Goal: Transaction & Acquisition: Purchase product/service

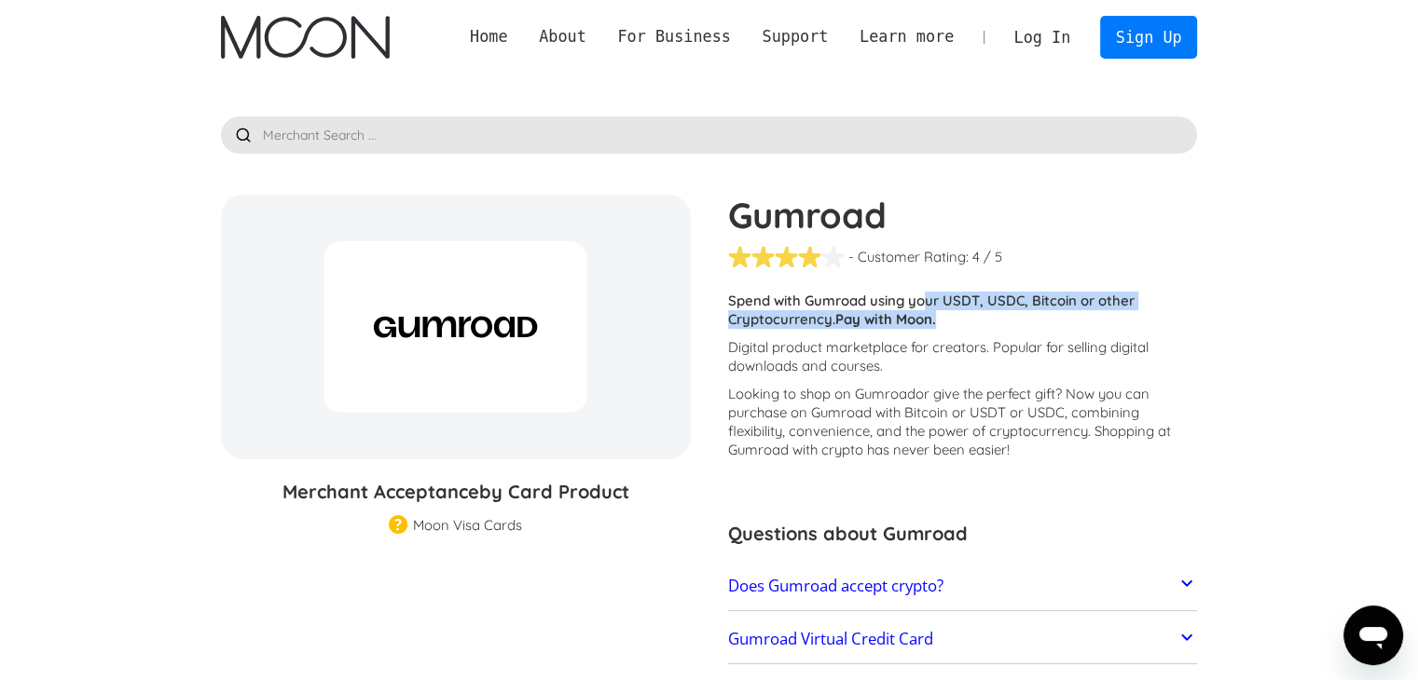
drag, startPoint x: 927, startPoint y: 298, endPoint x: 1142, endPoint y: 324, distance: 216.0
click at [1142, 324] on p "Spend with Gumroad using your USDT, USDC, Bitcoin or other Cryptocurrency. Pay …" at bounding box center [963, 310] width 470 height 37
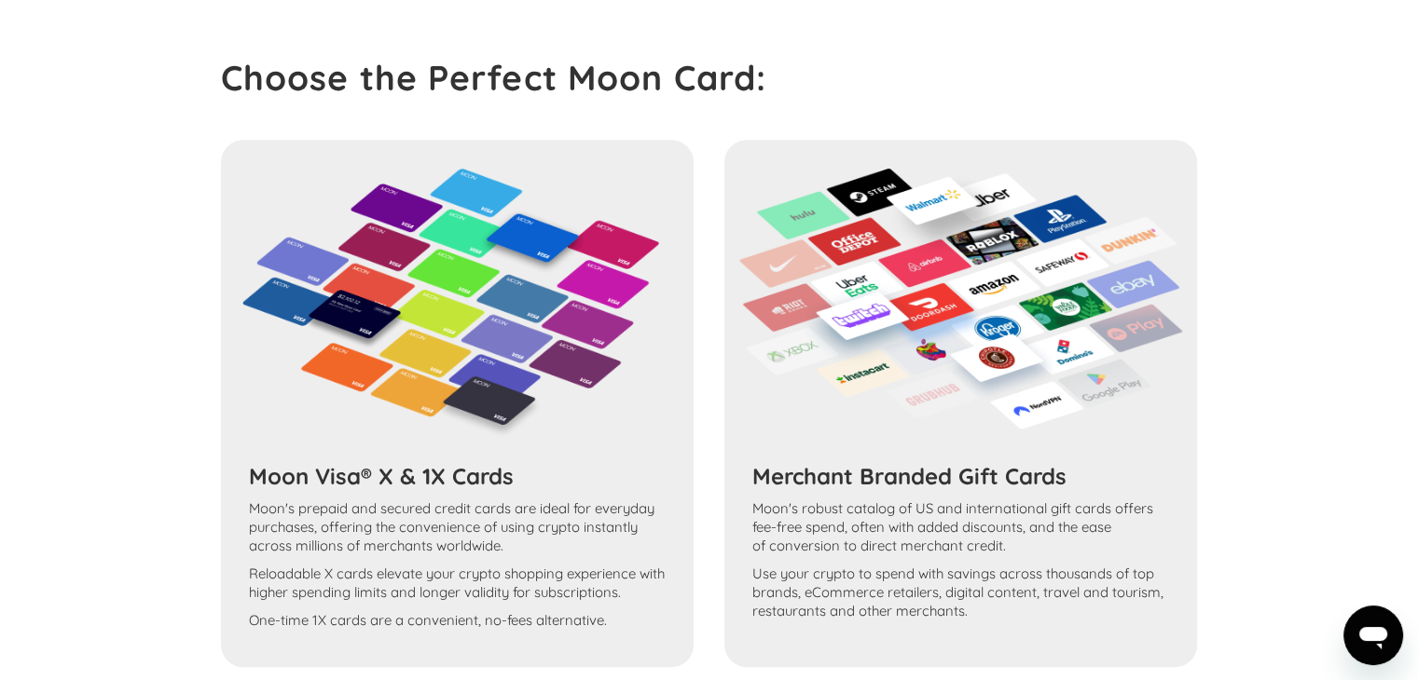
scroll to position [1221, 0]
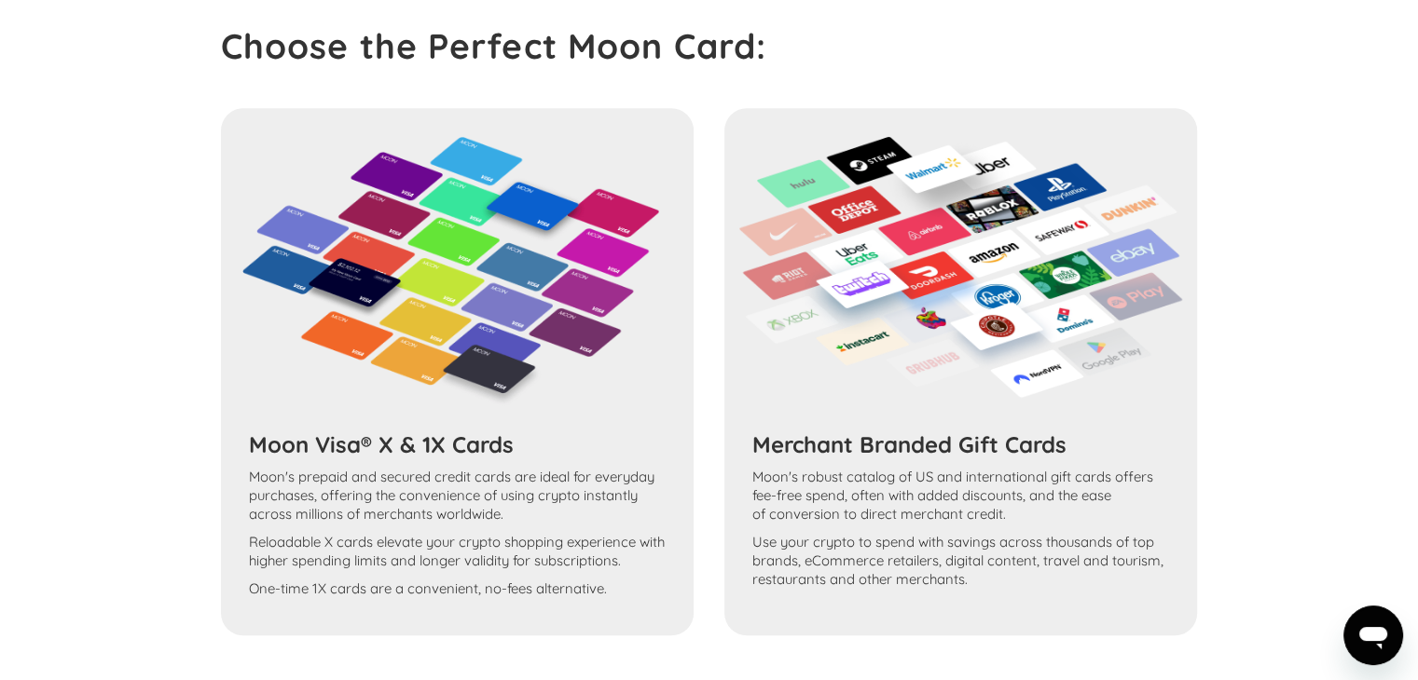
click at [481, 411] on div "Moon Visa® X & 1X Cards Moon's prepaid and secured credit cards are ideal for e…" at bounding box center [709, 372] width 977 height 528
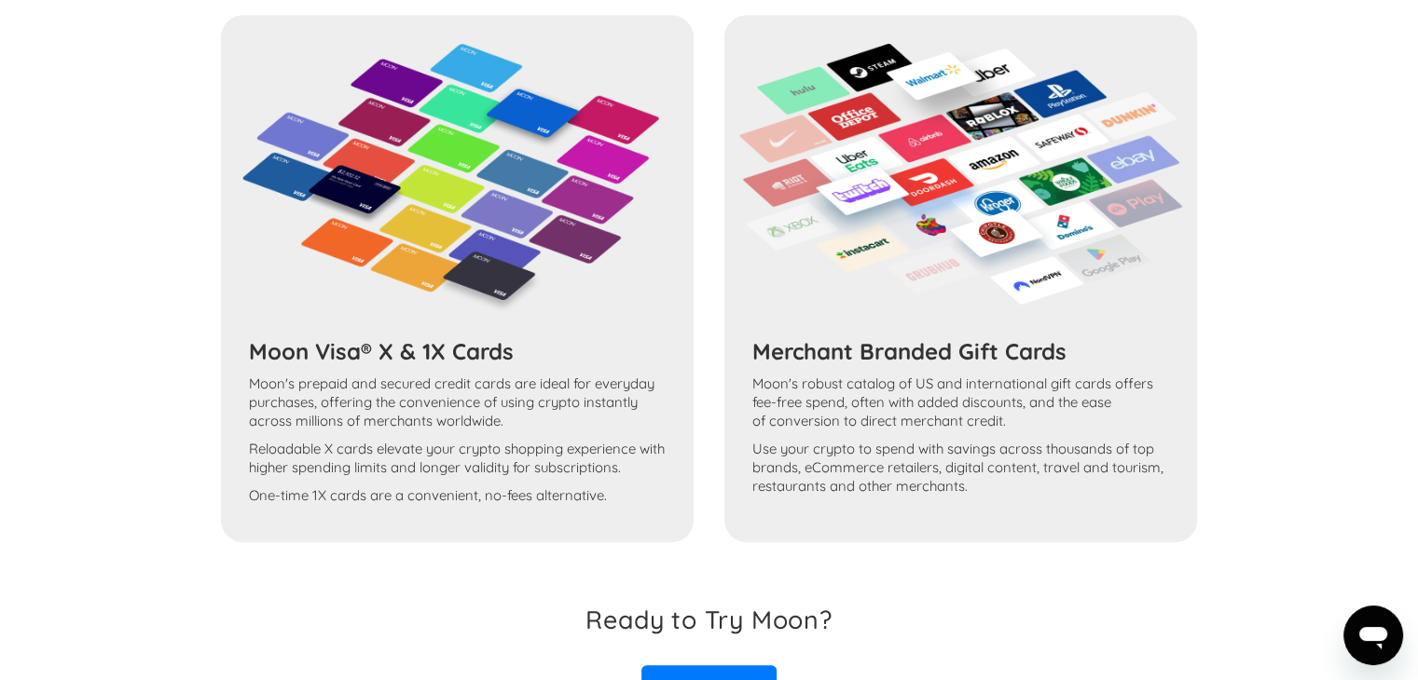
scroll to position [1529, 0]
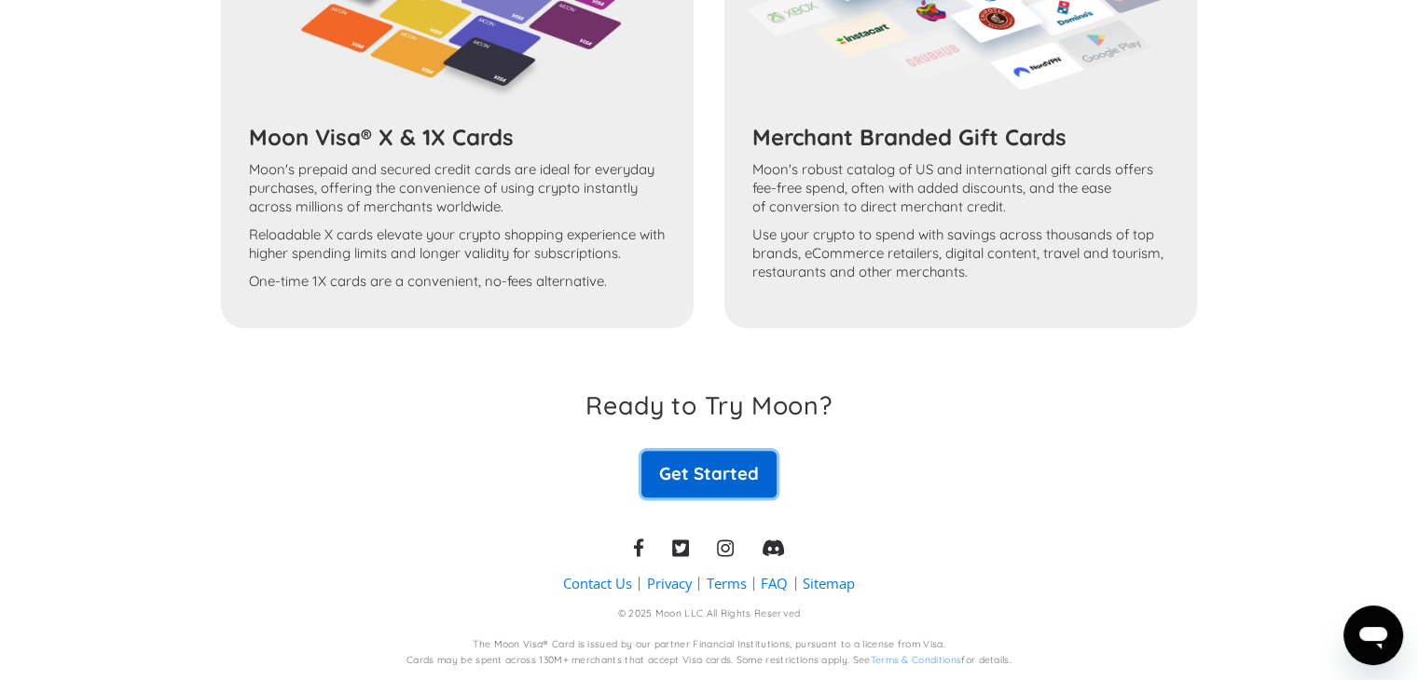
click at [732, 454] on link "Get Started" at bounding box center [708, 474] width 134 height 47
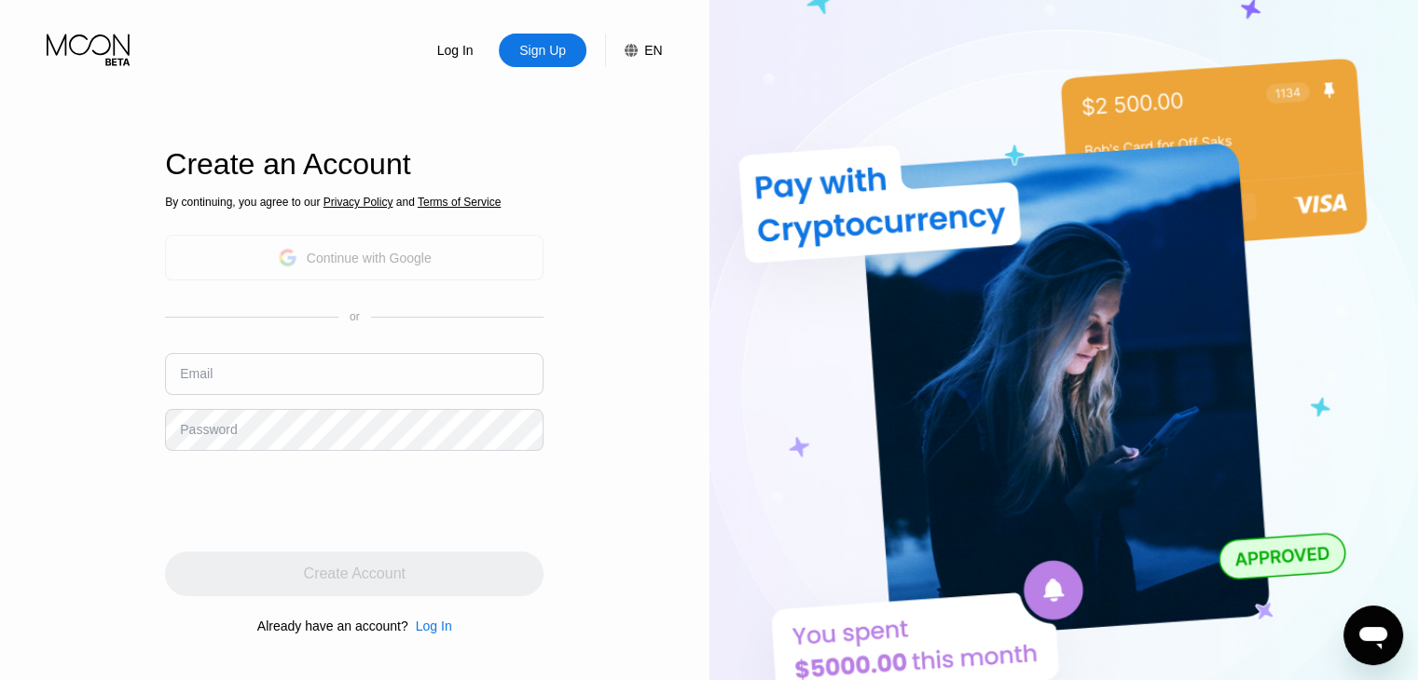
click at [354, 247] on div "Continue with Google" at bounding box center [355, 257] width 154 height 29
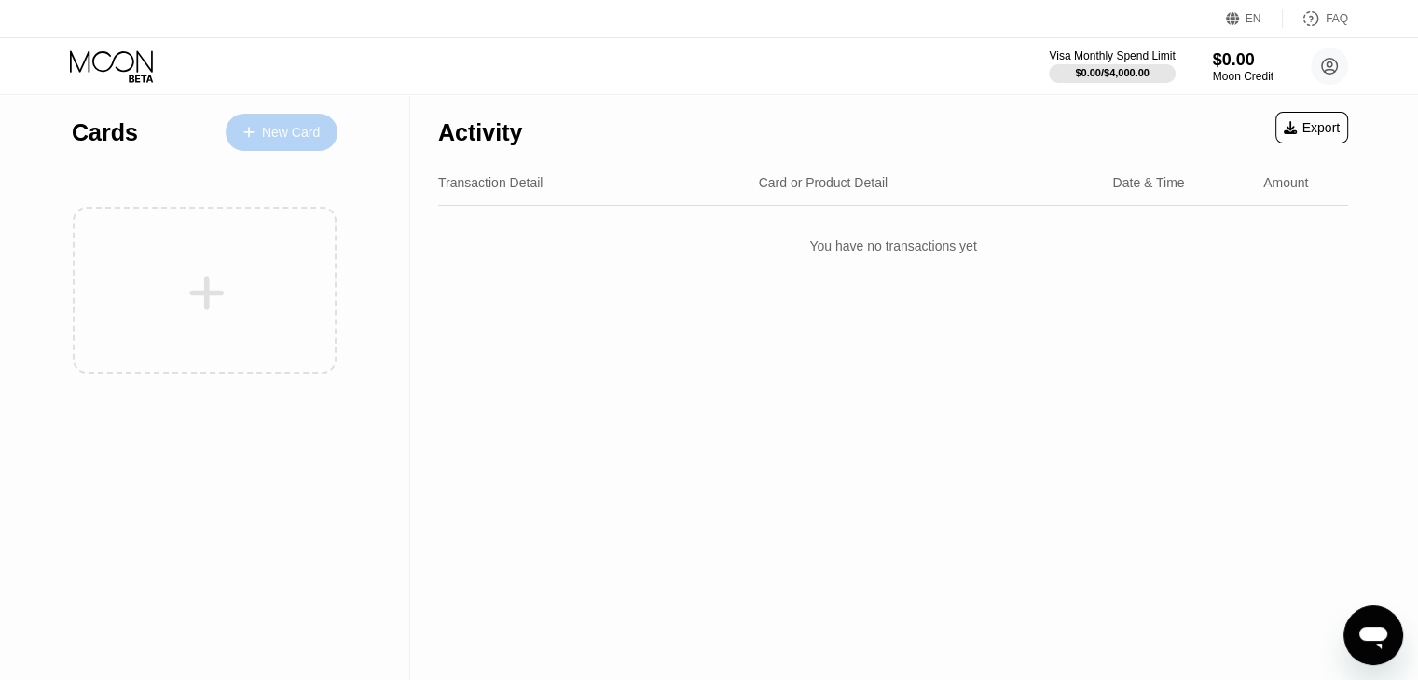
click at [279, 132] on div "New Card" at bounding box center [291, 133] width 58 height 16
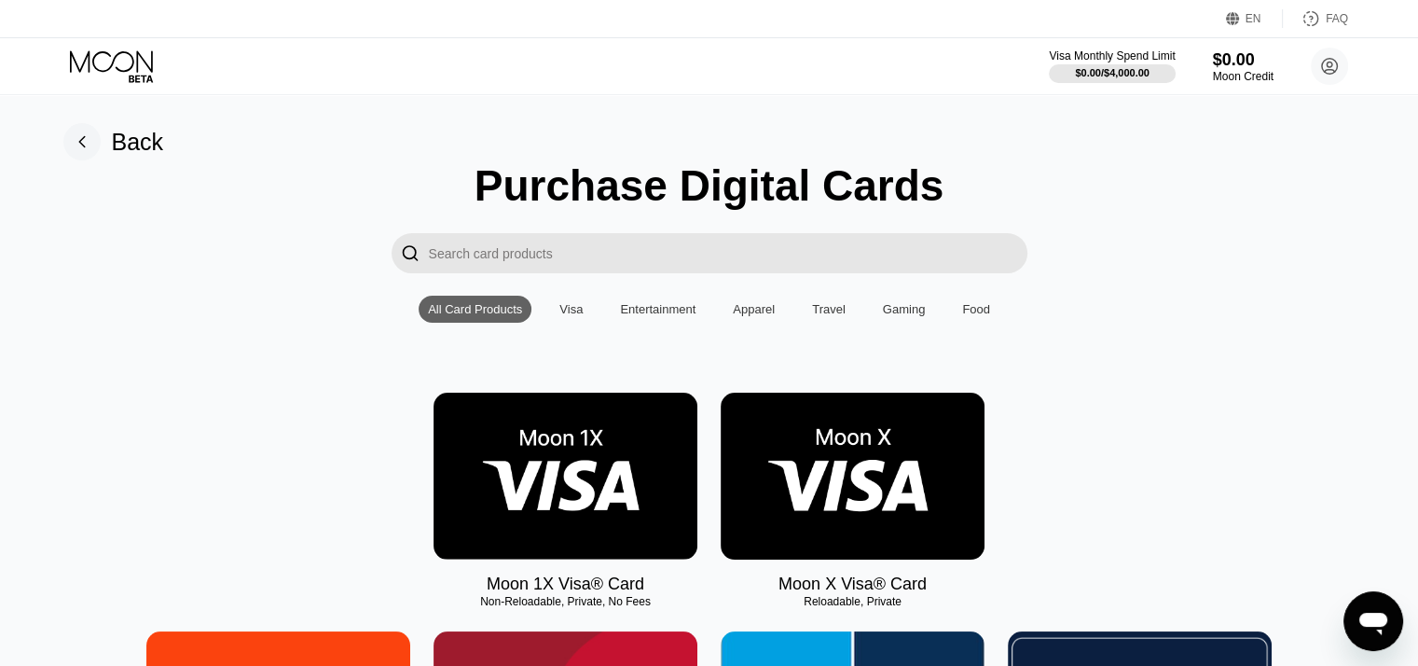
click at [563, 513] on img at bounding box center [565, 475] width 264 height 167
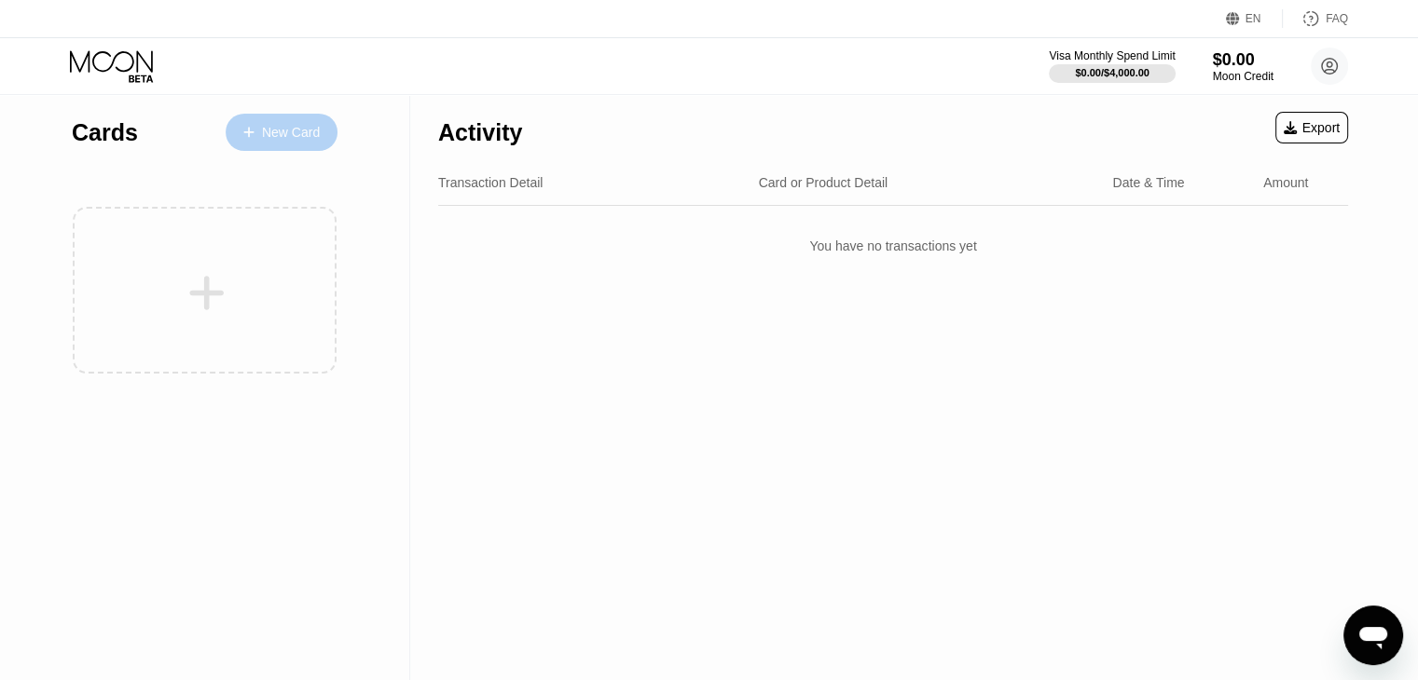
click at [295, 138] on div "New Card" at bounding box center [291, 133] width 58 height 16
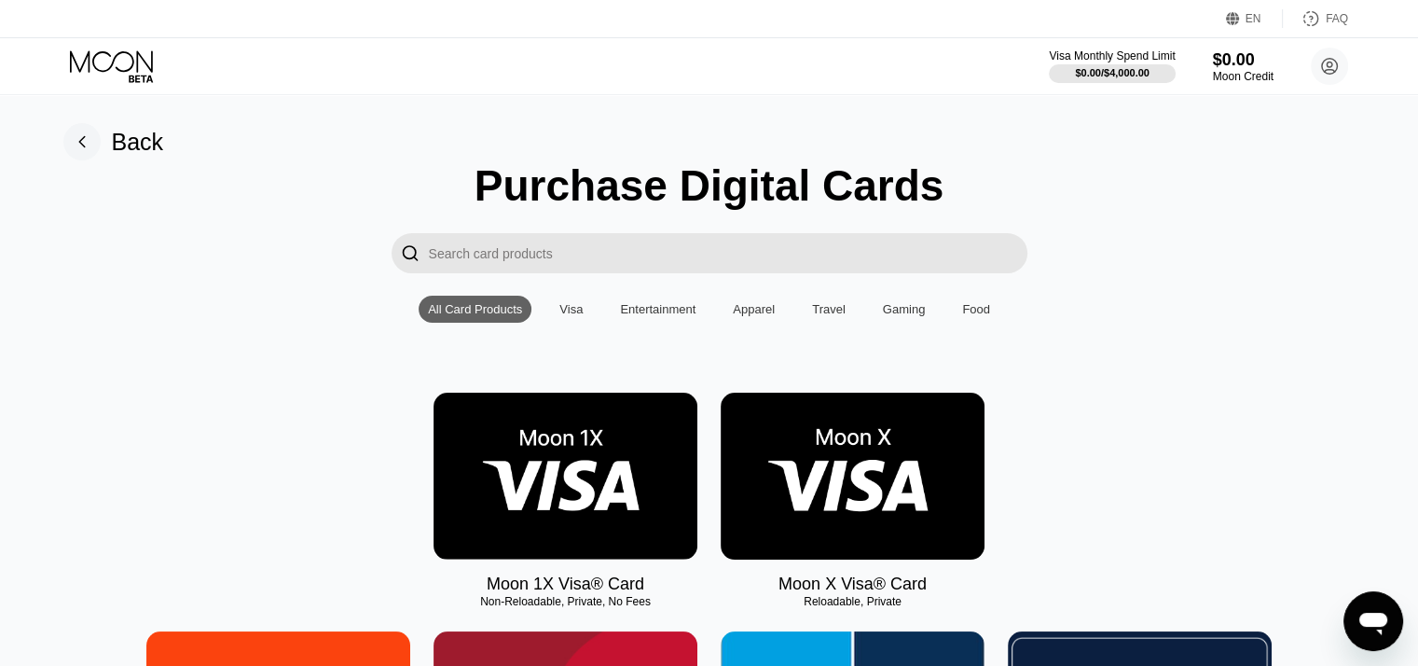
click at [776, 478] on img at bounding box center [853, 475] width 264 height 167
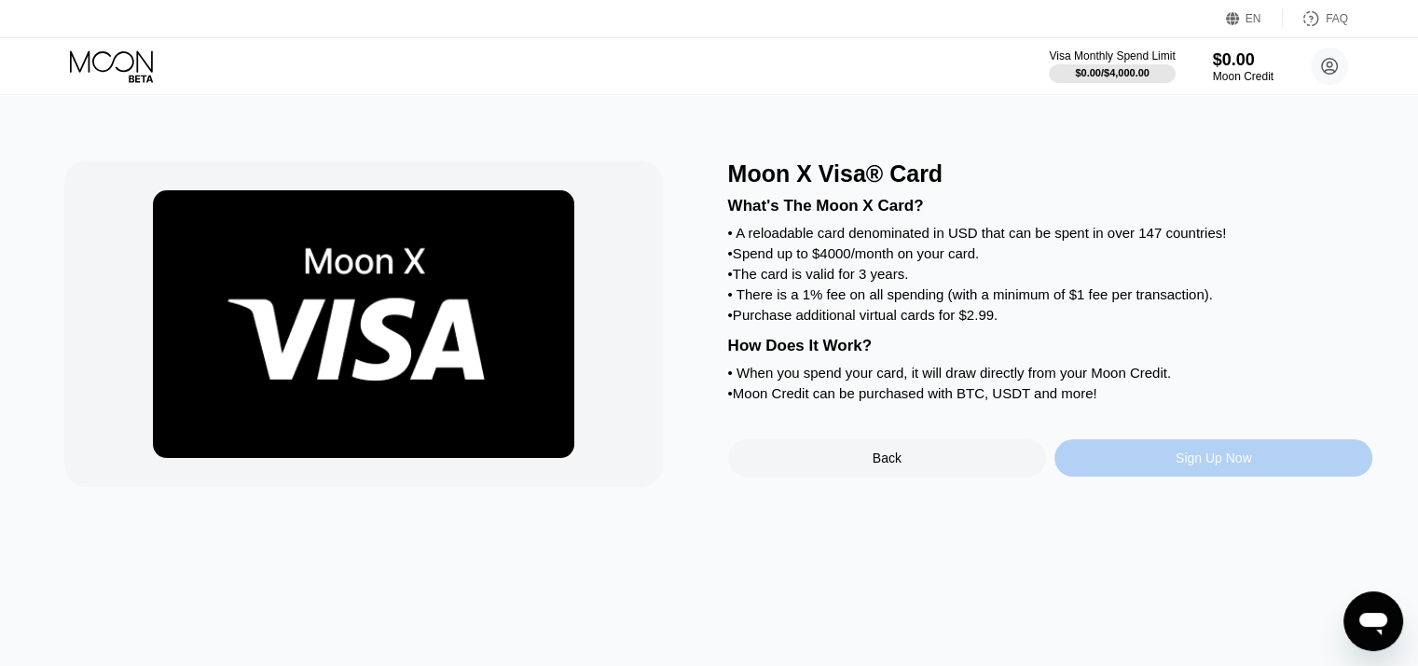
click at [1152, 476] on div "Sign Up Now" at bounding box center [1213, 457] width 318 height 37
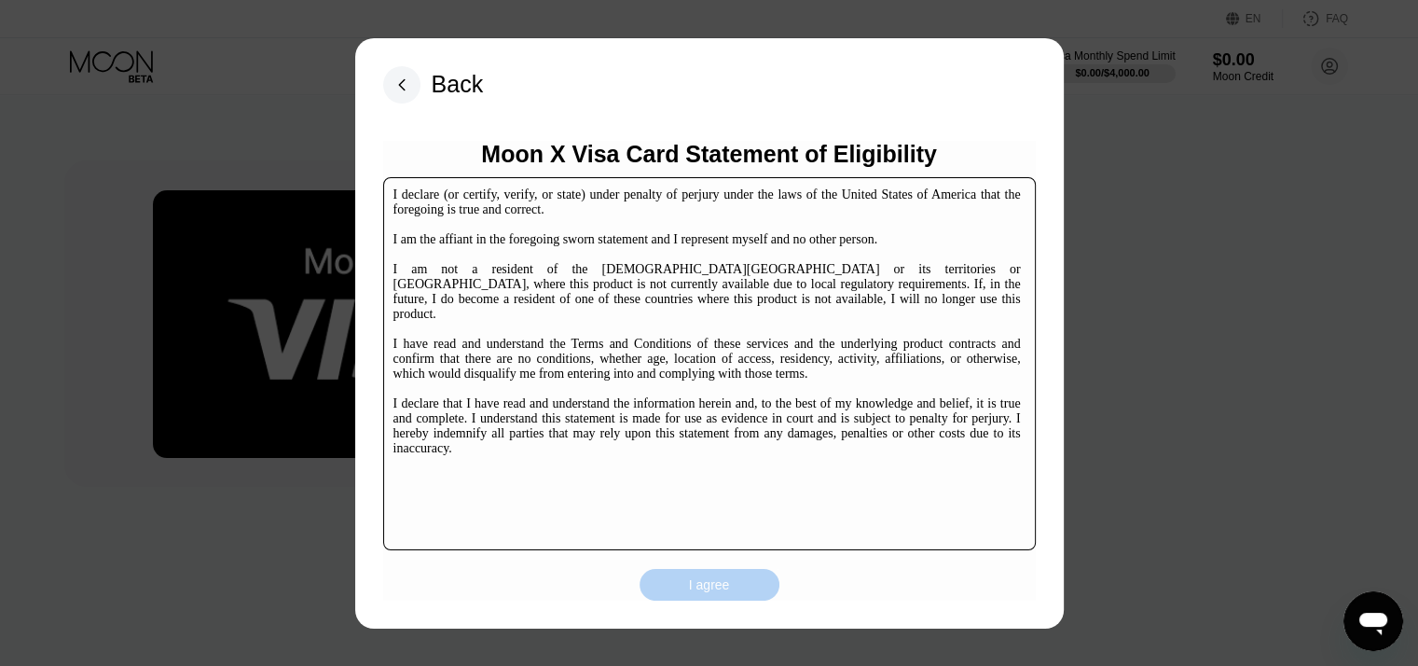
click at [714, 586] on div "I agree" at bounding box center [709, 584] width 41 height 17
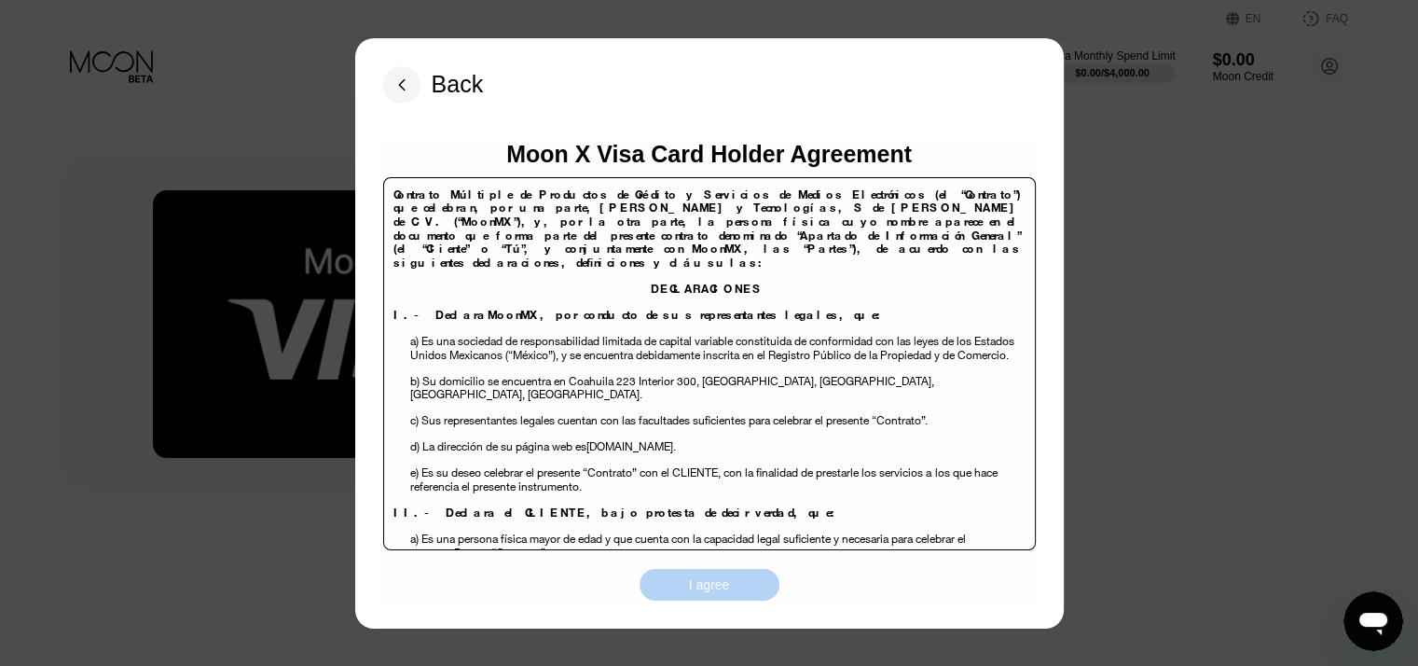
click at [714, 586] on div "I agree" at bounding box center [709, 584] width 41 height 17
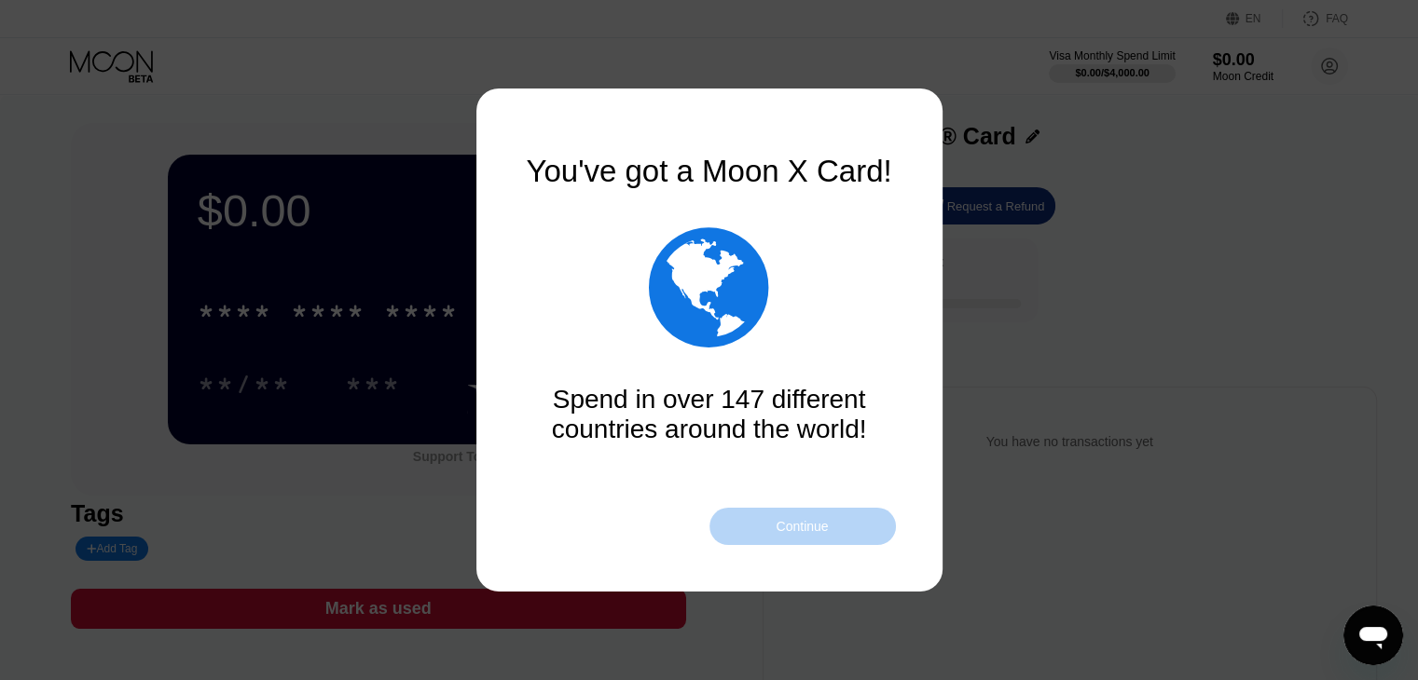
click at [793, 516] on div "Continue" at bounding box center [802, 526] width 186 height 37
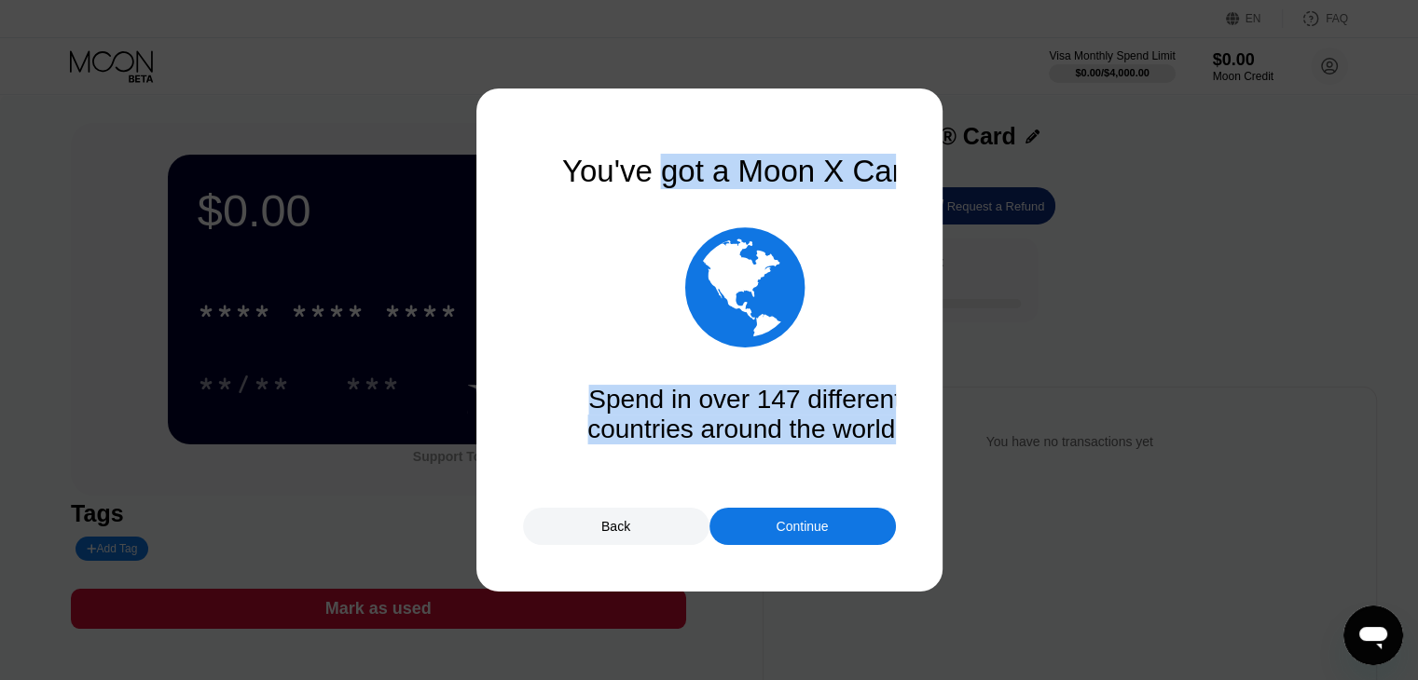
drag, startPoint x: 559, startPoint y: 169, endPoint x: 656, endPoint y: 191, distance: 99.5
click at [656, 191] on div "You've got a Moon X Card!  Spend in over 147 different countries around the wo…" at bounding box center [709, 340] width 373 height 373
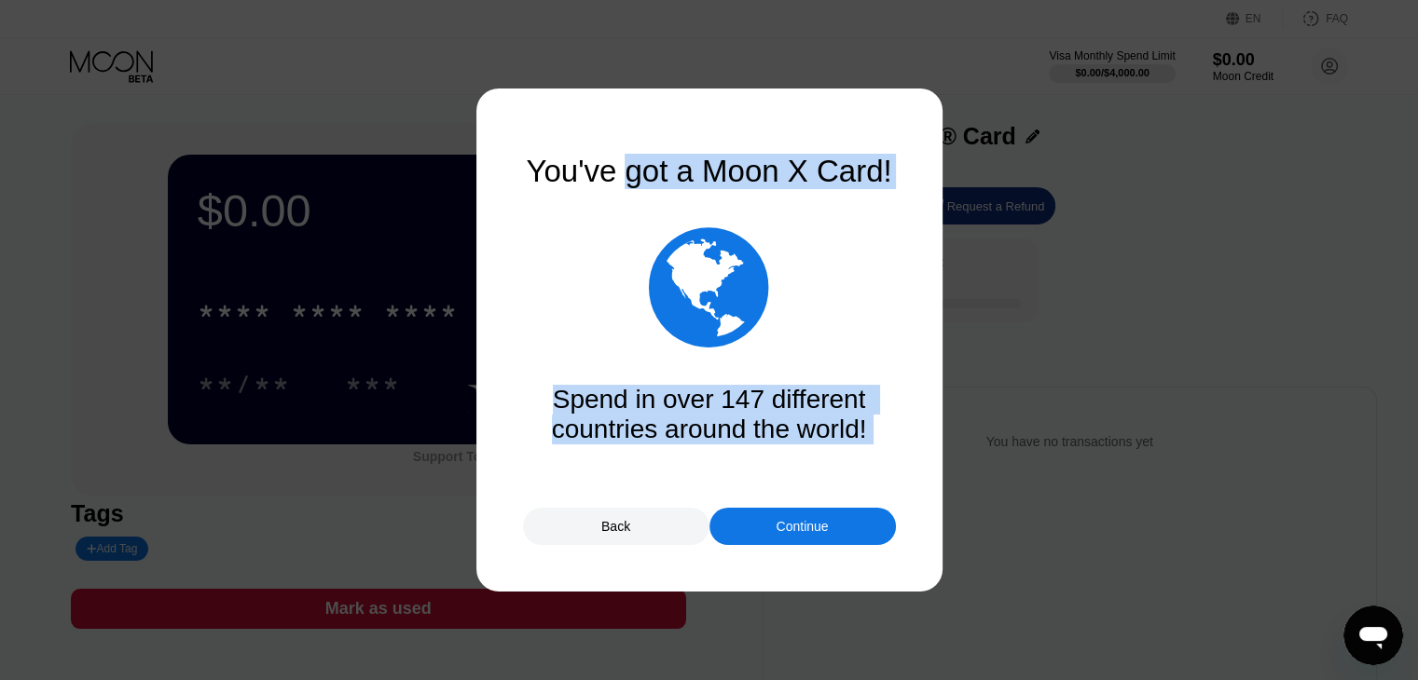
click at [787, 294] on div "" at bounding box center [709, 287] width 373 height 140
click at [775, 373] on div "You've got a Moon X Card!  Spend in over 147 different countries around the wo…" at bounding box center [709, 299] width 373 height 291
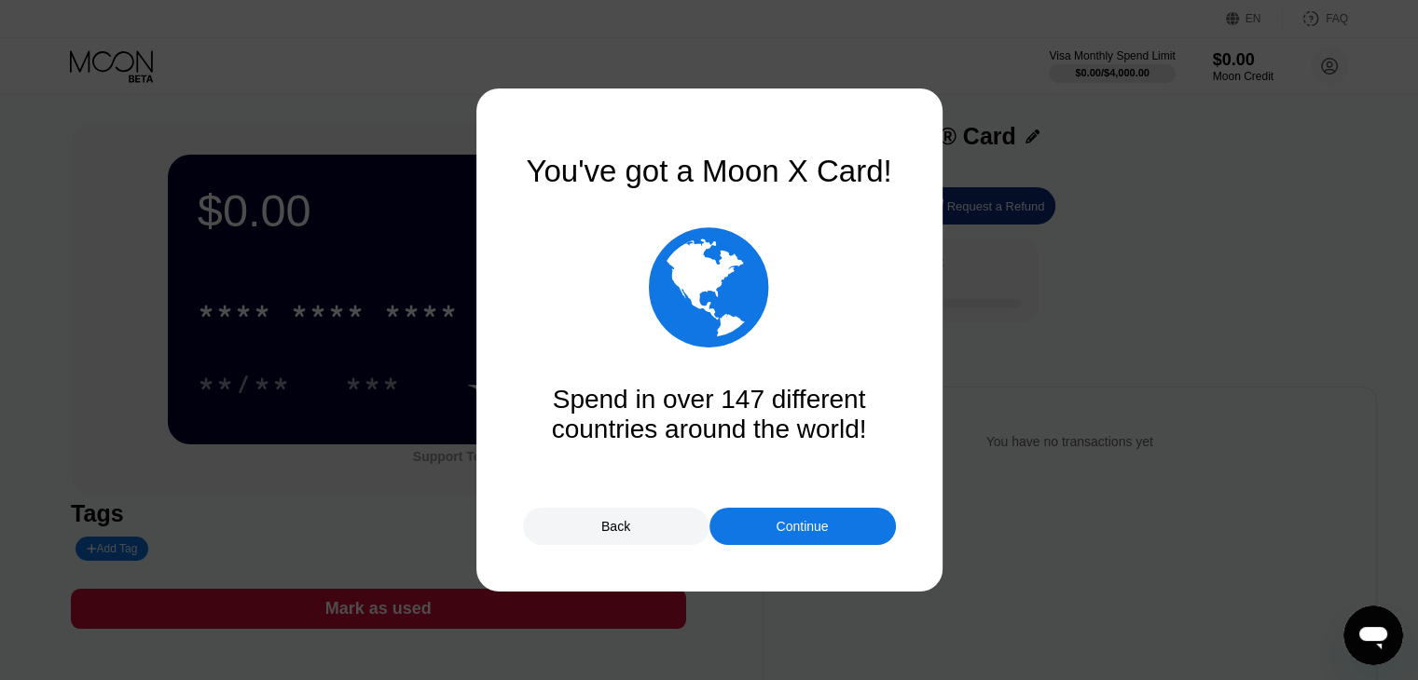
click at [981, 611] on div at bounding box center [716, 340] width 1432 height 680
drag, startPoint x: 817, startPoint y: 443, endPoint x: 621, endPoint y: 433, distance: 196.0
click at [621, 433] on div "You've got a Moon X Card!  Spend in over 147 different countries around the wo…" at bounding box center [709, 340] width 373 height 373
click at [790, 357] on div "" at bounding box center [709, 287] width 373 height 140
click at [563, 294] on div "" at bounding box center [709, 287] width 373 height 140
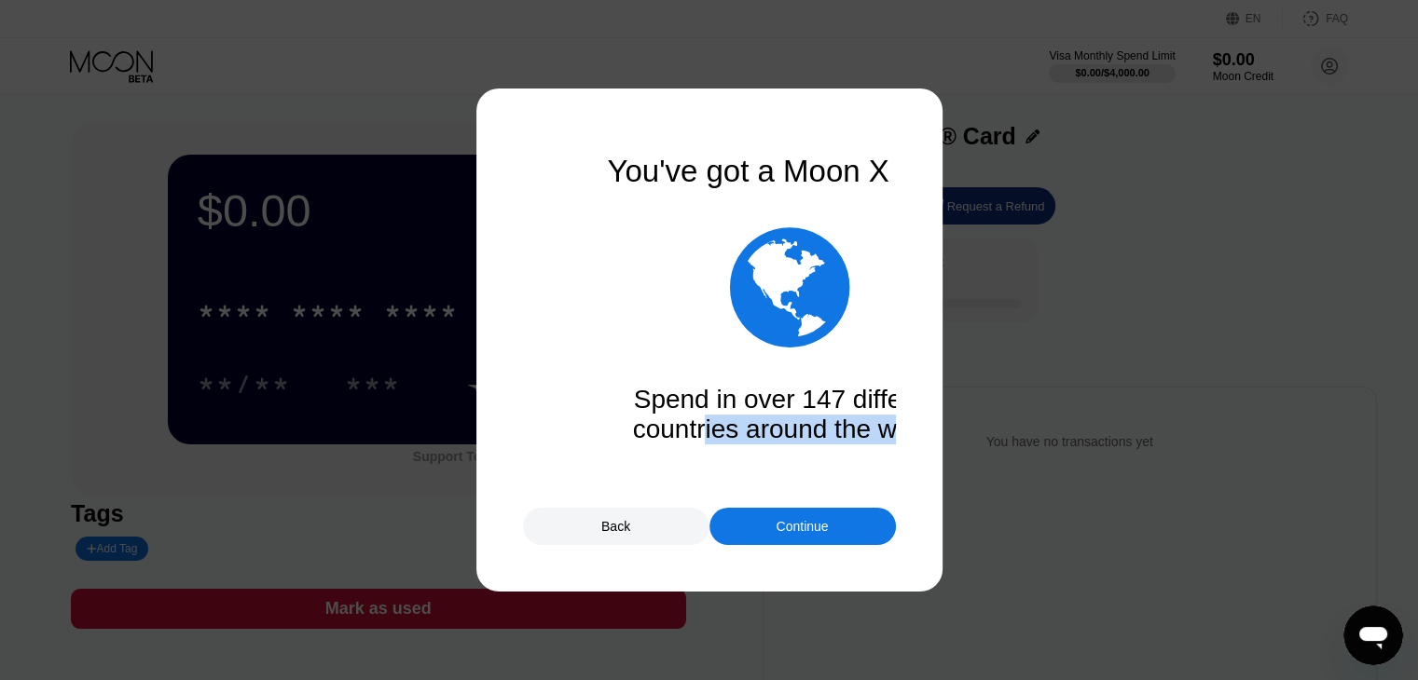
drag, startPoint x: 739, startPoint y: 294, endPoint x: 846, endPoint y: 288, distance: 107.3
click at [846, 288] on div "" at bounding box center [790, 287] width 120 height 140
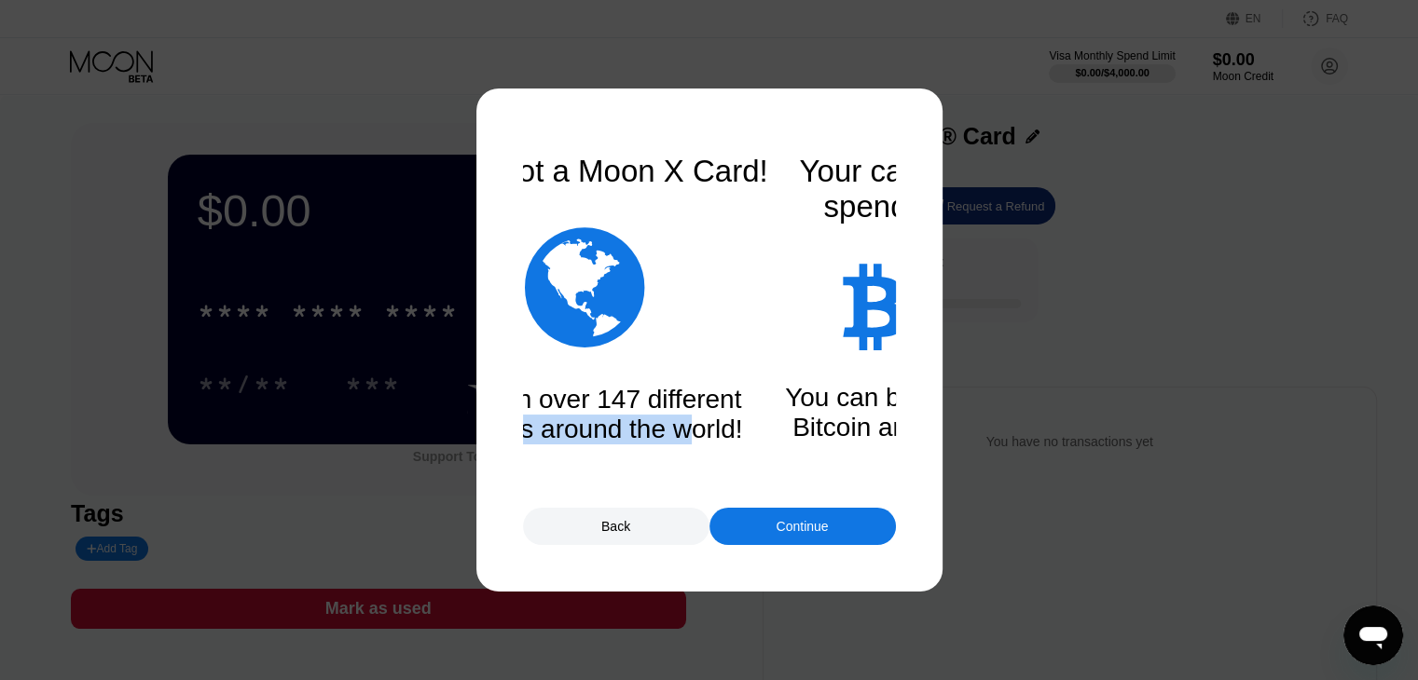
drag, startPoint x: 846, startPoint y: 288, endPoint x: 276, endPoint y: 262, distance: 571.1
click at [276, 262] on div "You've got a Moon X Card!  Spend in over 147 different countries around the wo…" at bounding box center [709, 340] width 1418 height 680
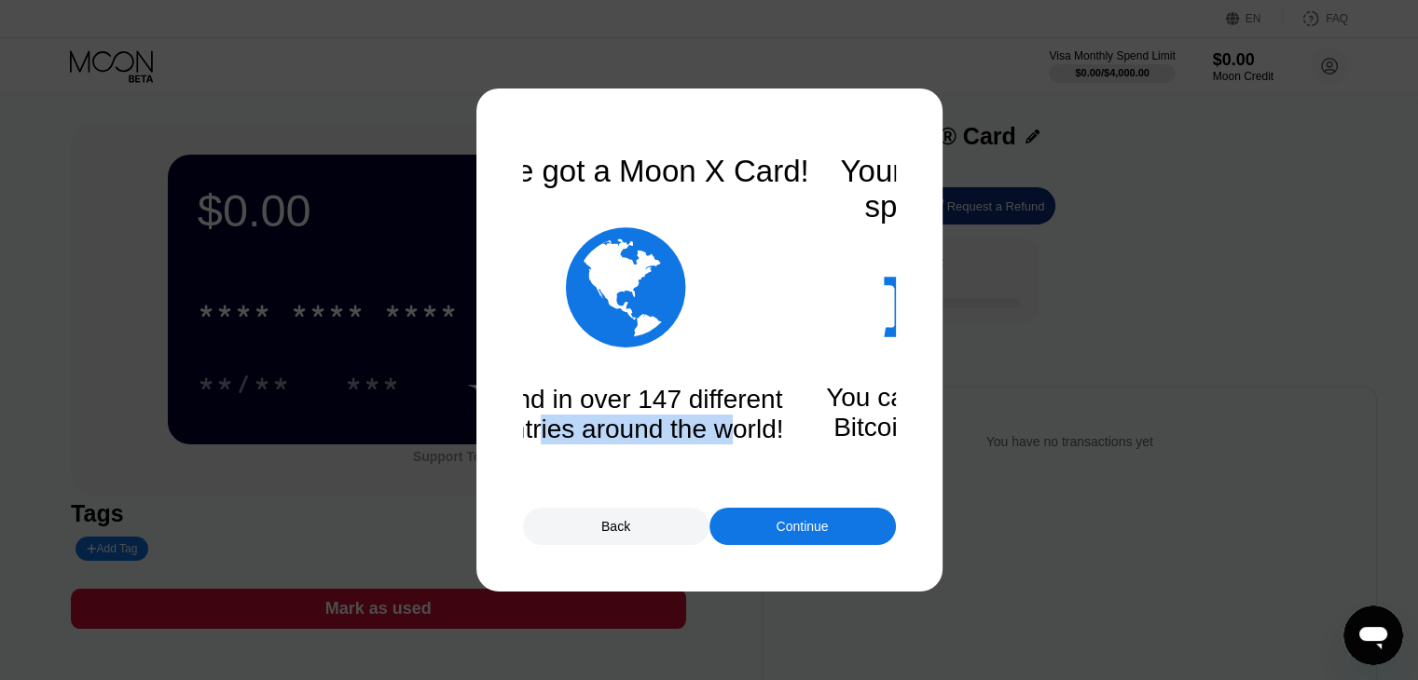
drag, startPoint x: 781, startPoint y: 317, endPoint x: 504, endPoint y: 308, distance: 277.0
click at [504, 308] on div "You've got a Moon X Card!  Spend in over 147 different countries around the wo…" at bounding box center [709, 340] width 1418 height 680
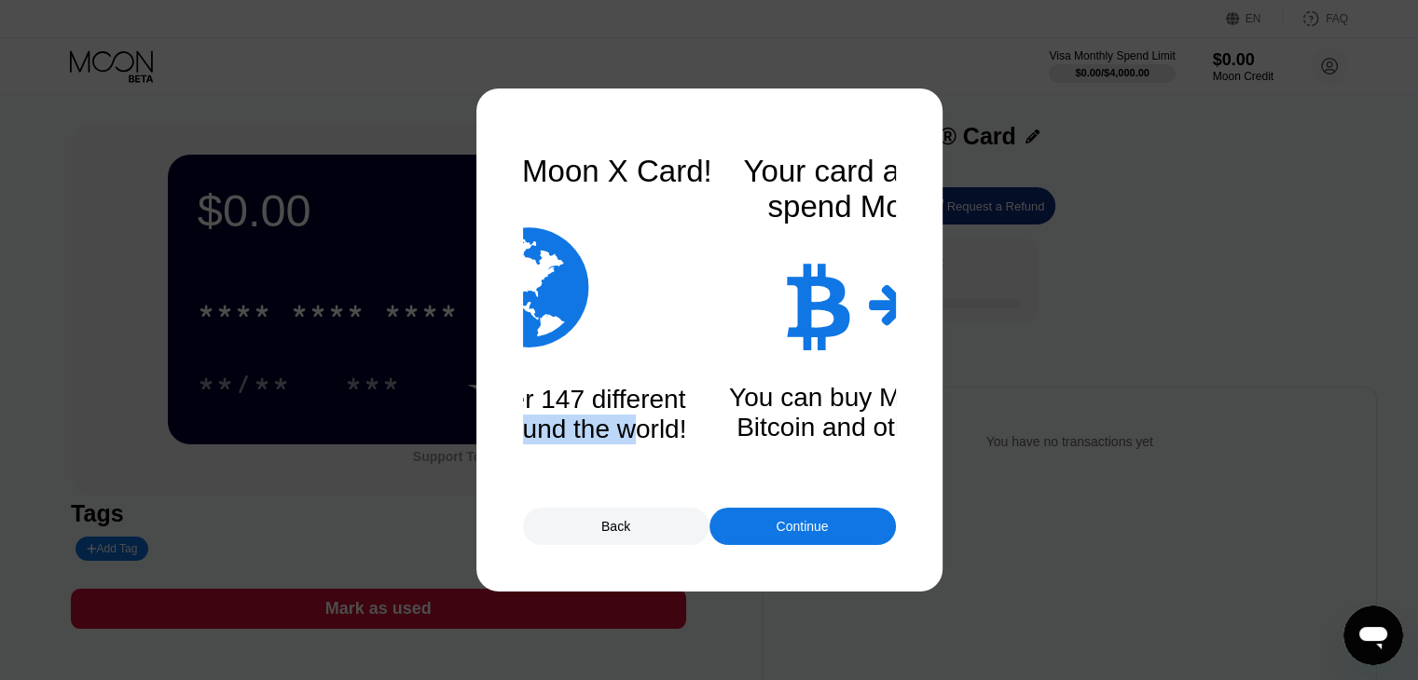
drag, startPoint x: 798, startPoint y: 365, endPoint x: 359, endPoint y: 405, distance: 440.9
click at [359, 405] on div "You've got a Moon X Card!  Spend in over 147 different countries around the wo…" at bounding box center [709, 340] width 1418 height 680
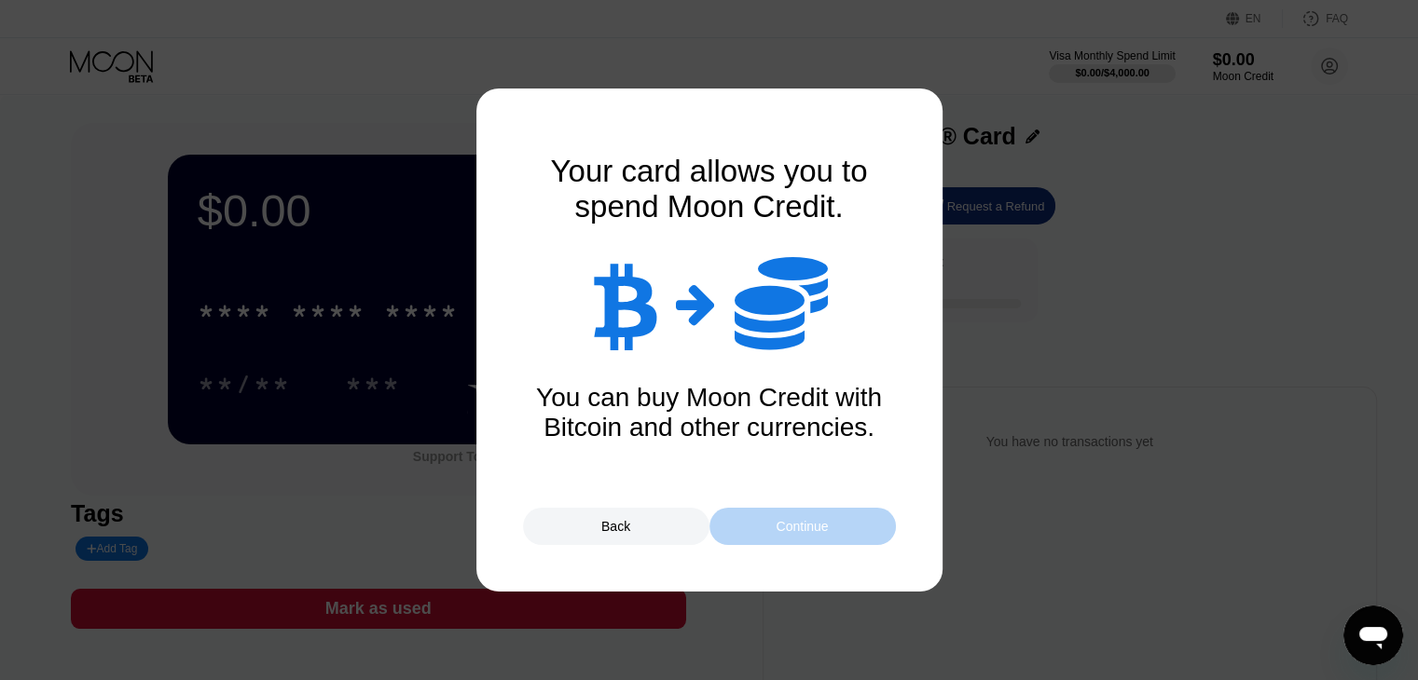
click at [799, 530] on div "Continue" at bounding box center [802, 526] width 52 height 15
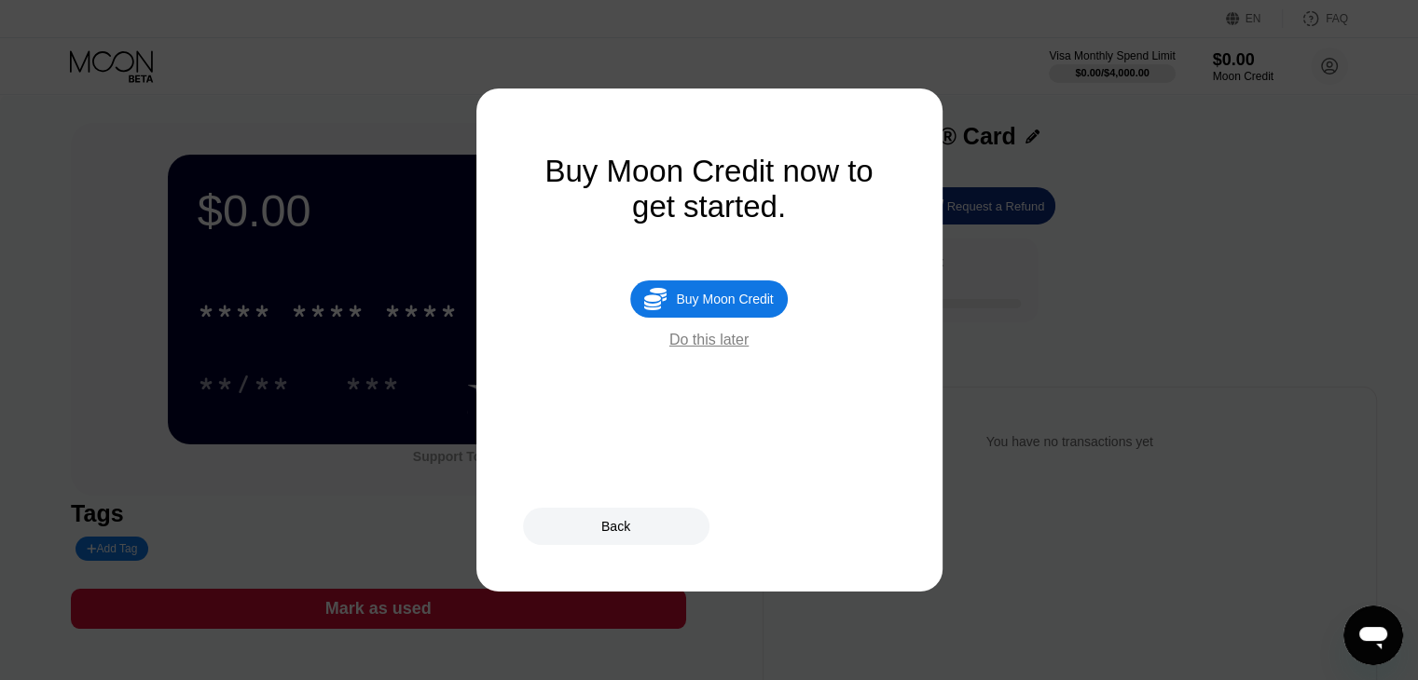
click at [717, 299] on div " Buy Moon Credit" at bounding box center [708, 299] width 157 height 37
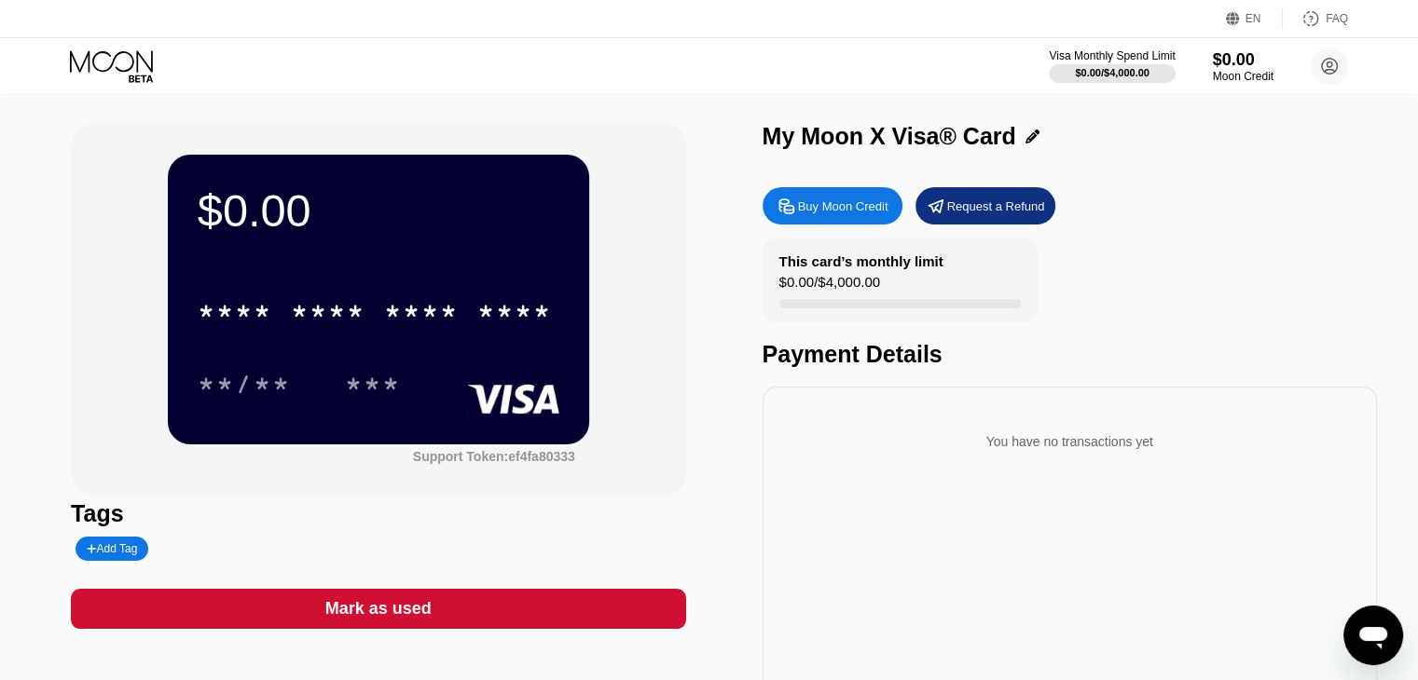
type input "0"
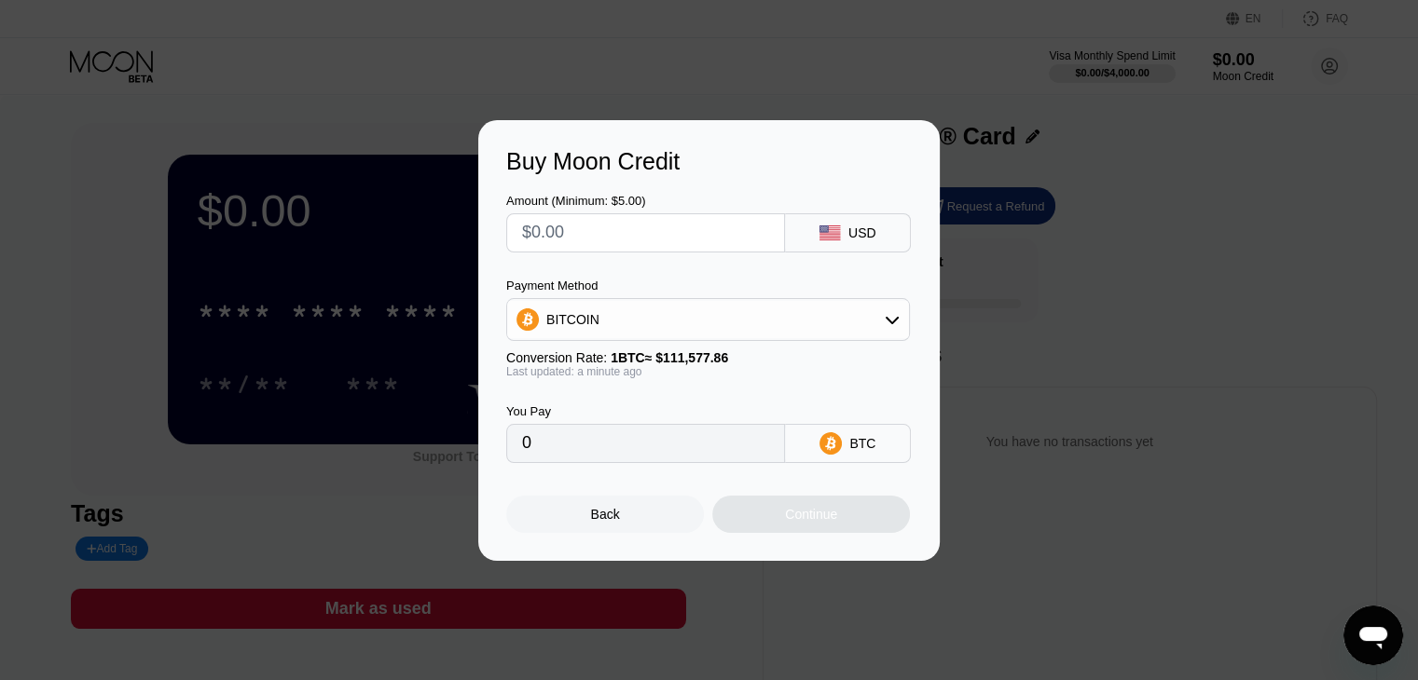
click at [670, 228] on input "text" at bounding box center [645, 232] width 247 height 37
type input "$4"
type input "0.00003585"
type input "$46"
type input "0.00041227"
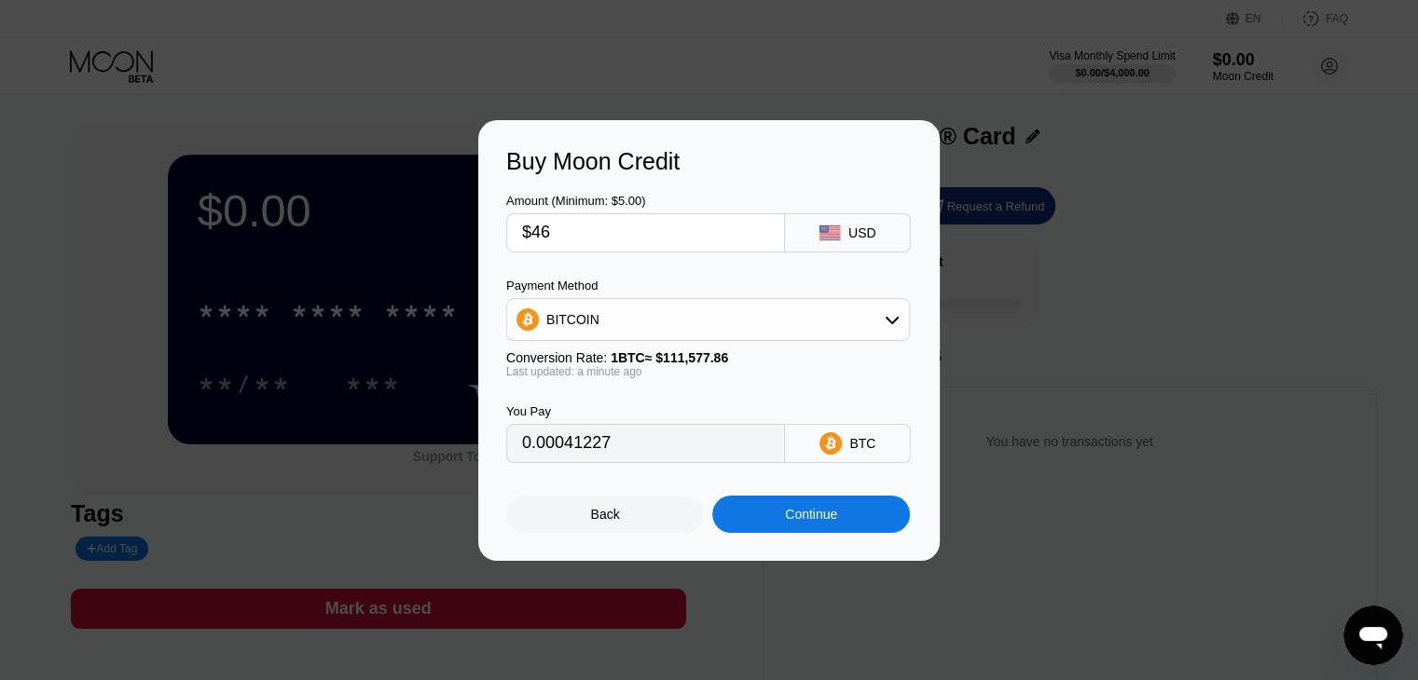
type input "$46"
click at [691, 309] on div "BITCOIN" at bounding box center [708, 319] width 402 height 37
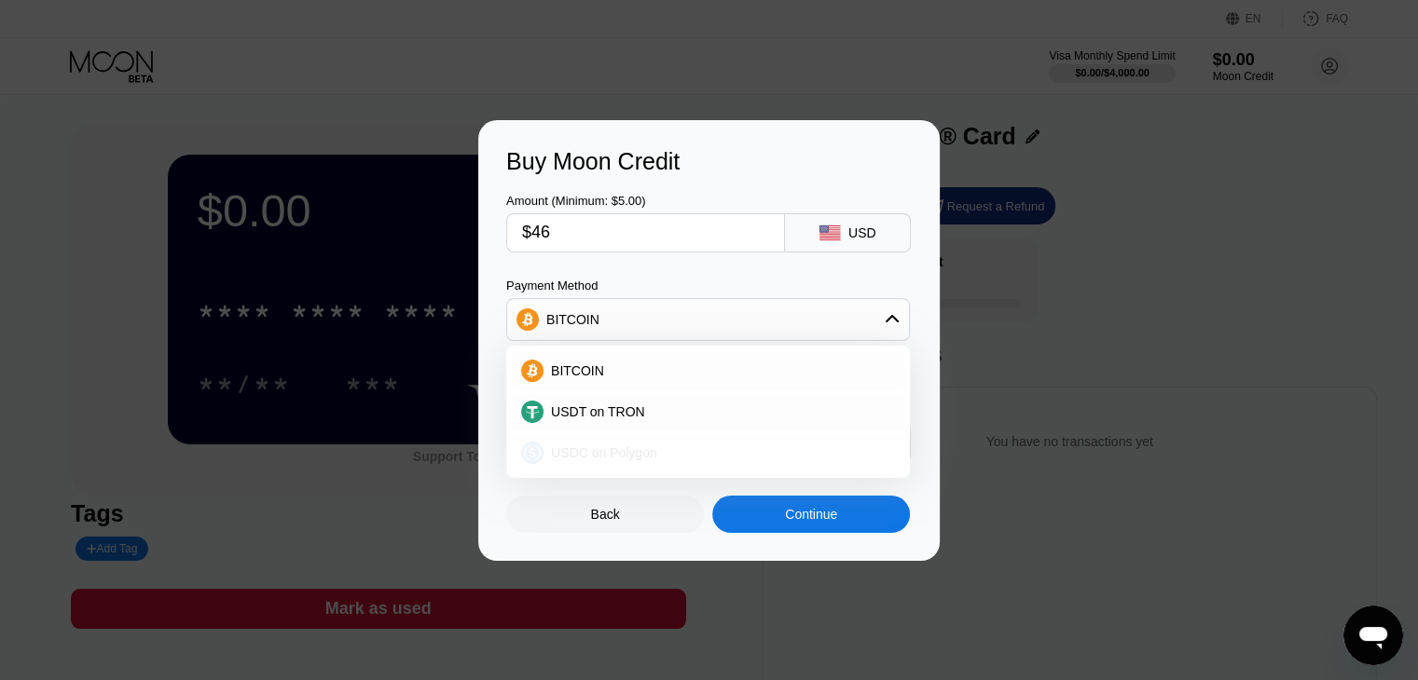
click at [635, 460] on span "USDC on Polygon" at bounding box center [604, 453] width 106 height 15
type input "46.00000000"
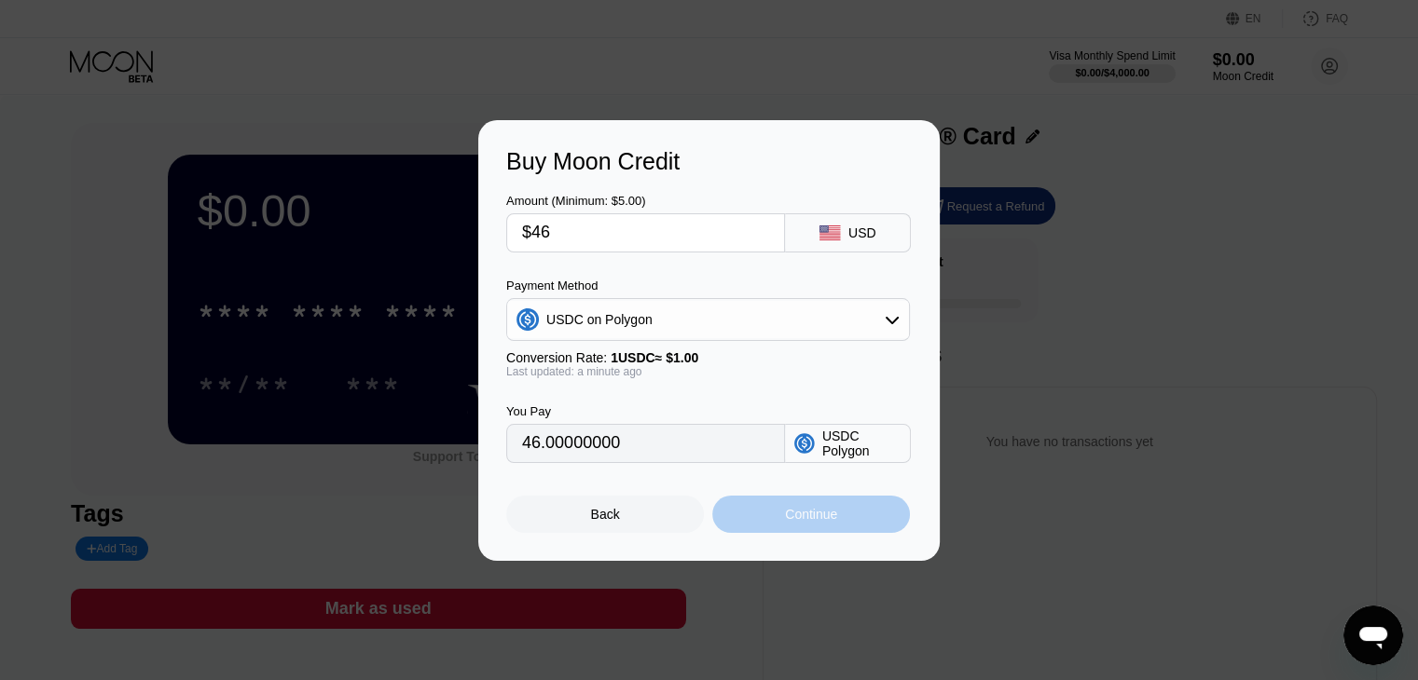
click at [795, 513] on div "Continue" at bounding box center [811, 514] width 52 height 15
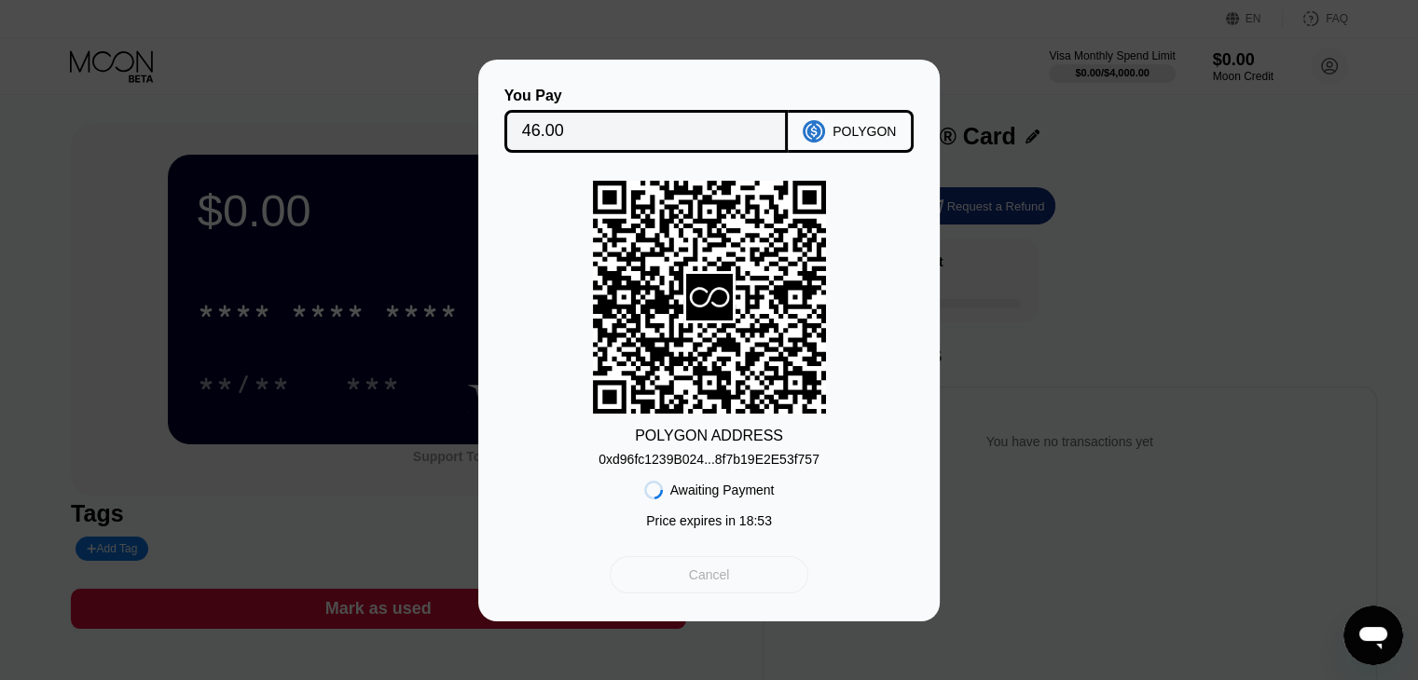
click at [756, 584] on div "Cancel" at bounding box center [709, 574] width 199 height 37
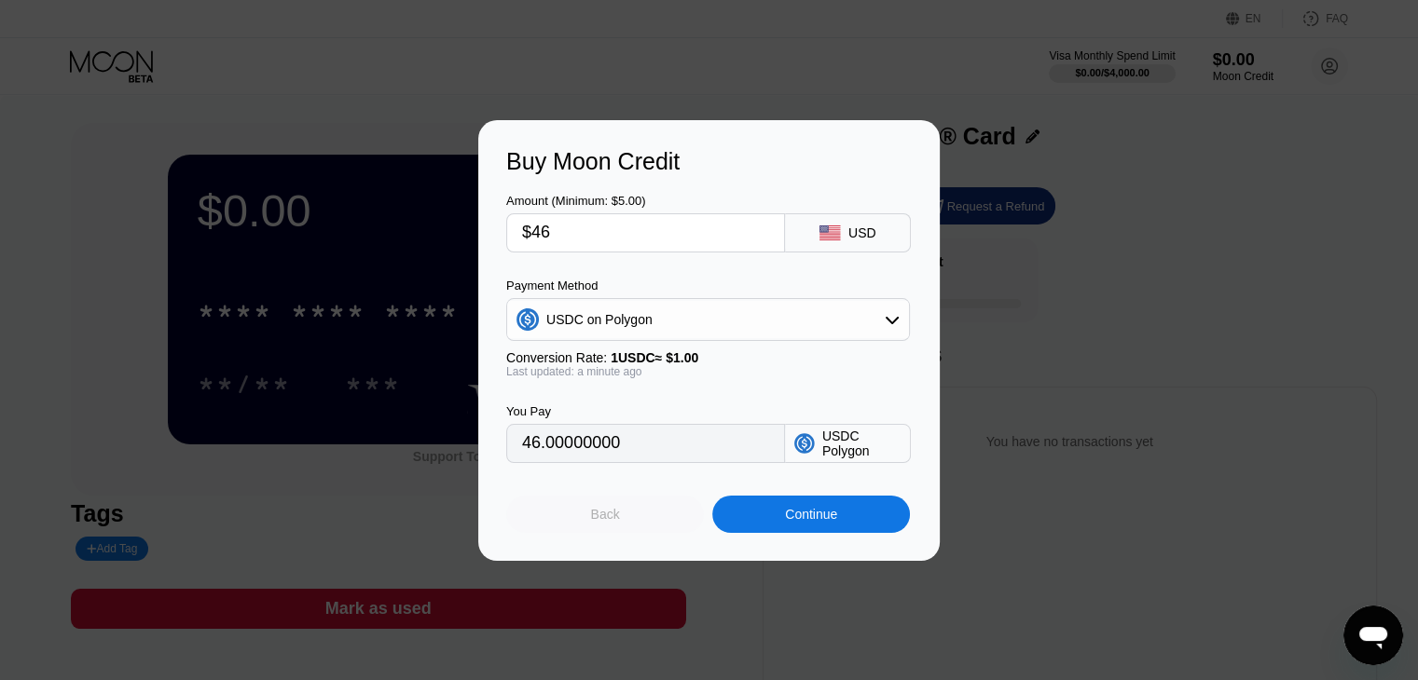
click at [651, 515] on div "Back" at bounding box center [605, 514] width 198 height 37
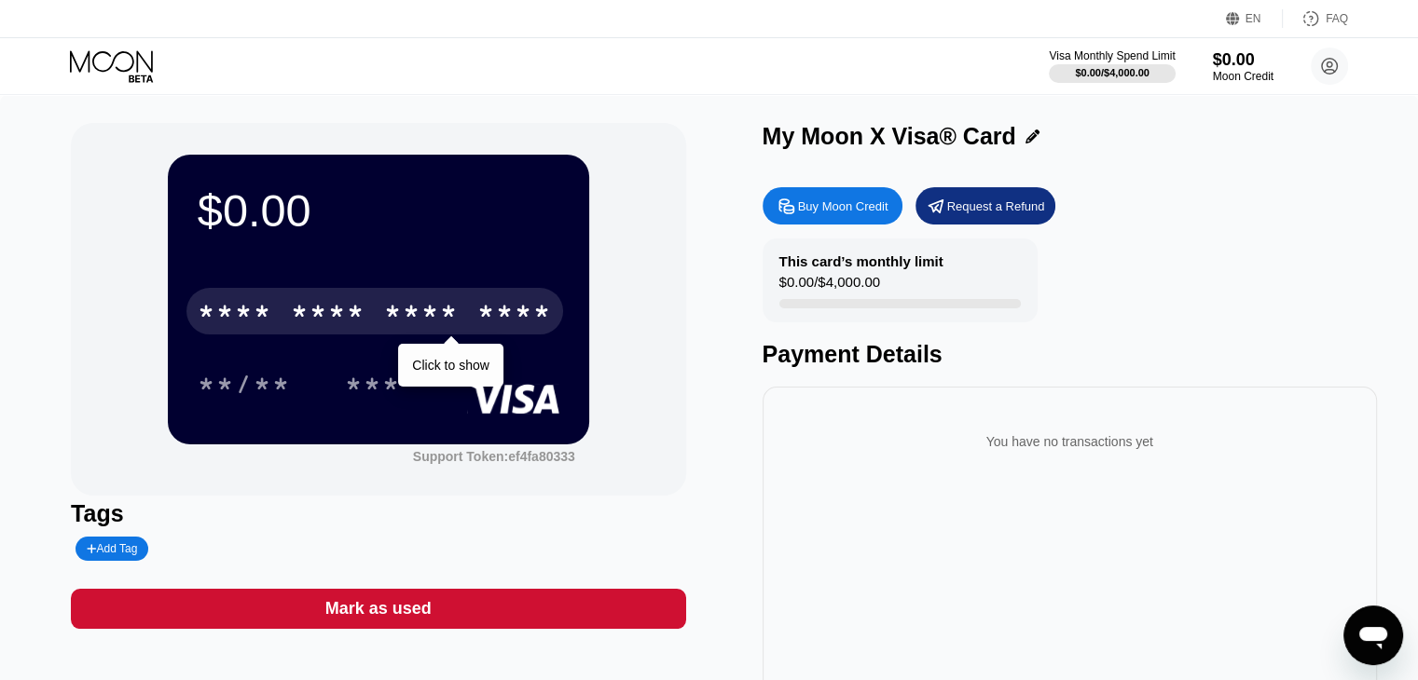
click at [364, 321] on div "* * * *" at bounding box center [328, 314] width 75 height 30
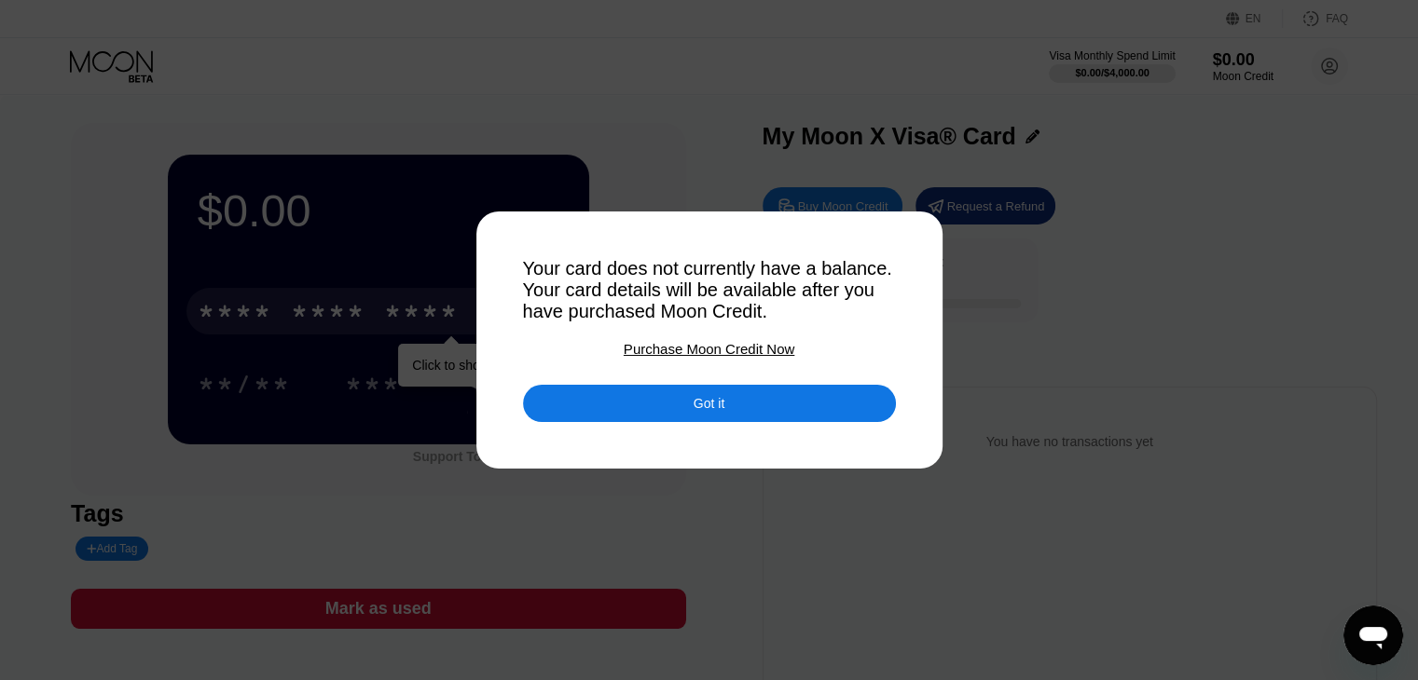
click at [706, 353] on div "Purchase Moon Credit Now" at bounding box center [709, 349] width 171 height 16
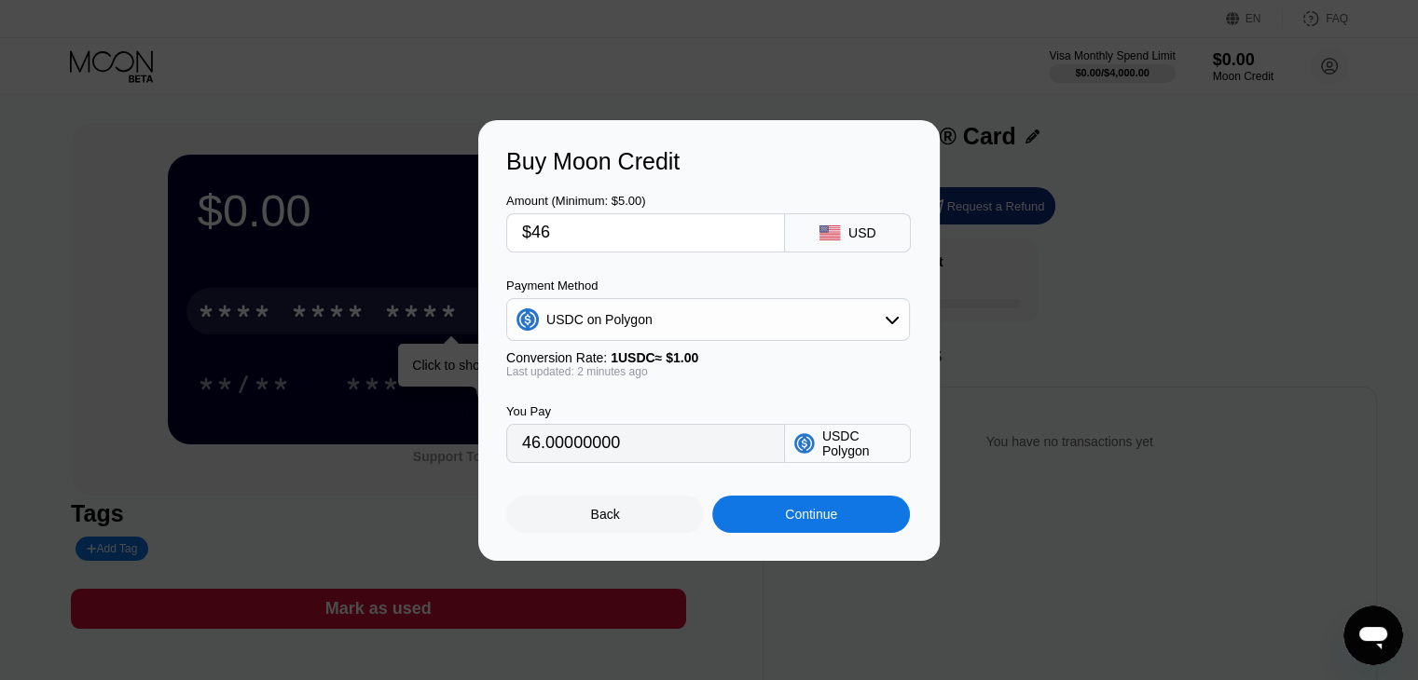
click at [622, 227] on input "$46" at bounding box center [645, 232] width 247 height 37
type input "0"
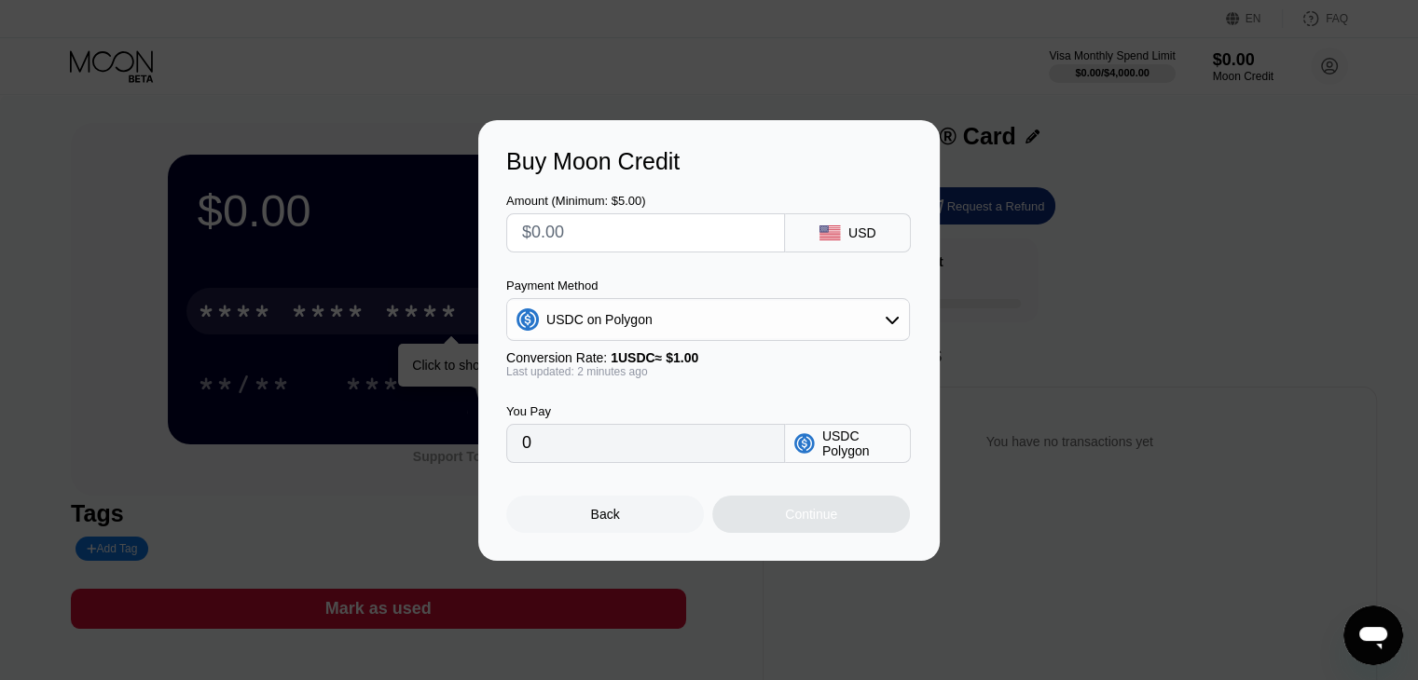
type input "$5"
type input "5.00000000"
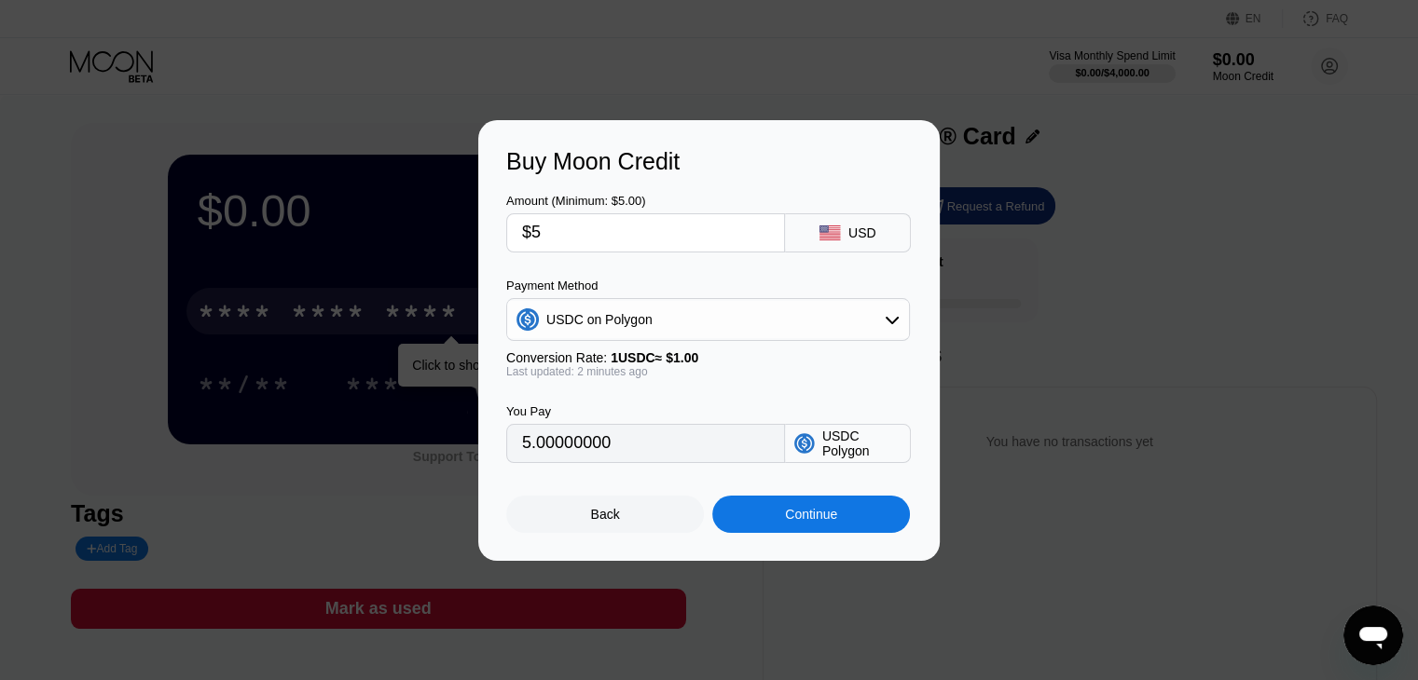
type input "$5"
click at [765, 515] on div "Continue" at bounding box center [811, 514] width 198 height 37
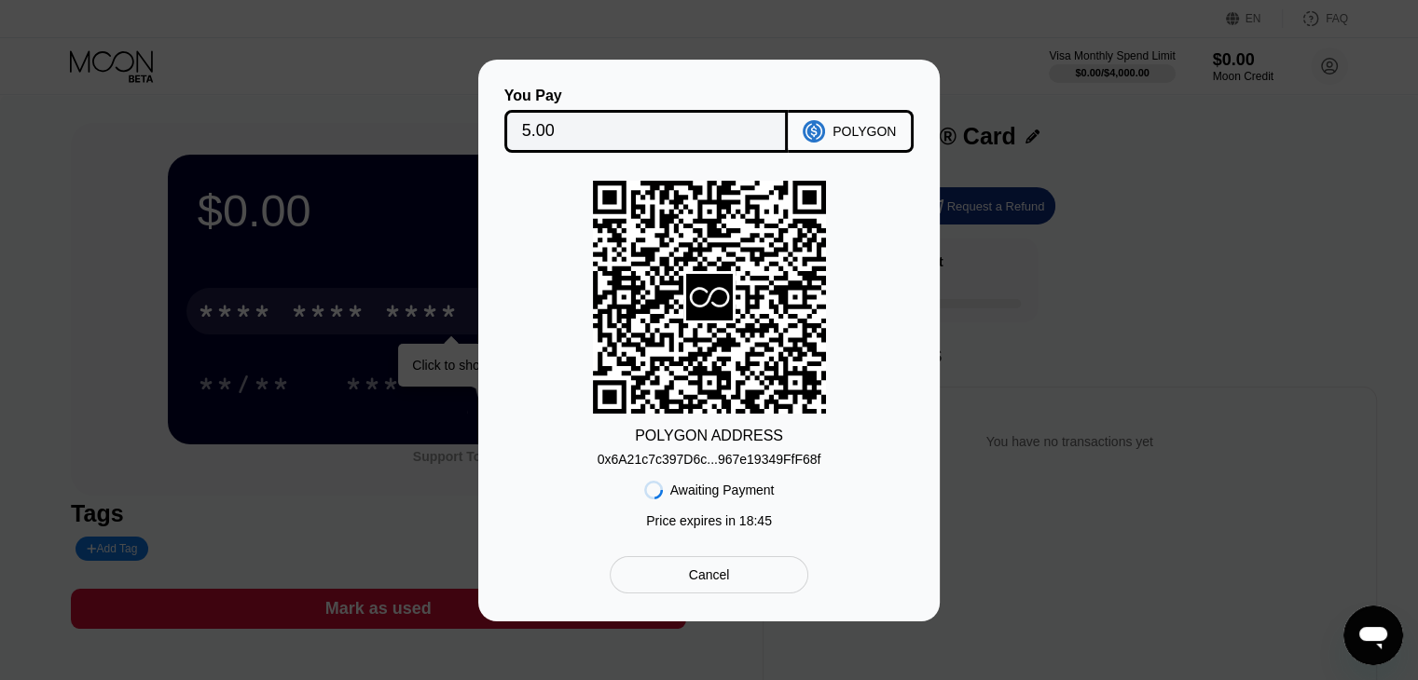
click at [853, 131] on div "POLYGON" at bounding box center [863, 131] width 63 height 15
click at [1093, 113] on div "You Pay 5.00 POLYGON POLYGON ADDRESS 0x6A21c7c397D6c...967e19349FfF68f Awaiting…" at bounding box center [709, 341] width 1418 height 562
click at [1009, 103] on div "You Pay 5.00 POLYGON POLYGON ADDRESS 0x6A21c7c397D6c...967e19349FfF68f Awaiting…" at bounding box center [709, 341] width 1418 height 562
click at [955, 102] on div "You Pay 5.00 POLYGON POLYGON ADDRESS 0x6A21c7c397D6c...967e19349FfF68f Awaiting…" at bounding box center [709, 341] width 1418 height 562
click at [675, 575] on div "Cancel" at bounding box center [709, 574] width 199 height 37
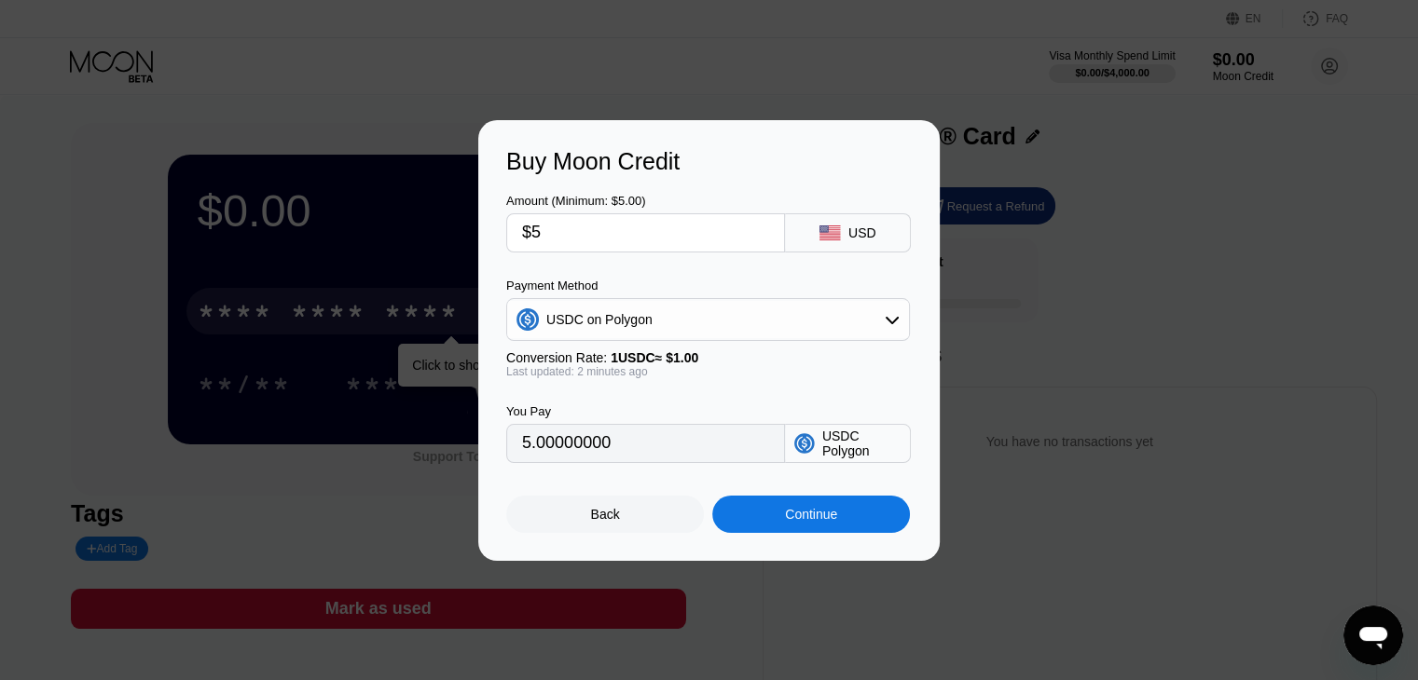
click at [675, 575] on div at bounding box center [716, 340] width 1432 height 680
click at [623, 519] on div "Back" at bounding box center [605, 514] width 198 height 37
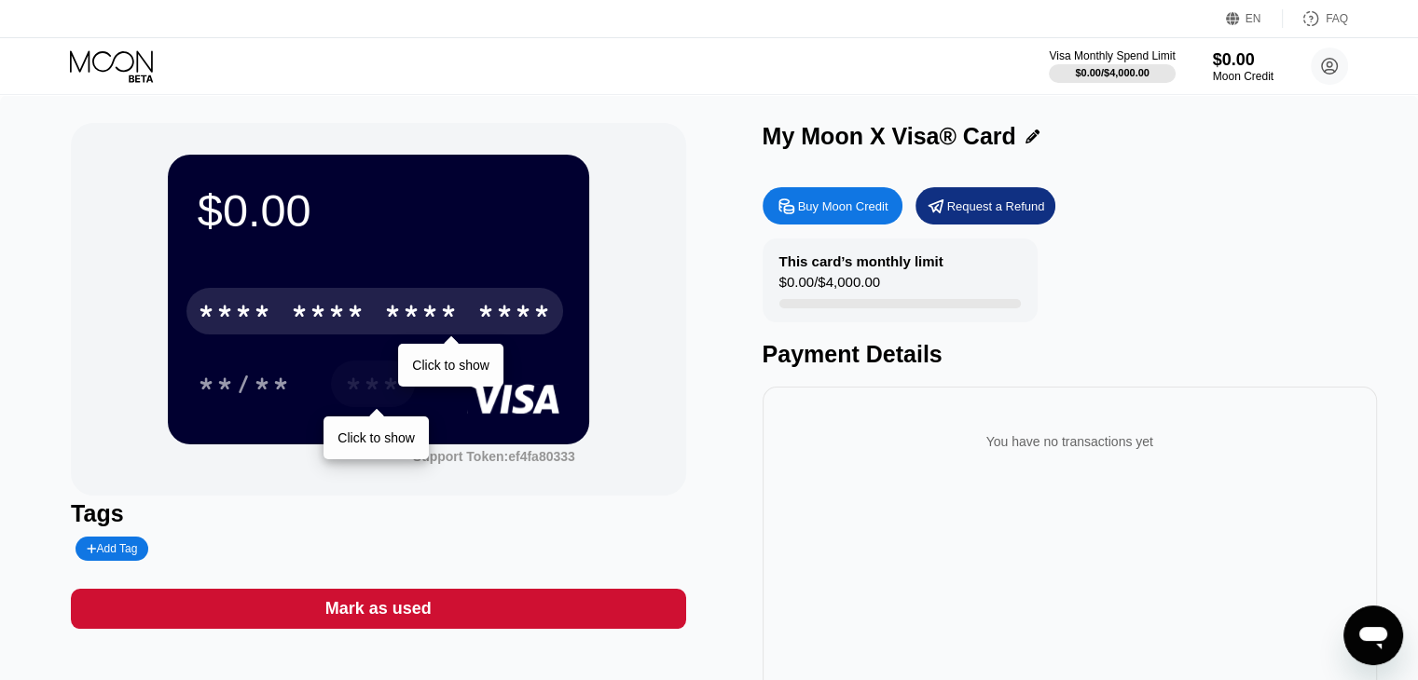
click at [362, 397] on div "***" at bounding box center [373, 387] width 56 height 30
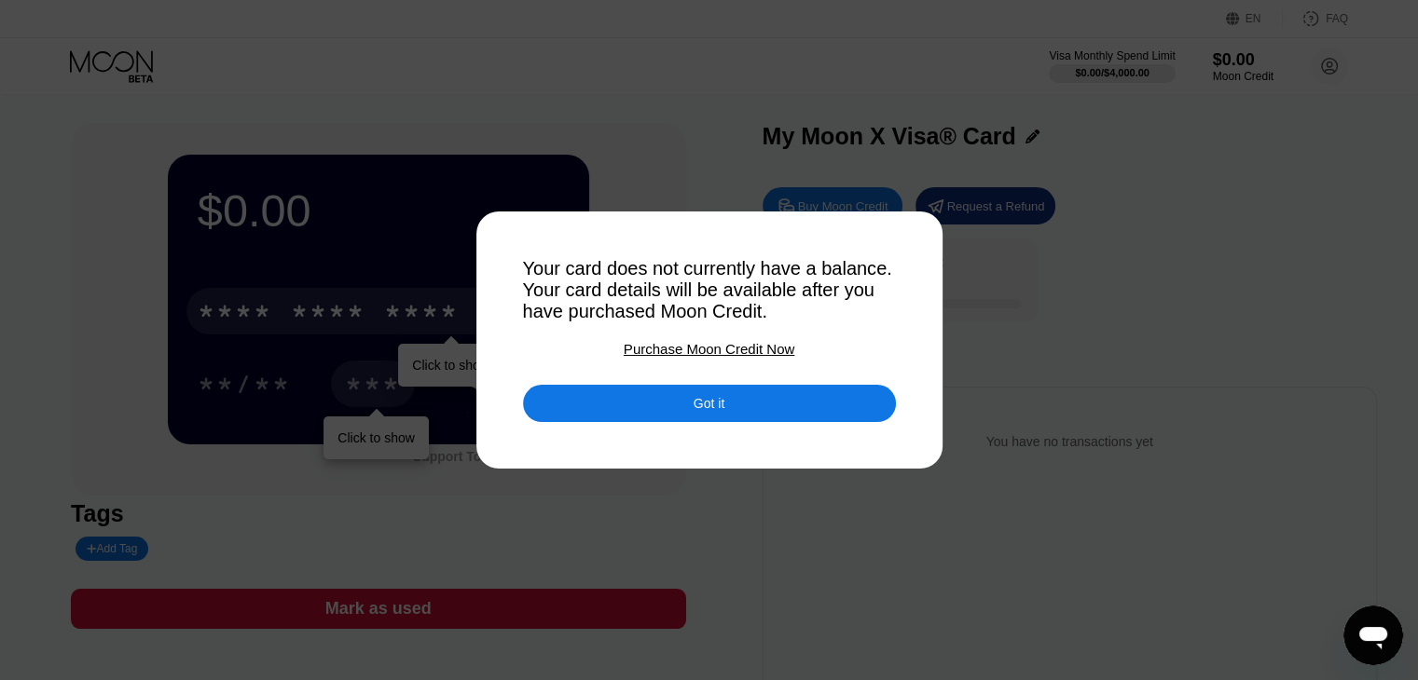
click at [660, 417] on div "Got it" at bounding box center [709, 403] width 373 height 37
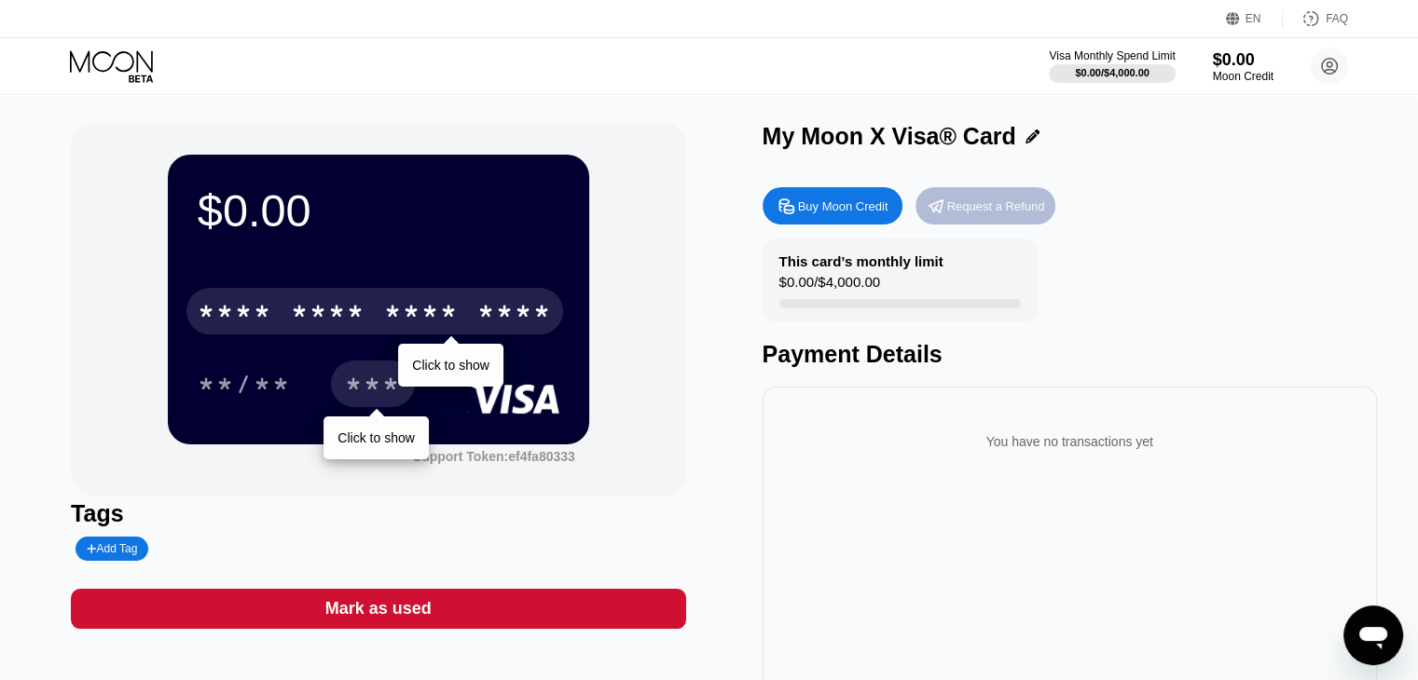
click at [964, 204] on div "Request a Refund" at bounding box center [996, 207] width 98 height 16
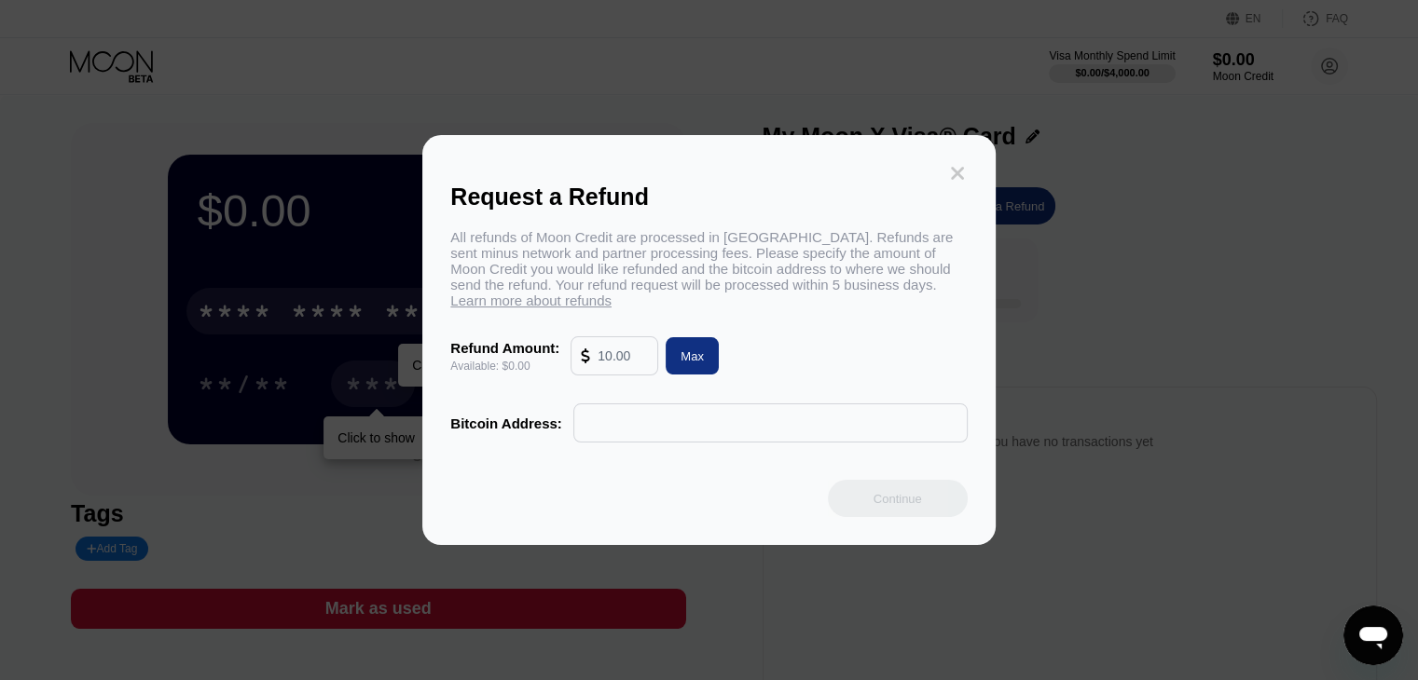
click at [965, 165] on icon at bounding box center [957, 173] width 21 height 21
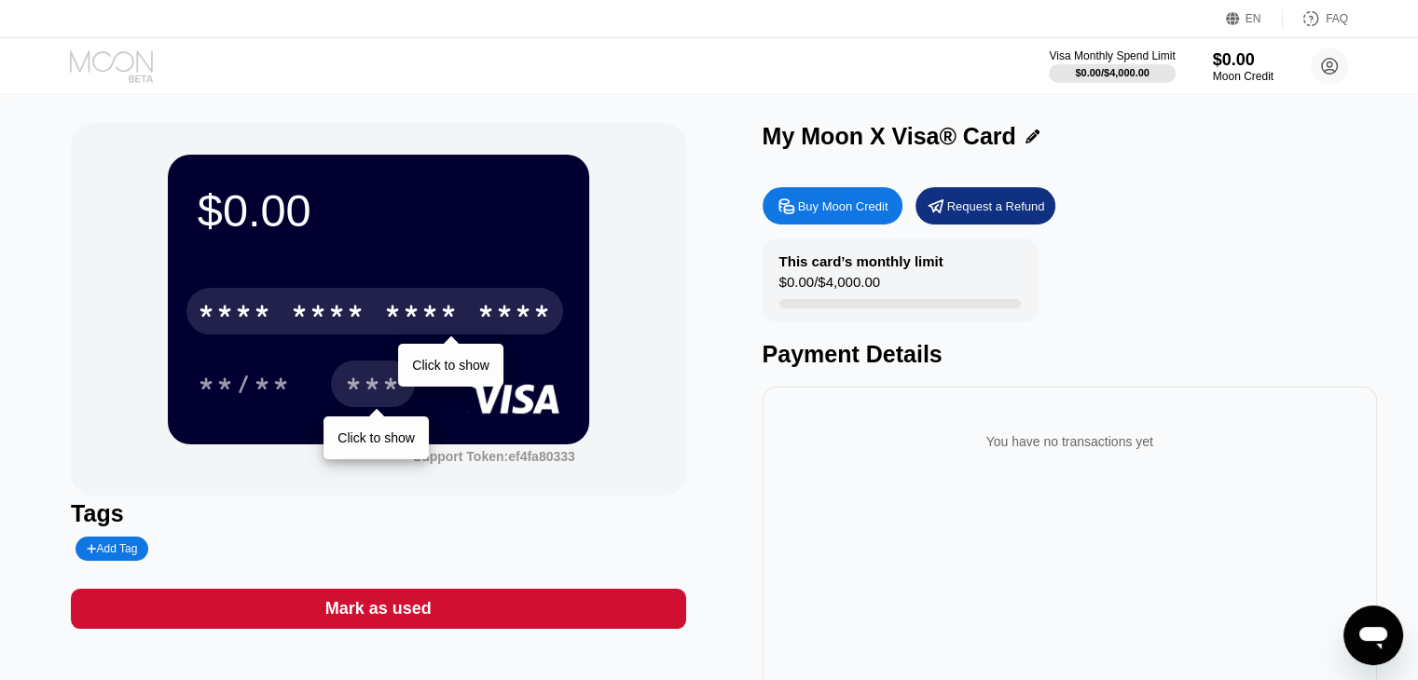
click at [130, 70] on icon at bounding box center [113, 66] width 87 height 33
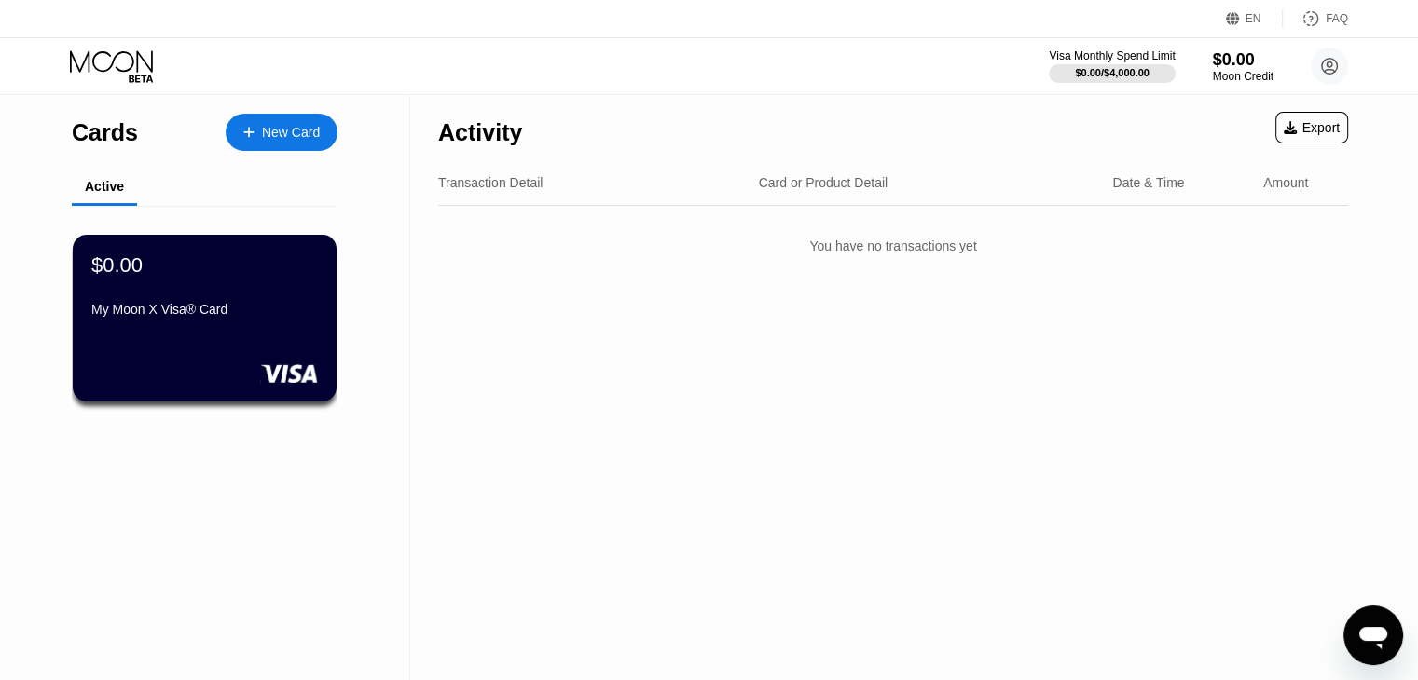
click at [276, 128] on div "New Card" at bounding box center [291, 133] width 58 height 16
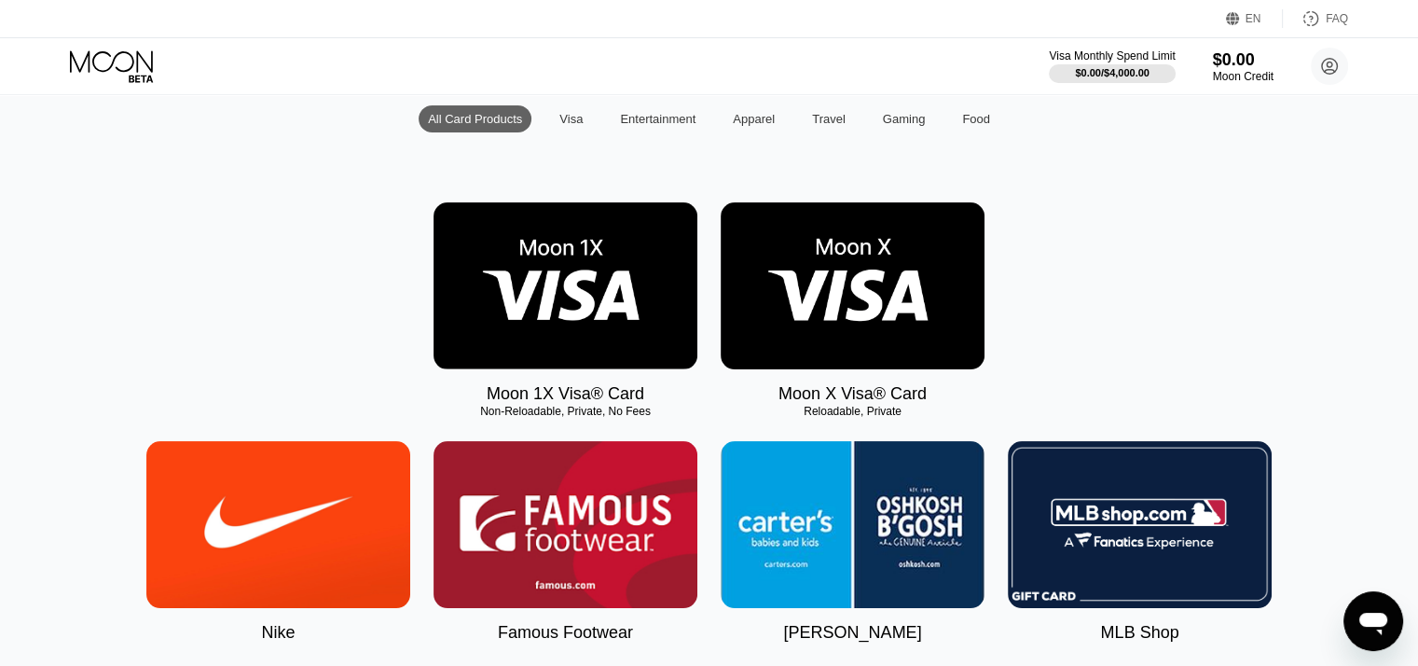
scroll to position [185, 0]
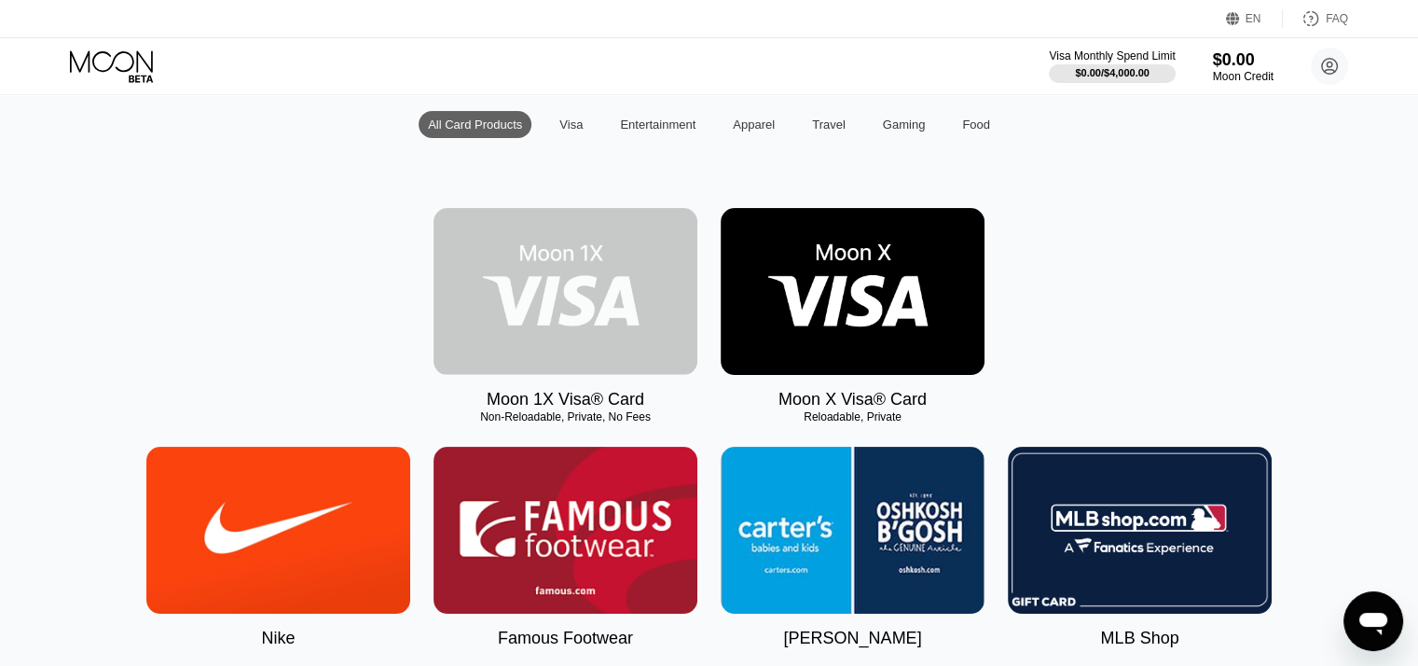
click at [528, 311] on img at bounding box center [565, 291] width 264 height 167
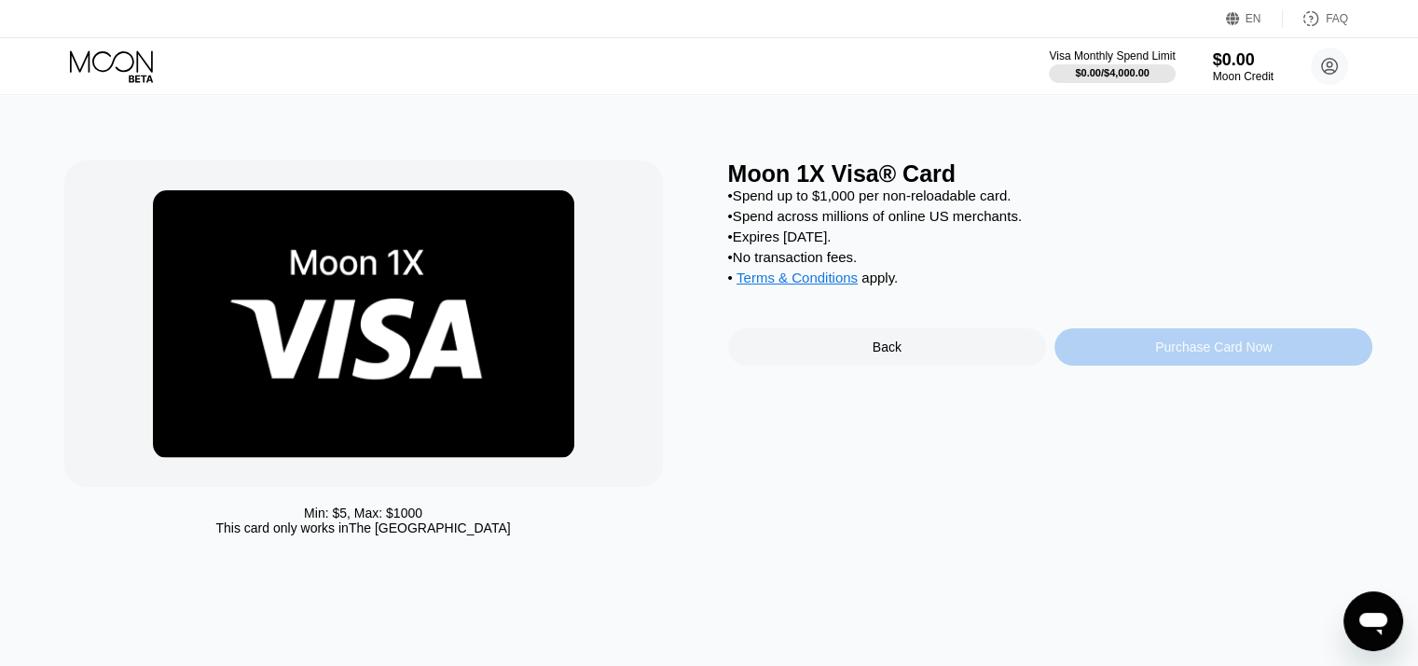
click at [1116, 357] on div "Purchase Card Now" at bounding box center [1213, 346] width 318 height 37
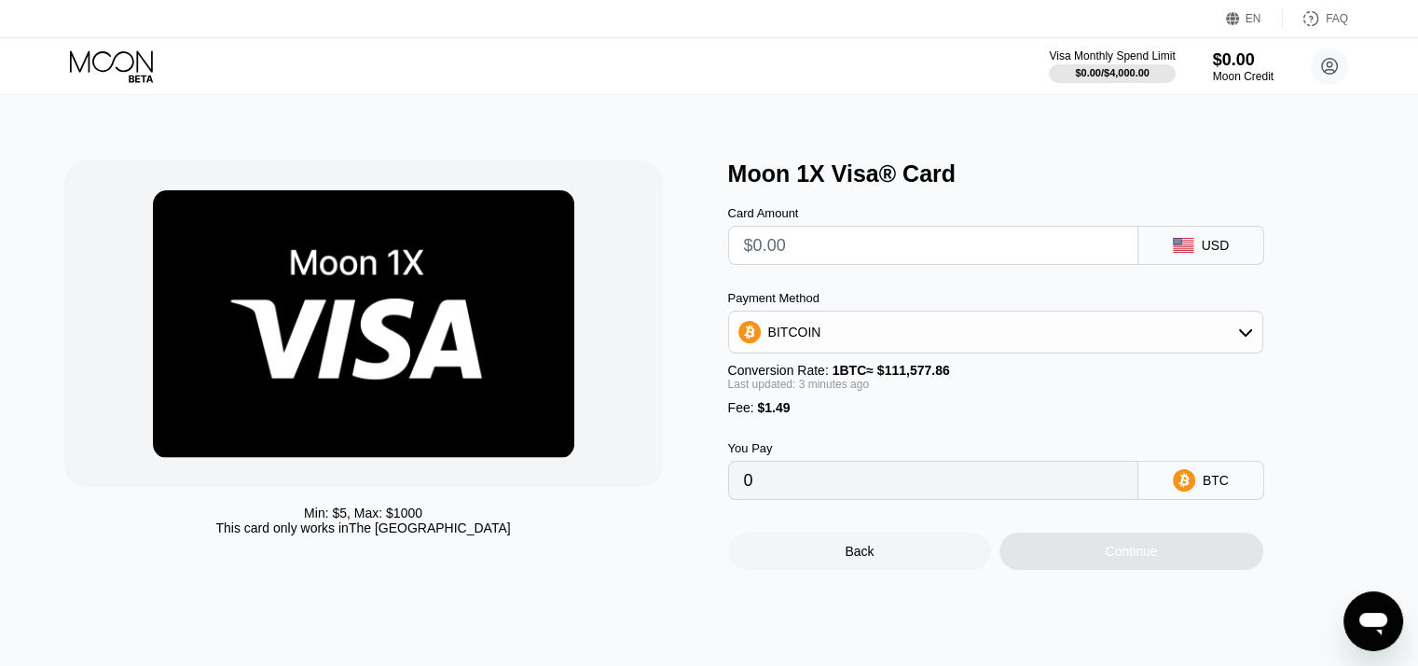
click at [807, 243] on input "text" at bounding box center [933, 245] width 378 height 37
type input "$1"
type input "0.00002232"
type input "$10"
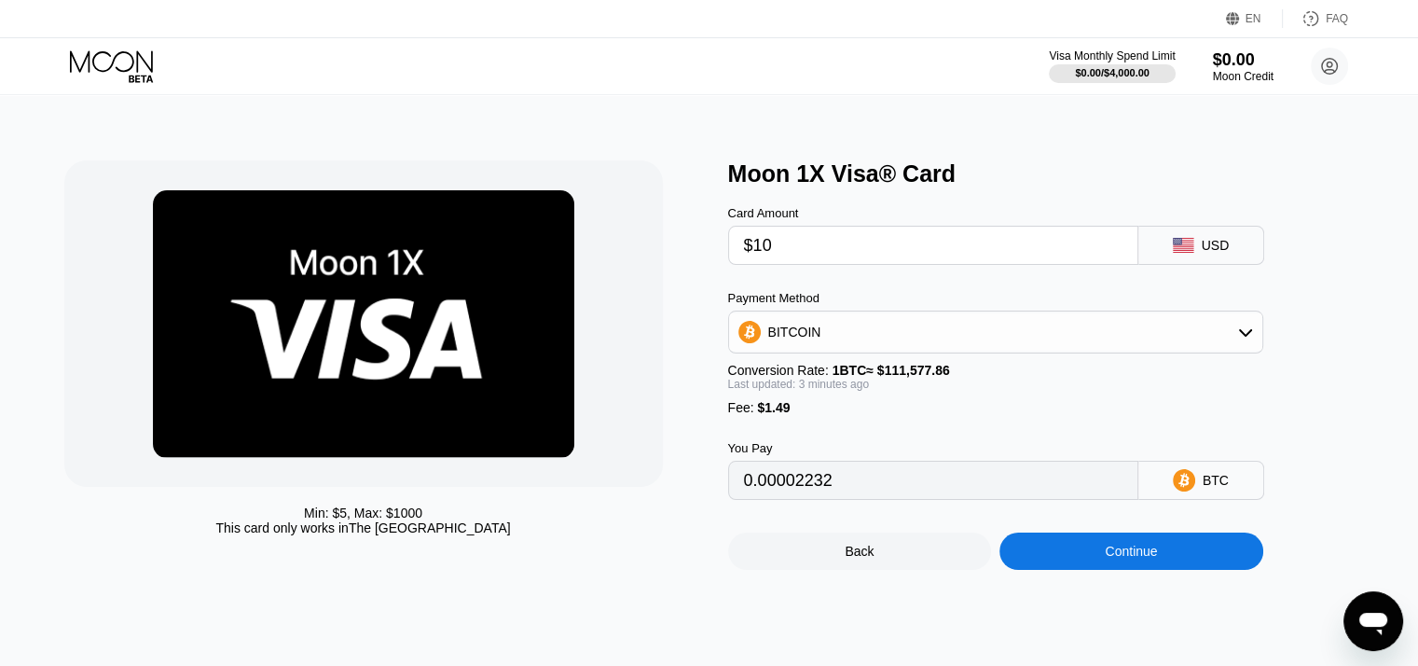
type input "0.00010298"
type input "$10"
click at [886, 330] on div "BITCOIN" at bounding box center [995, 331] width 533 height 37
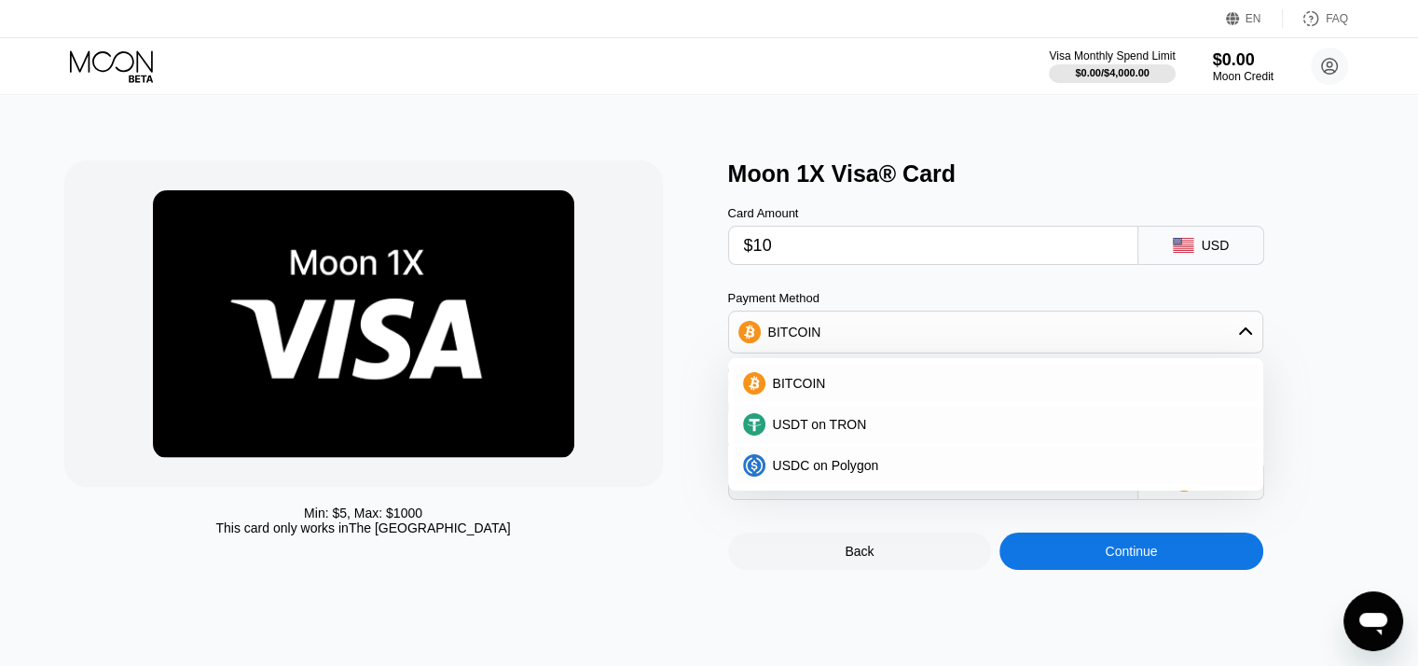
click at [937, 546] on div "Back Continue" at bounding box center [1026, 535] width 597 height 70
click at [1368, 239] on div "Moon 1X Visa® Card Card Amount $10 USD Payment Method BITCOIN BITCOIN USDT on T…" at bounding box center [1050, 364] width 645 height 409
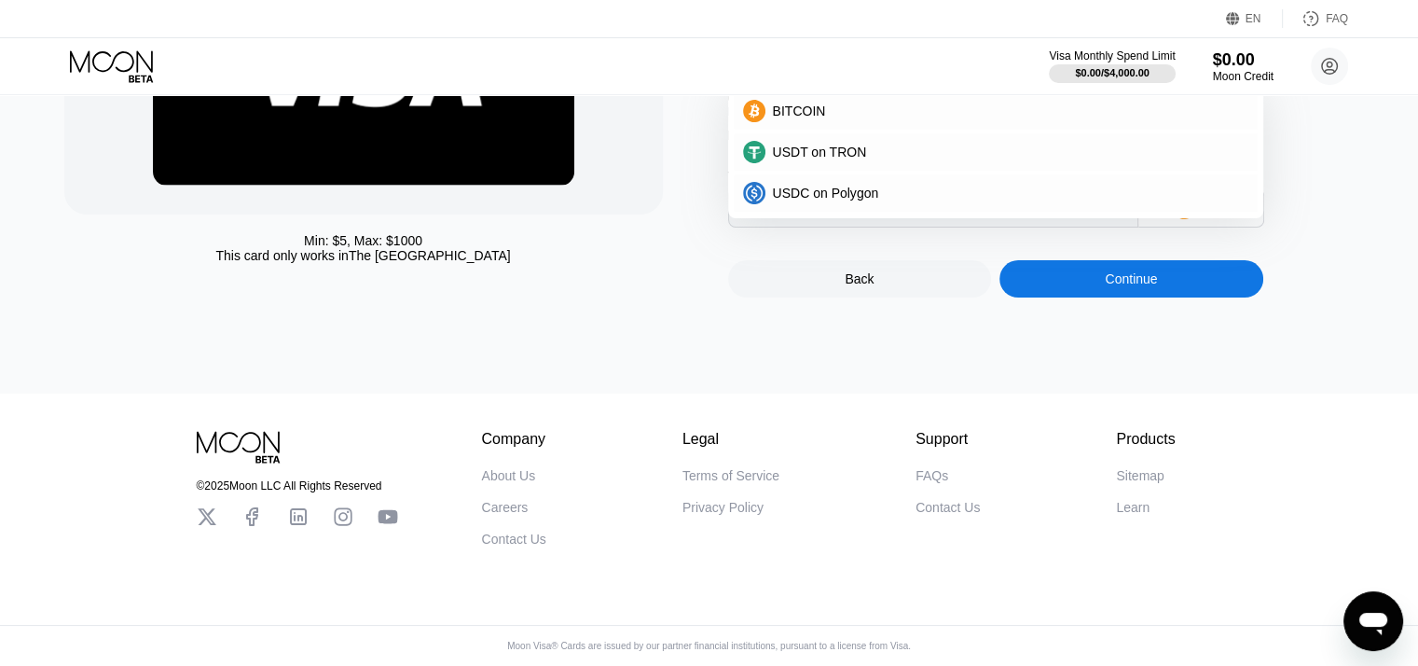
scroll to position [257, 0]
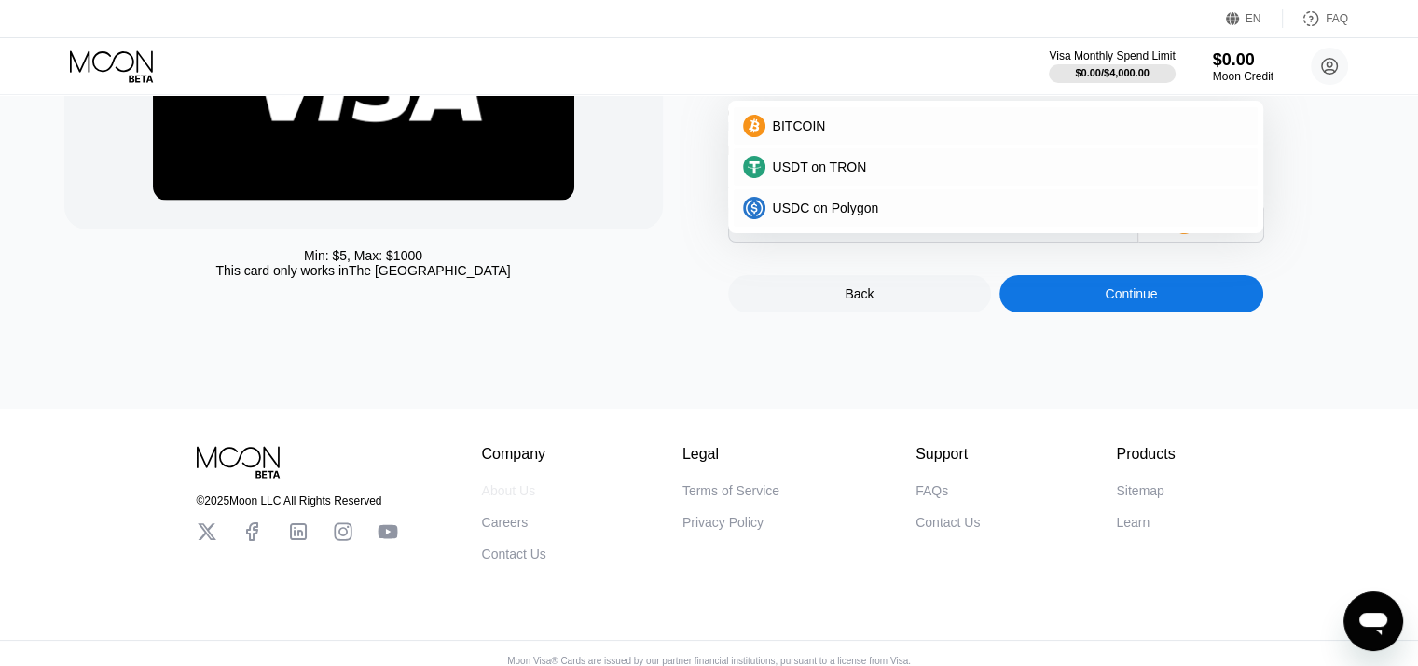
click at [503, 487] on div "About Us" at bounding box center [509, 490] width 54 height 15
type input "0.00010304"
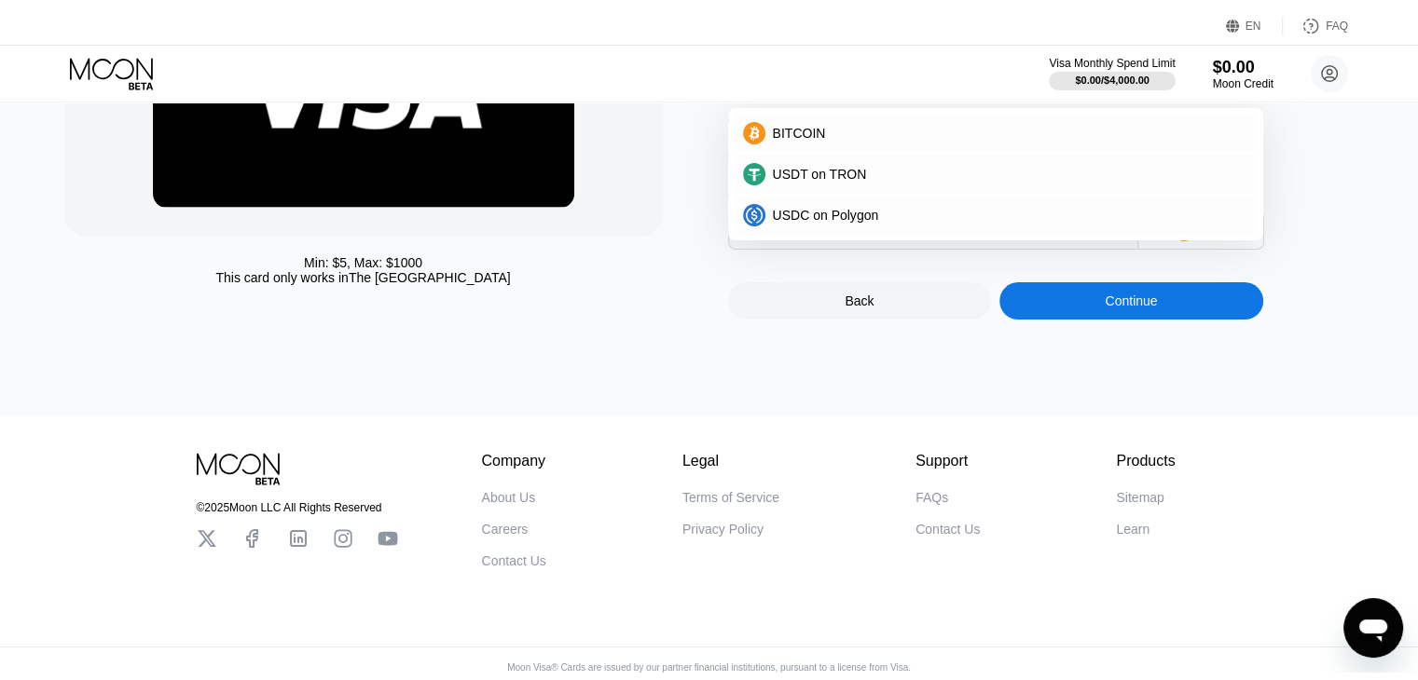
scroll to position [0, 0]
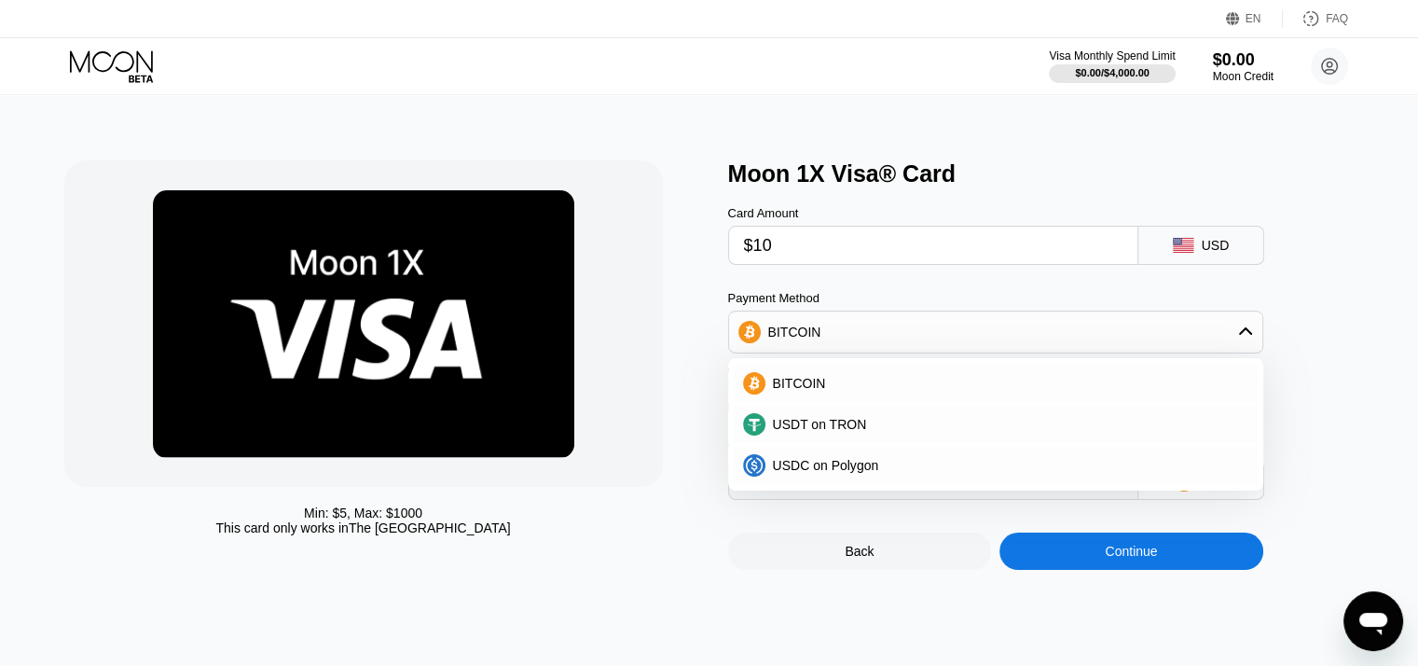
click at [119, 36] on div "EN Language Select an item Save FAQ" at bounding box center [709, 19] width 1418 height 38
click at [125, 75] on icon at bounding box center [113, 66] width 87 height 33
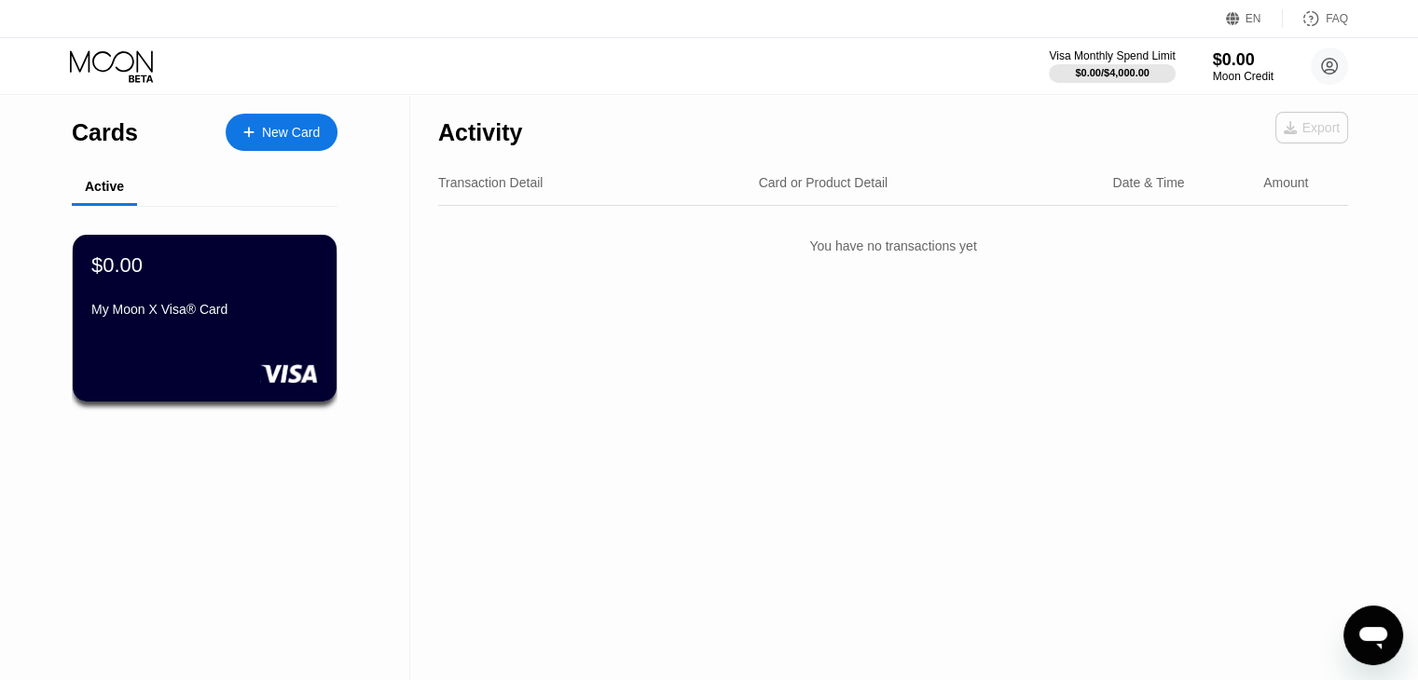
click at [1309, 126] on div "Export" at bounding box center [1312, 127] width 56 height 15
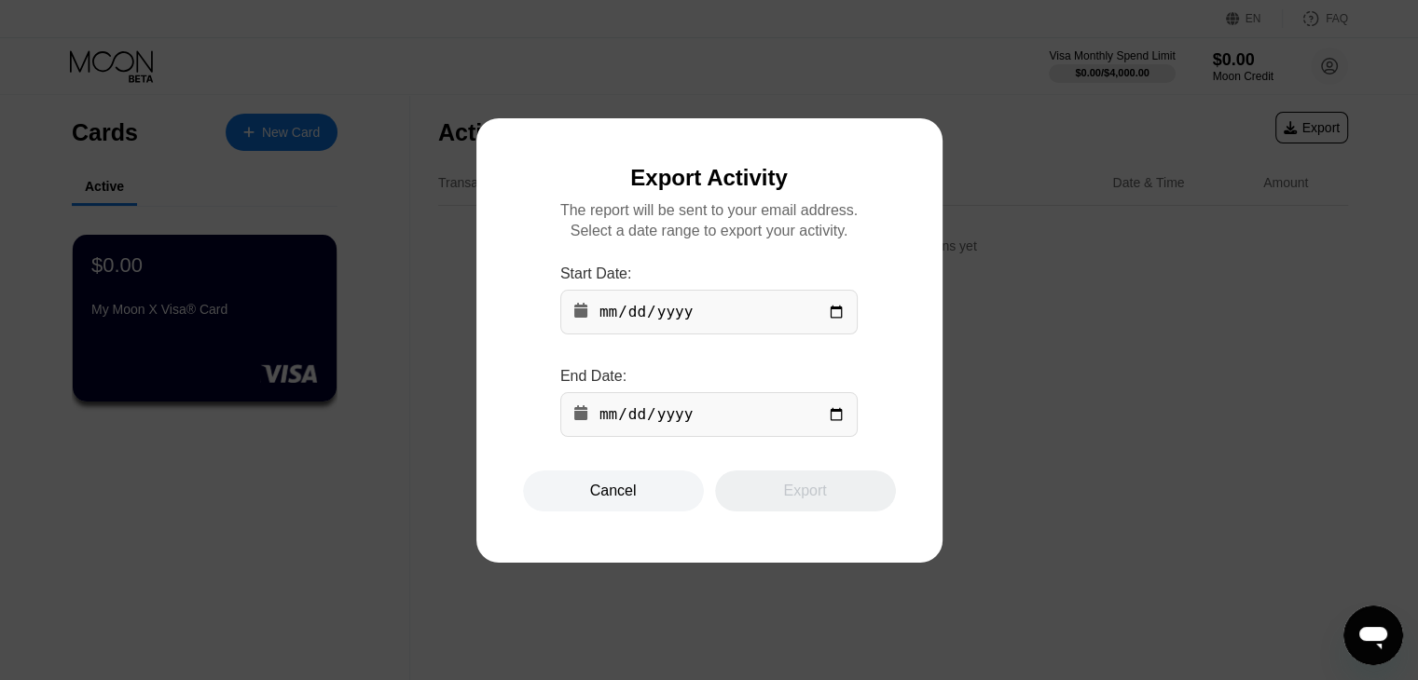
click at [589, 511] on div "Cancel" at bounding box center [613, 491] width 181 height 41
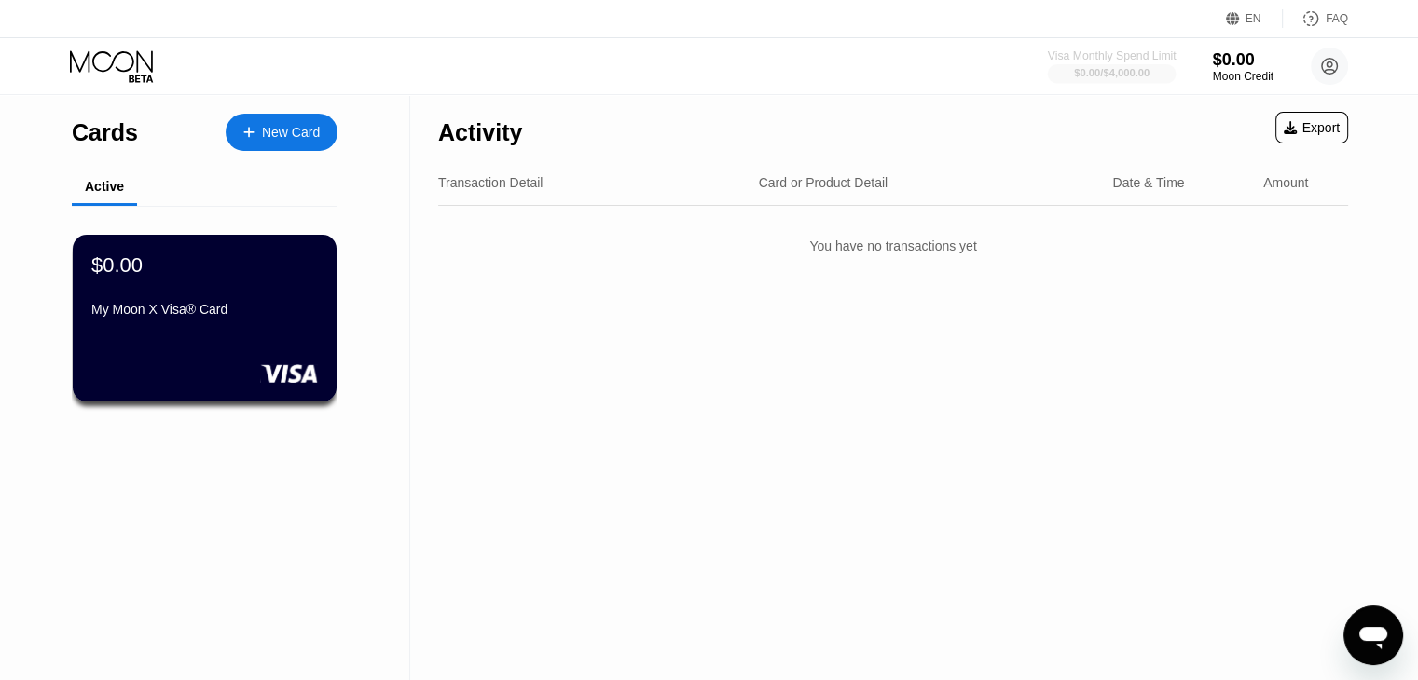
click at [1085, 69] on div "$0.00 / $4,000.00" at bounding box center [1112, 72] width 76 height 11
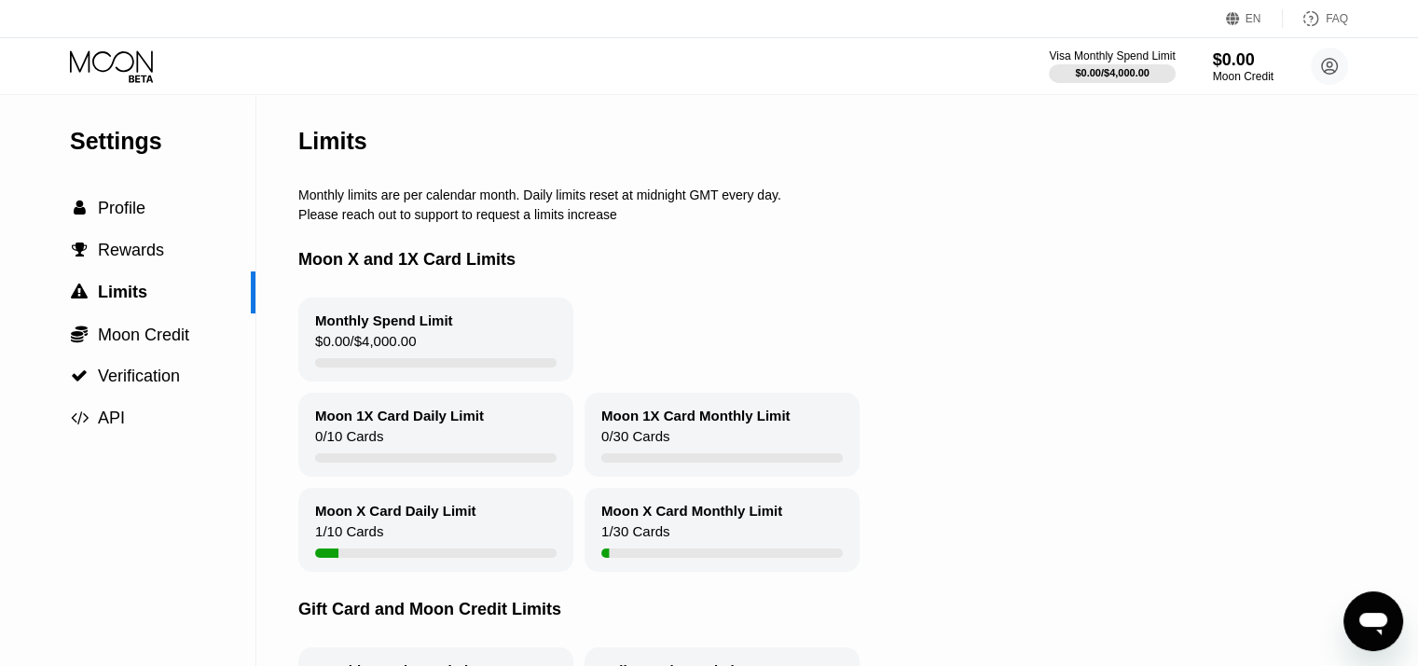
click at [395, 358] on div "$0.00 / $4,000.00" at bounding box center [365, 345] width 101 height 25
click at [402, 551] on div "Moon X Card Daily Limit 1 / 10 Cards" at bounding box center [435, 530] width 275 height 84
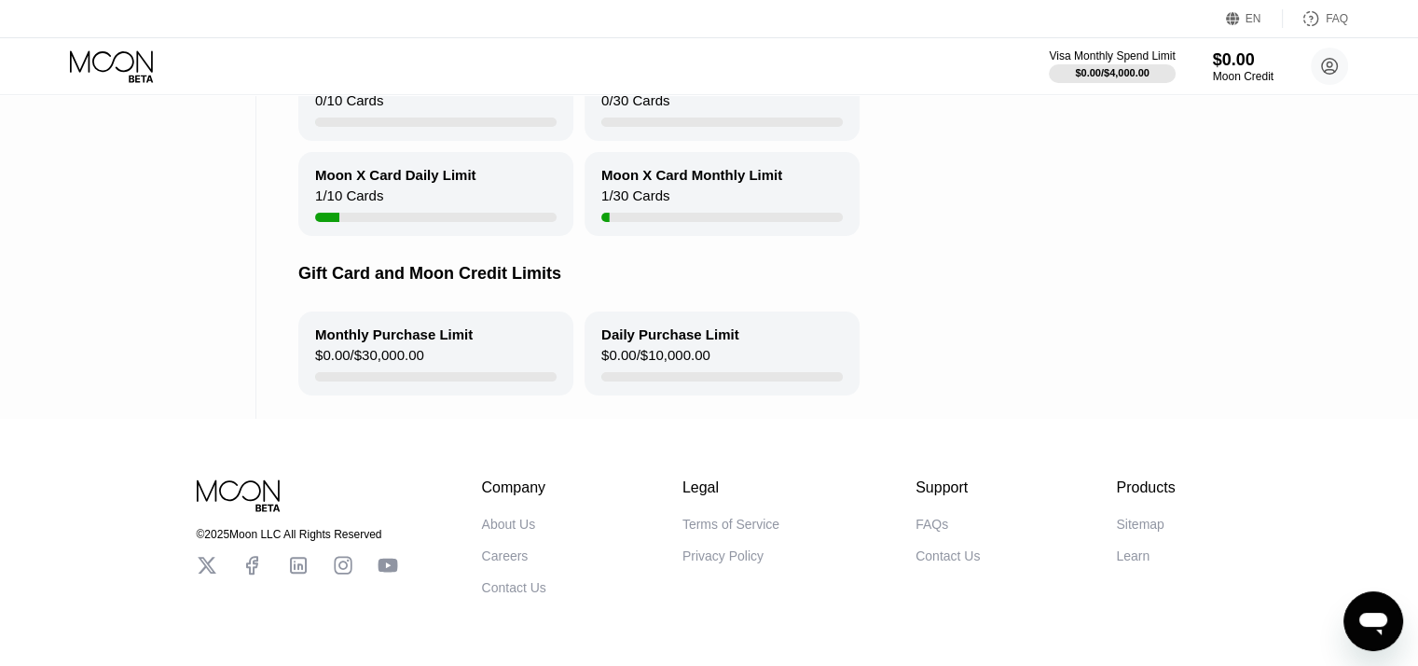
scroll to position [343, 0]
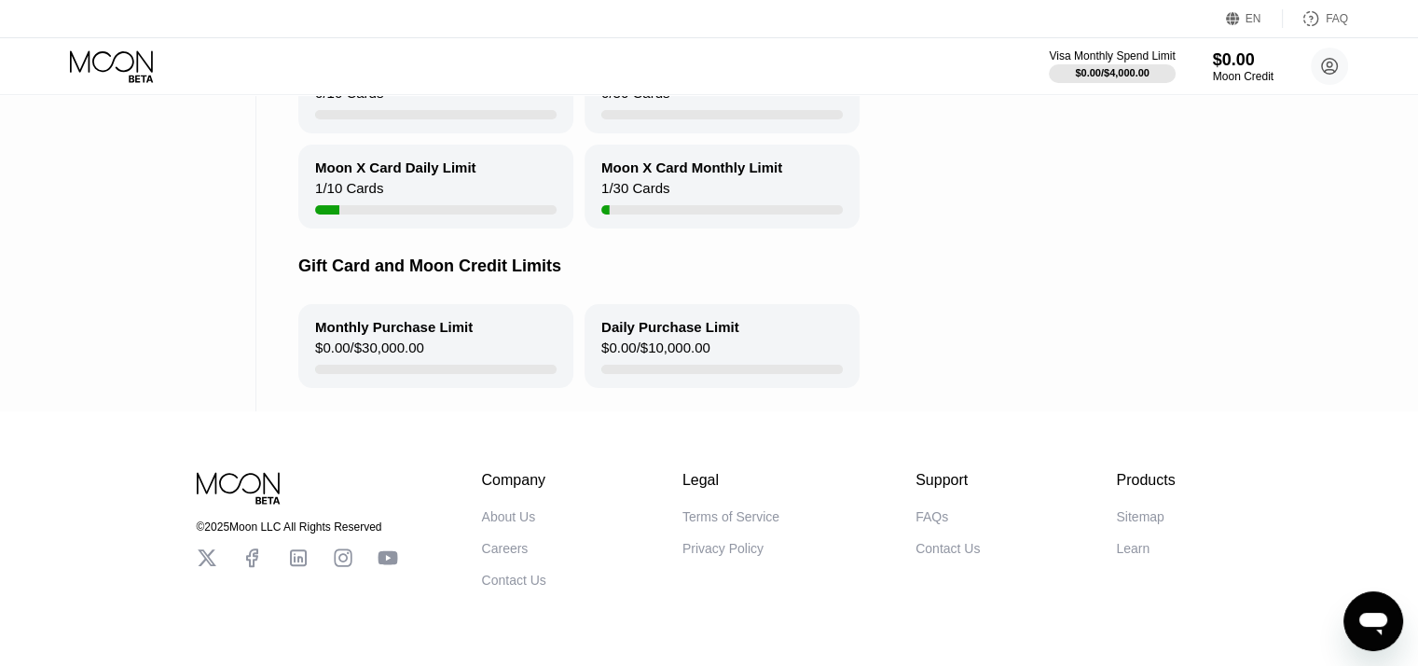
click at [451, 373] on div "Monthly Purchase Limit $0.00 / $30,000.00" at bounding box center [435, 346] width 275 height 84
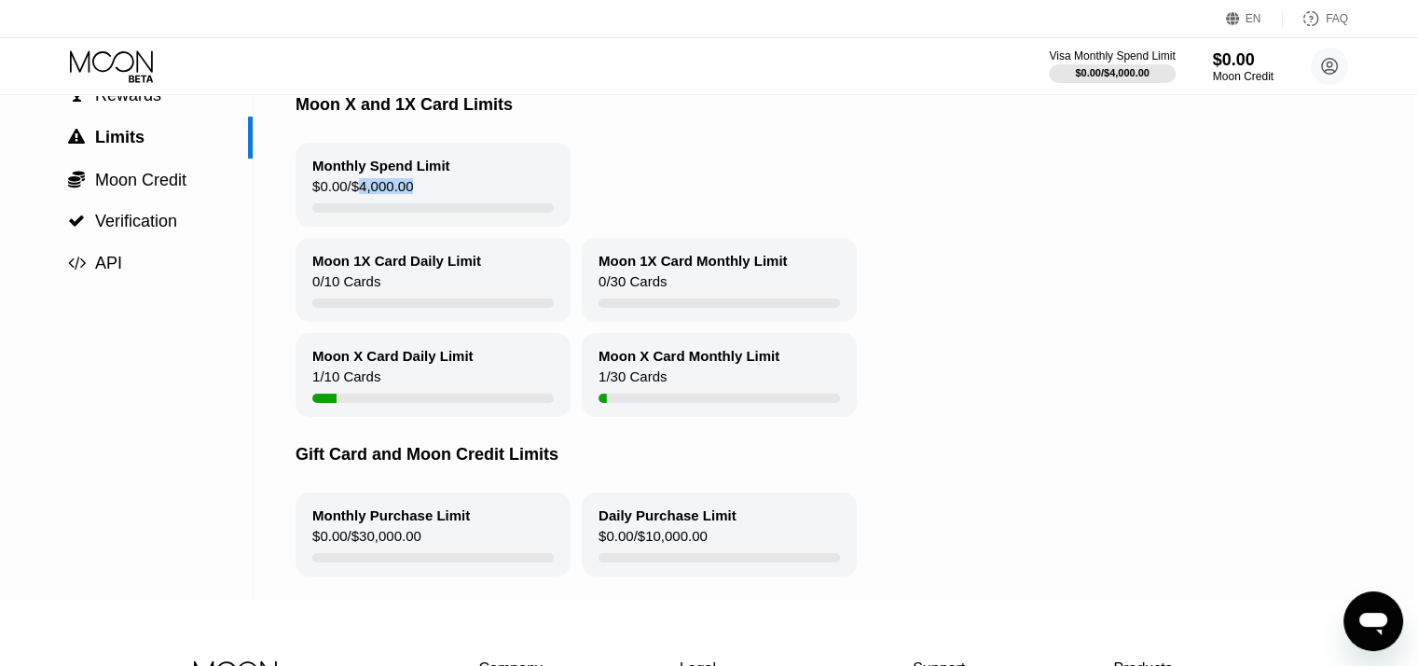
scroll to position [155, 4]
drag, startPoint x: 309, startPoint y: 368, endPoint x: 430, endPoint y: 361, distance: 120.5
click at [430, 361] on div "Moon X Card Daily Limit 1 / 10 Cards" at bounding box center [432, 375] width 275 height 84
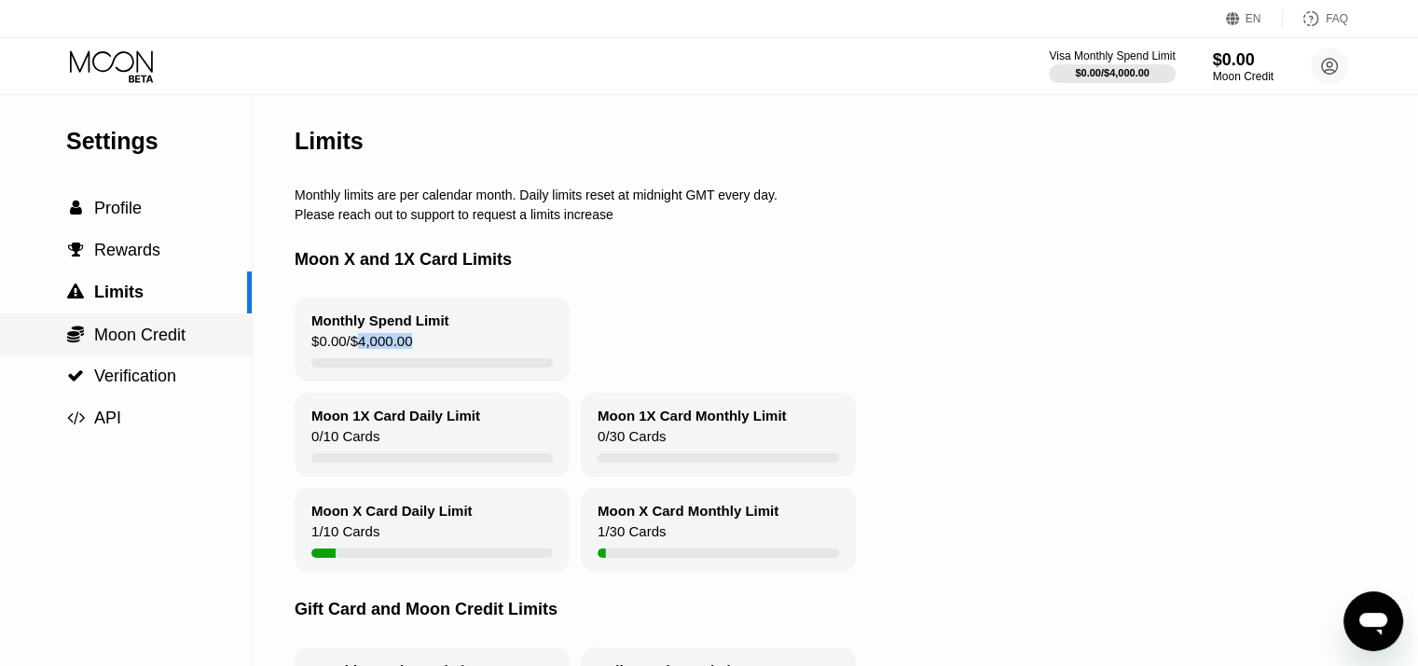
click at [137, 337] on span "Moon Credit" at bounding box center [139, 334] width 91 height 19
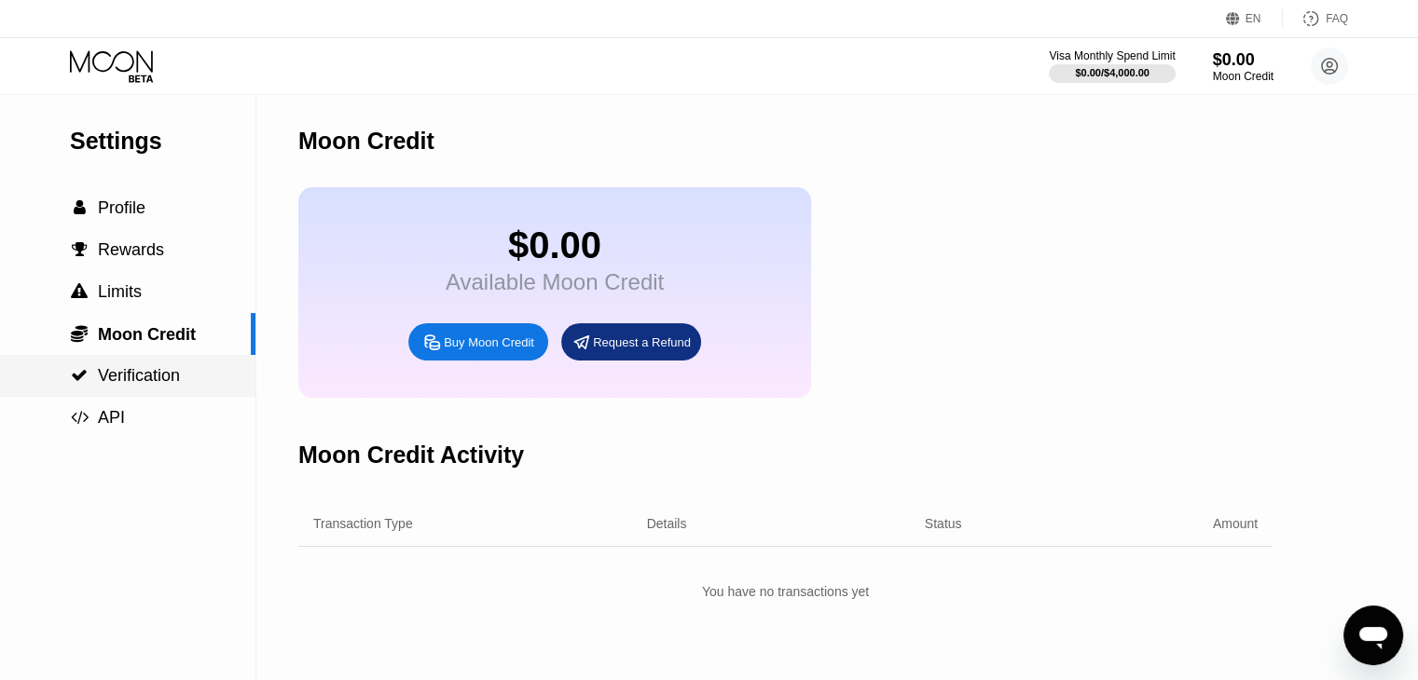
click at [144, 383] on span "Verification" at bounding box center [139, 375] width 82 height 19
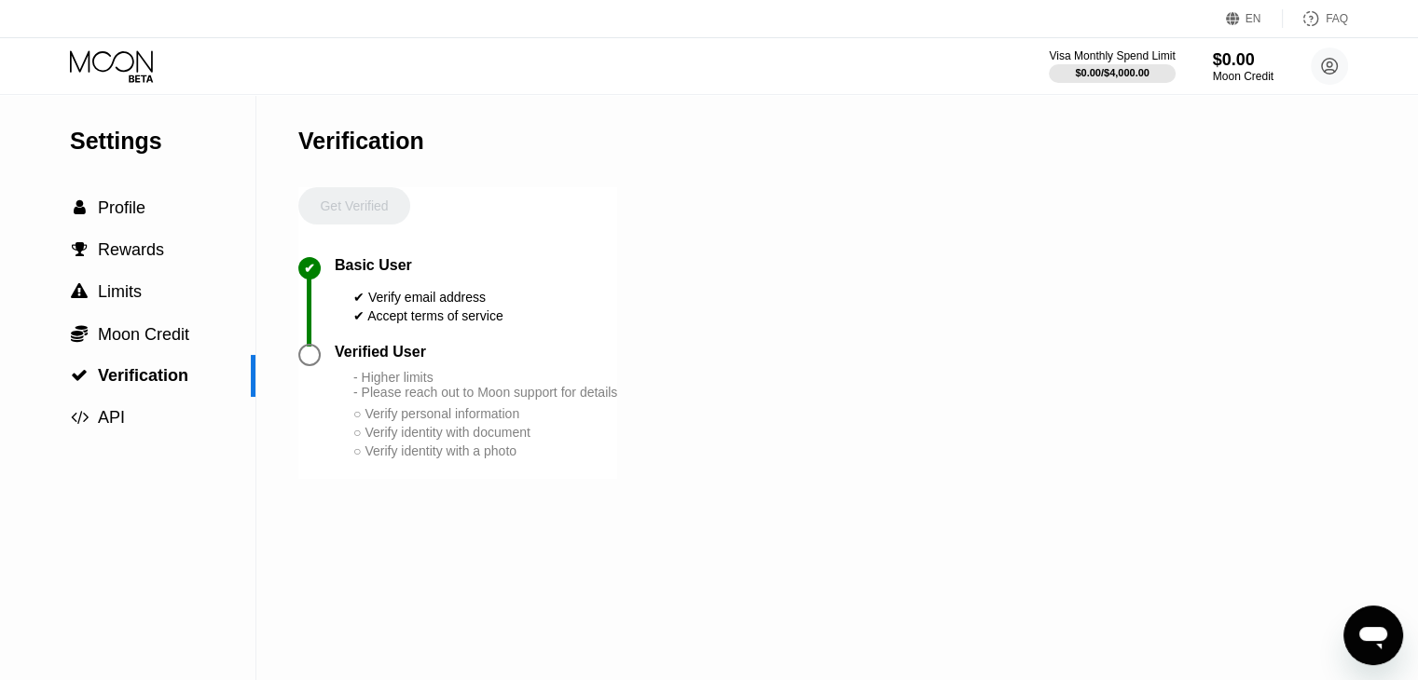
drag, startPoint x: 323, startPoint y: 363, endPoint x: 380, endPoint y: 369, distance: 57.2
click at [380, 369] on div "Verified User - Higher limits - Please reach out to Moon support for details ○ …" at bounding box center [457, 411] width 319 height 135
drag, startPoint x: 355, startPoint y: 398, endPoint x: 459, endPoint y: 415, distance: 104.8
click at [459, 400] on div "- Higher limits - Please reach out to Moon support for details" at bounding box center [485, 385] width 264 height 30
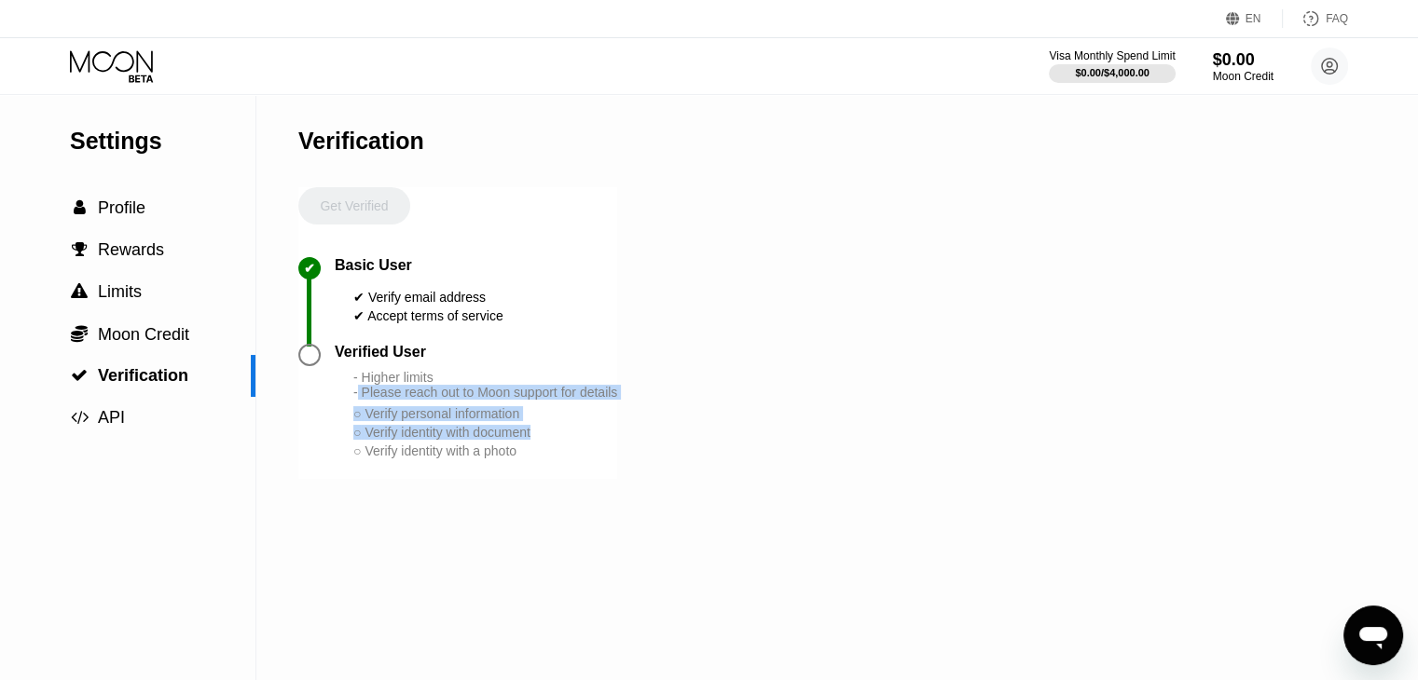
drag, startPoint x: 358, startPoint y: 416, endPoint x: 625, endPoint y: 465, distance: 272.0
click at [625, 465] on div "Settings  Profile  Rewards  Limits  Moon Credit  Verification  API Verifi…" at bounding box center [709, 387] width 1418 height 585
click at [130, 229] on div " Profile" at bounding box center [127, 208] width 255 height 42
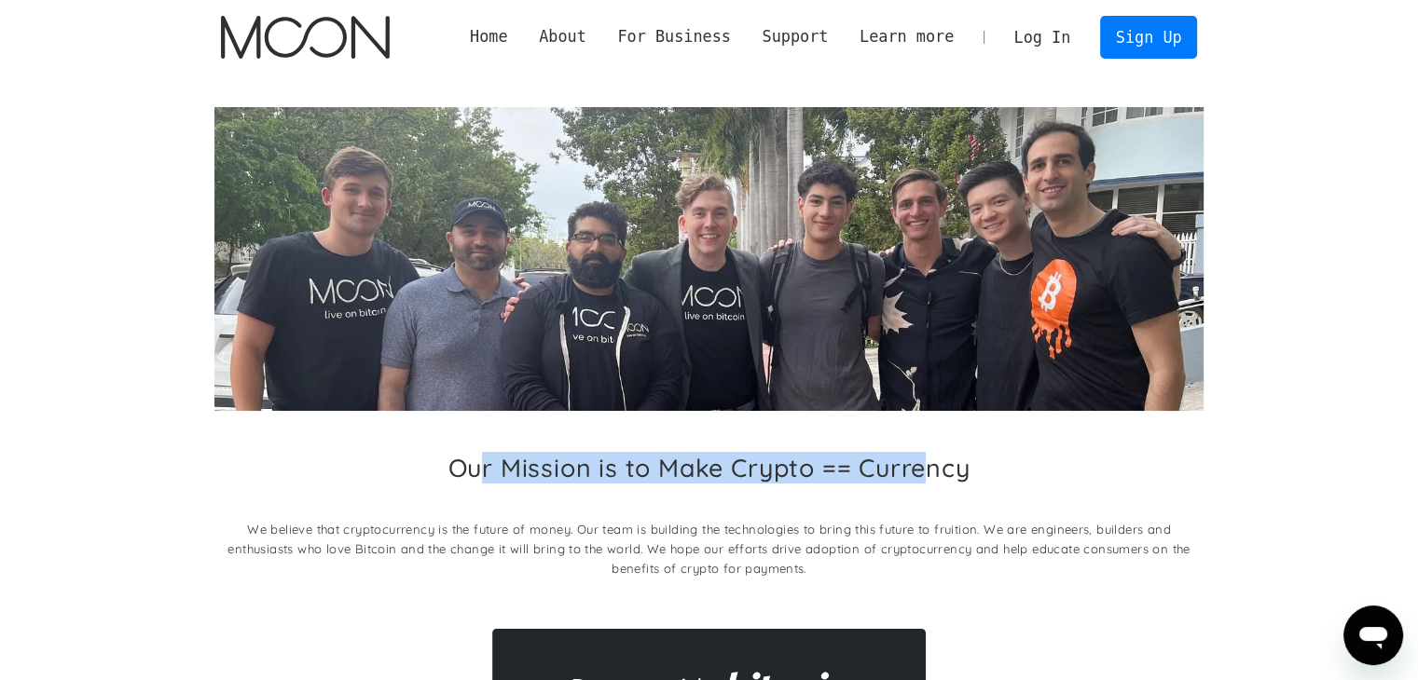
drag, startPoint x: 485, startPoint y: 457, endPoint x: 931, endPoint y: 451, distance: 446.5
click at [931, 451] on div "Our Mission is to Make Crypto == Currency We believe that cryptocurrency is the…" at bounding box center [708, 428] width 989 height 643
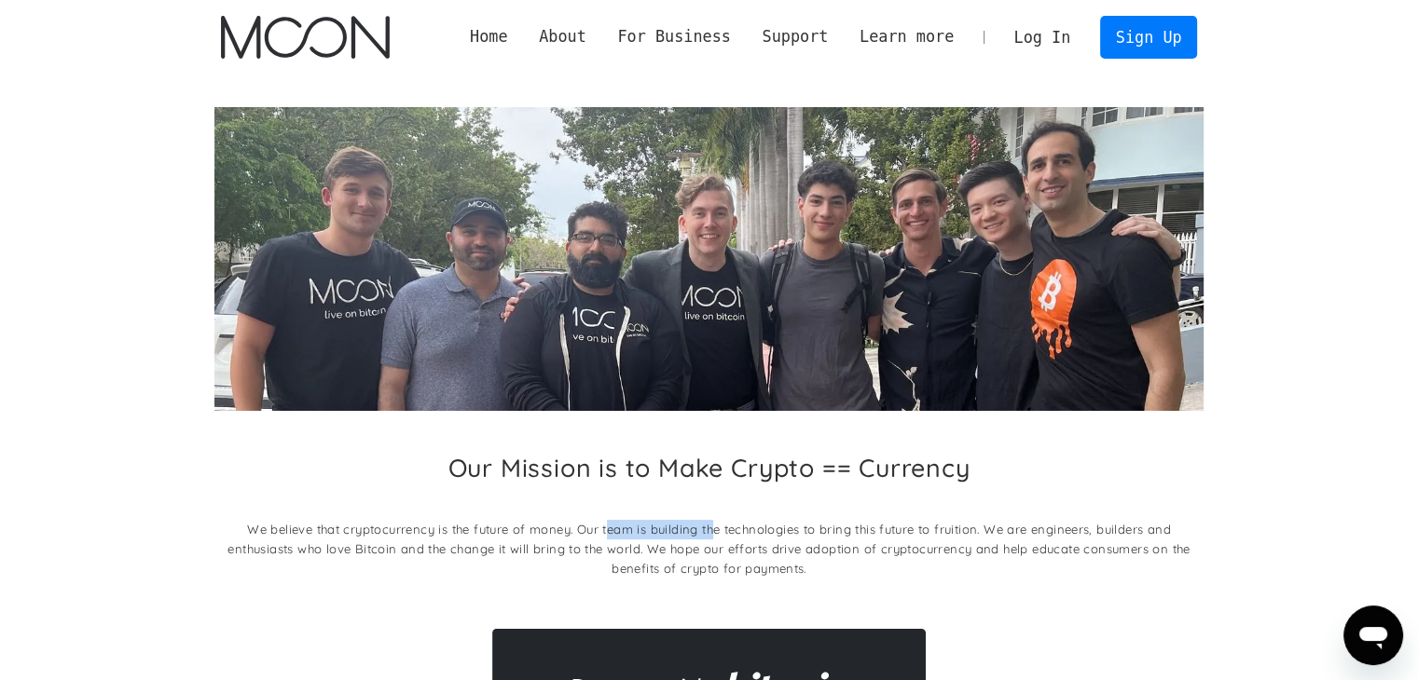
drag, startPoint x: 611, startPoint y: 522, endPoint x: 714, endPoint y: 520, distance: 102.6
click at [714, 520] on p "We believe that cryptocurrency is the future of money. Our team is building the…" at bounding box center [708, 549] width 989 height 59
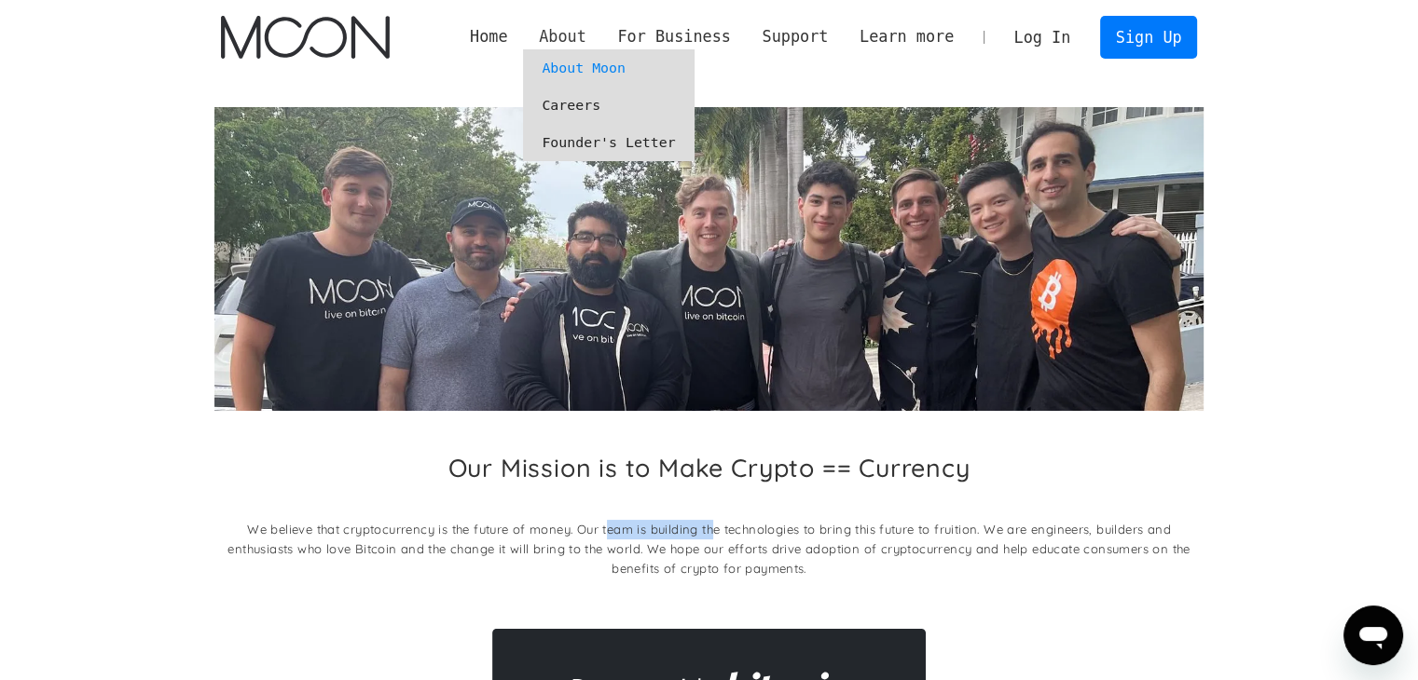
click at [586, 34] on div "About" at bounding box center [563, 36] width 48 height 23
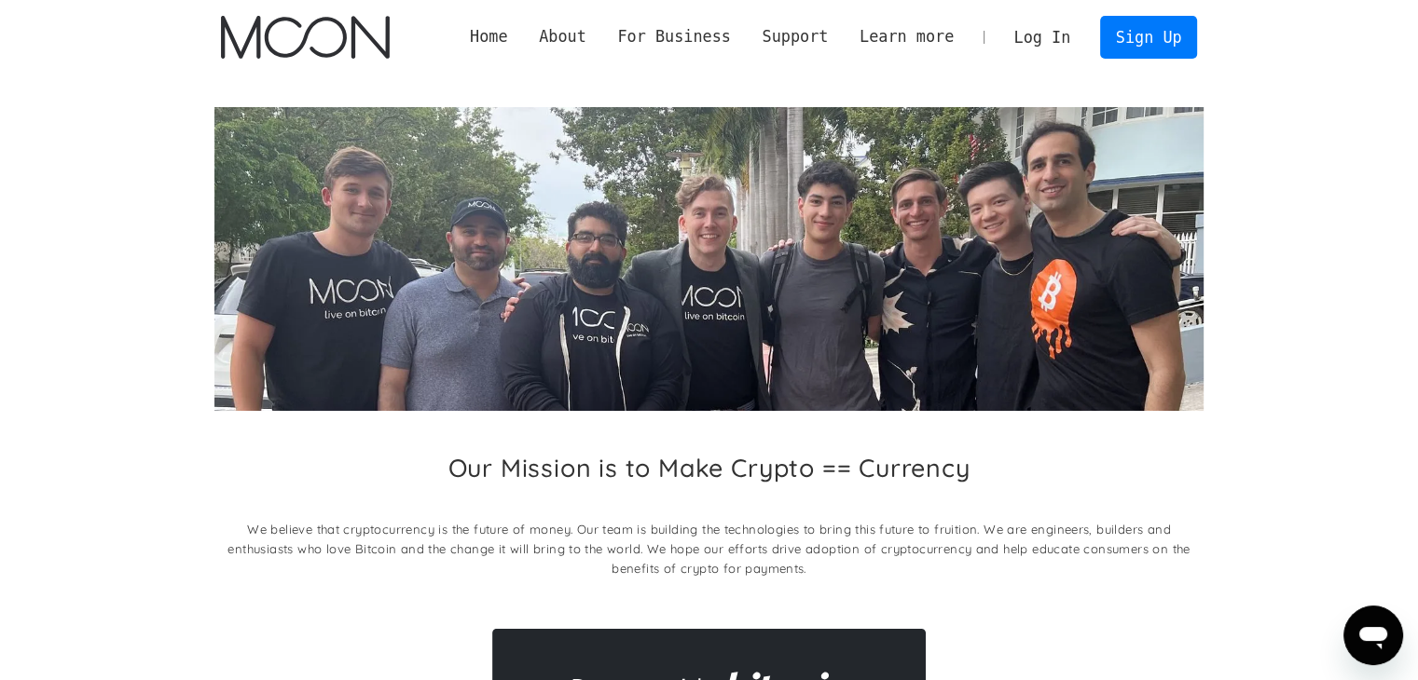
click at [599, 22] on div "Home About About Moon Careers Founder's Letter For Business Business Moon APIs …" at bounding box center [825, 37] width 743 height 42
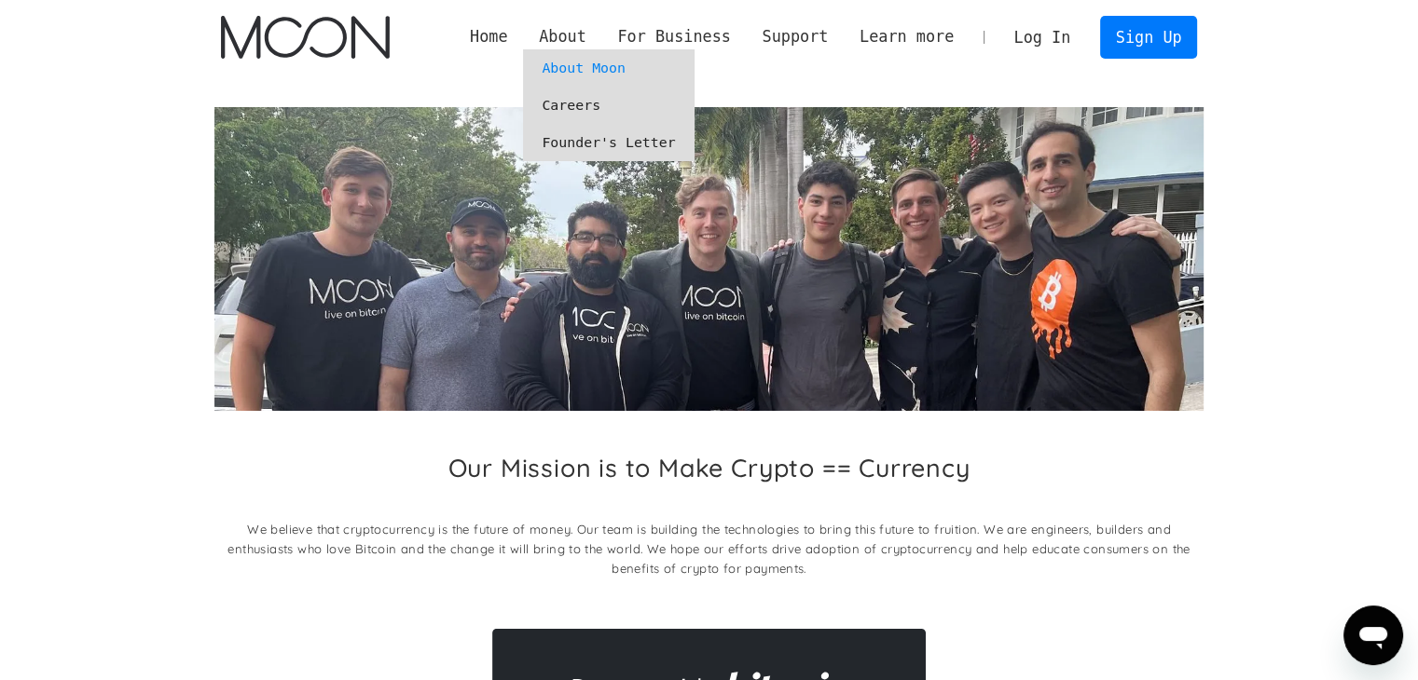
click at [606, 65] on link "About Moon" at bounding box center [608, 67] width 171 height 37
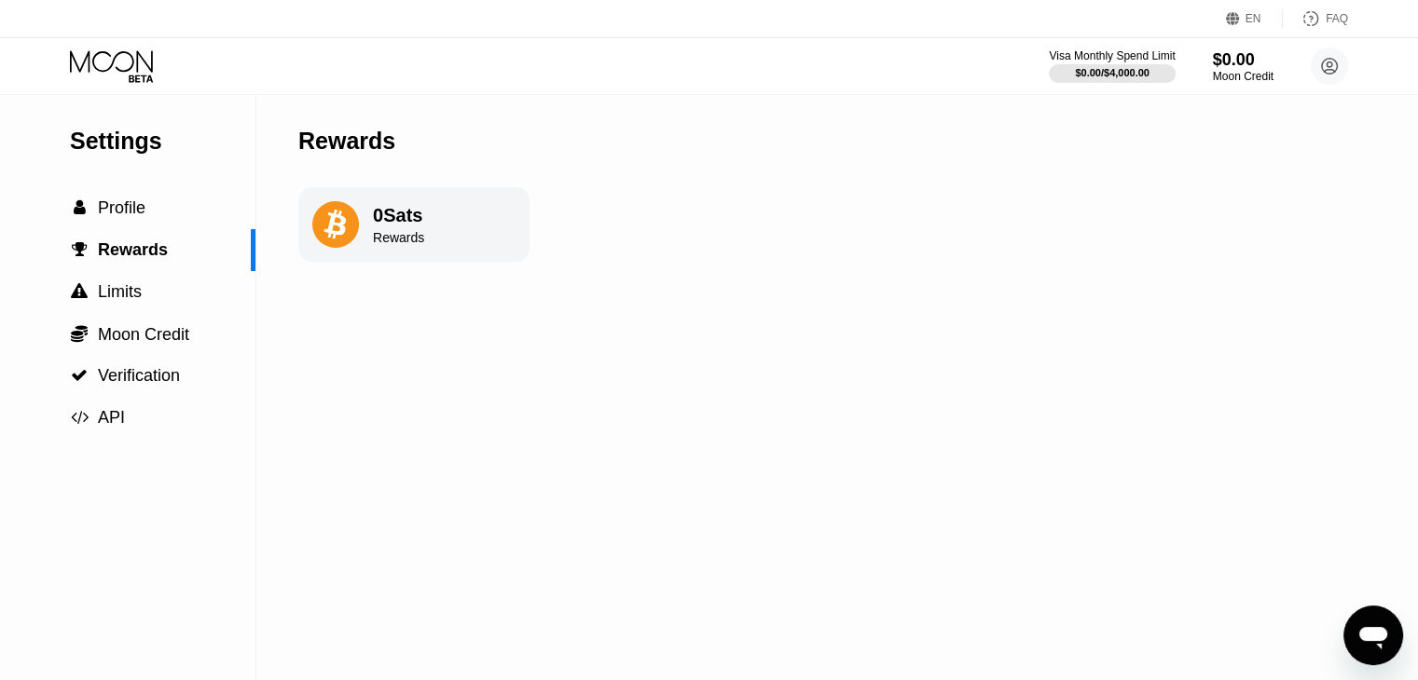
click at [328, 230] on icon at bounding box center [335, 224] width 47 height 47
click at [96, 297] on div " Limits" at bounding box center [106, 292] width 72 height 20
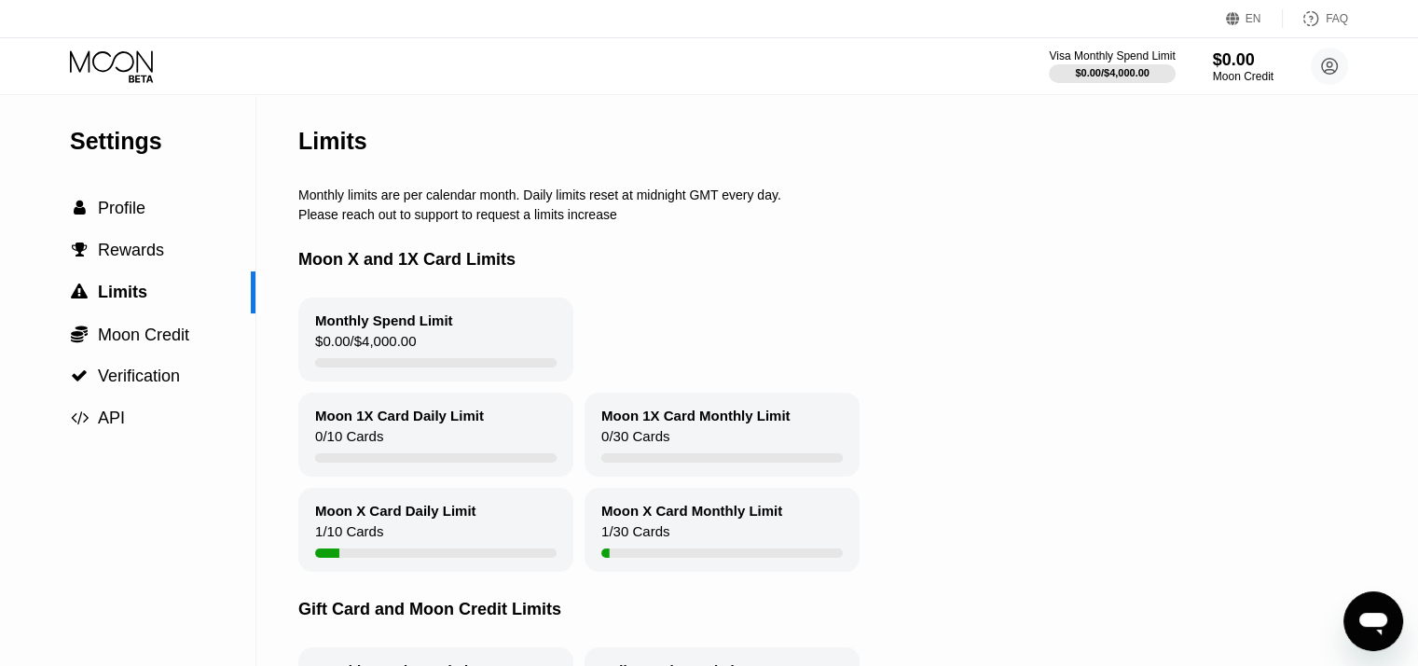
click at [388, 344] on div "$0.00 / $4,000.00" at bounding box center [365, 345] width 101 height 25
click at [170, 343] on span "Moon Credit" at bounding box center [143, 334] width 91 height 19
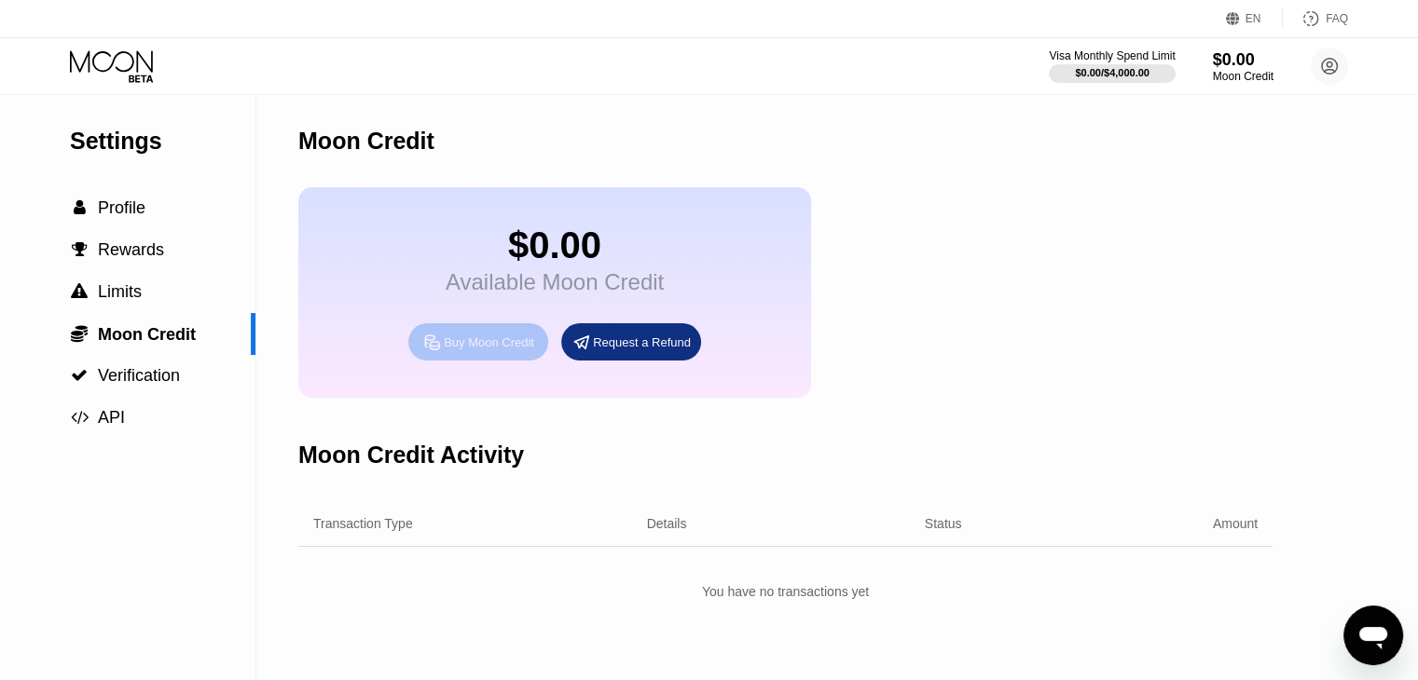
click at [506, 350] on div "Buy Moon Credit" at bounding box center [489, 343] width 90 height 16
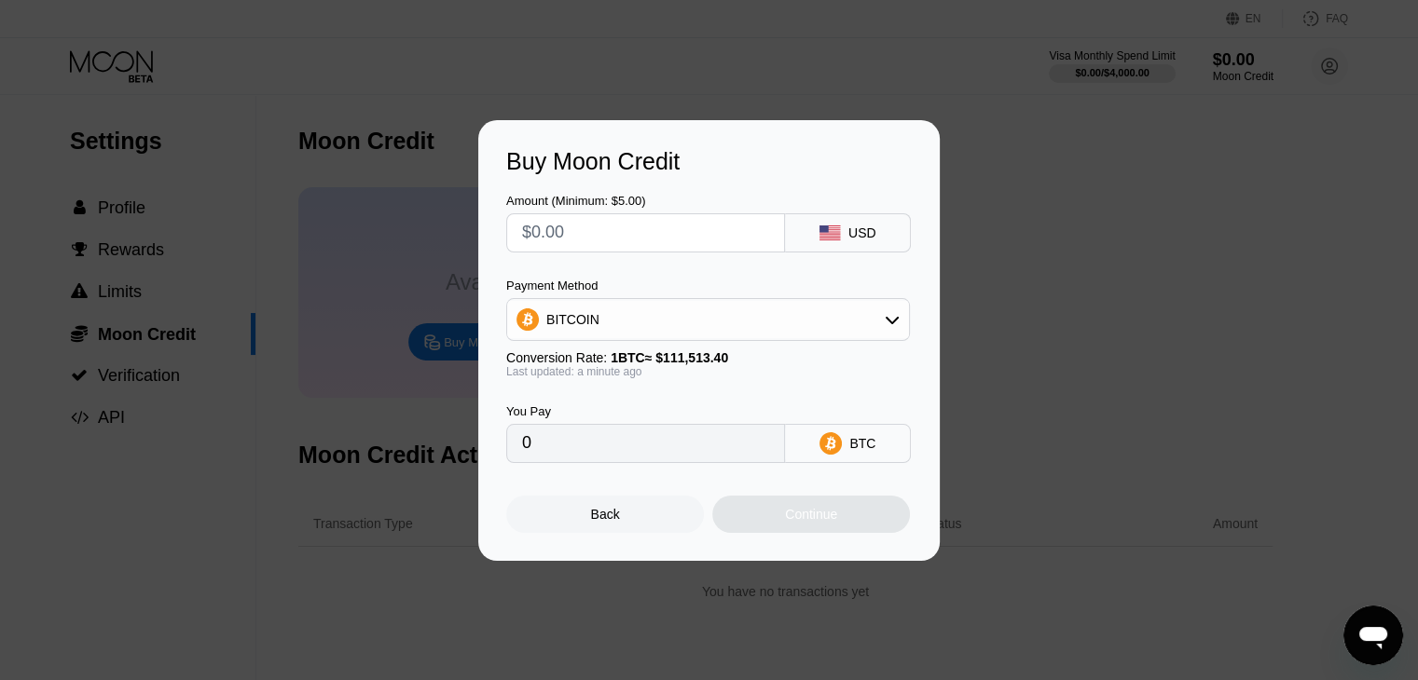
click at [742, 238] on input "text" at bounding box center [645, 232] width 247 height 37
click at [668, 482] on div "Back Continue" at bounding box center [708, 498] width 405 height 70
click at [639, 512] on div "Back" at bounding box center [605, 514] width 198 height 37
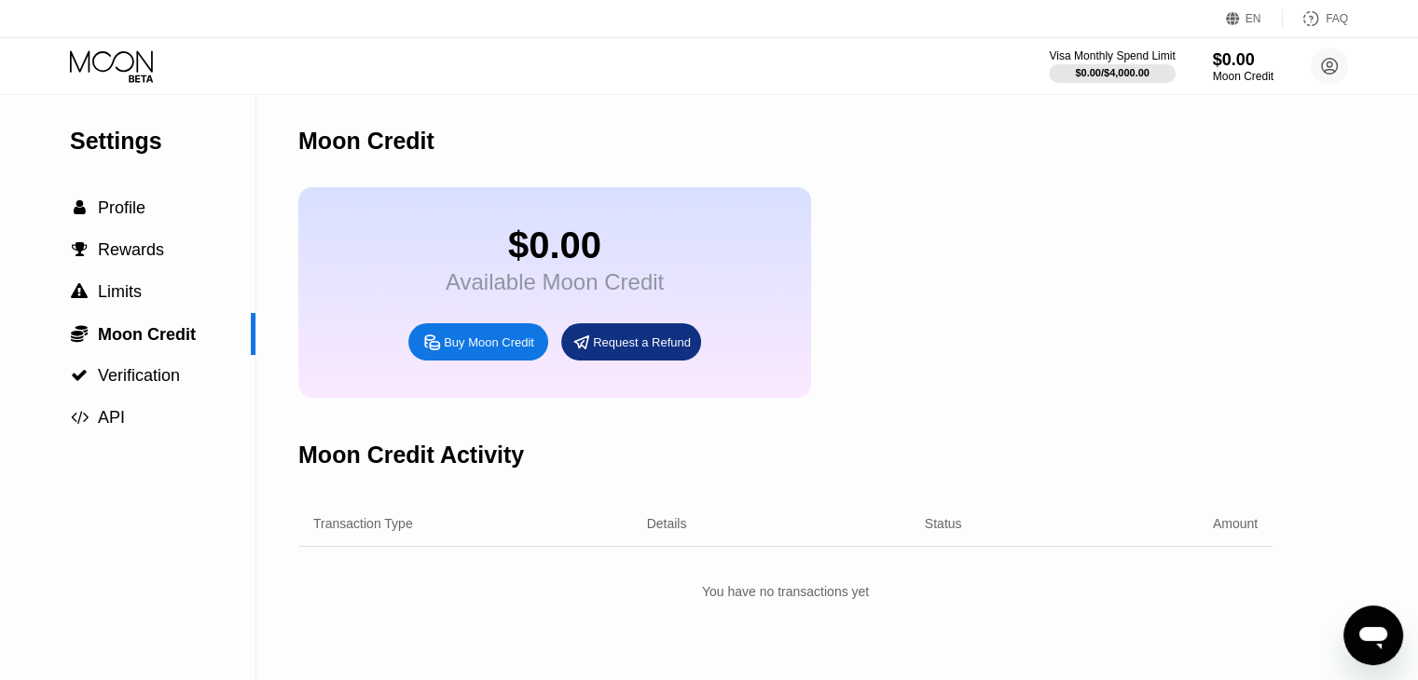
click at [78, 54] on icon at bounding box center [113, 66] width 87 height 33
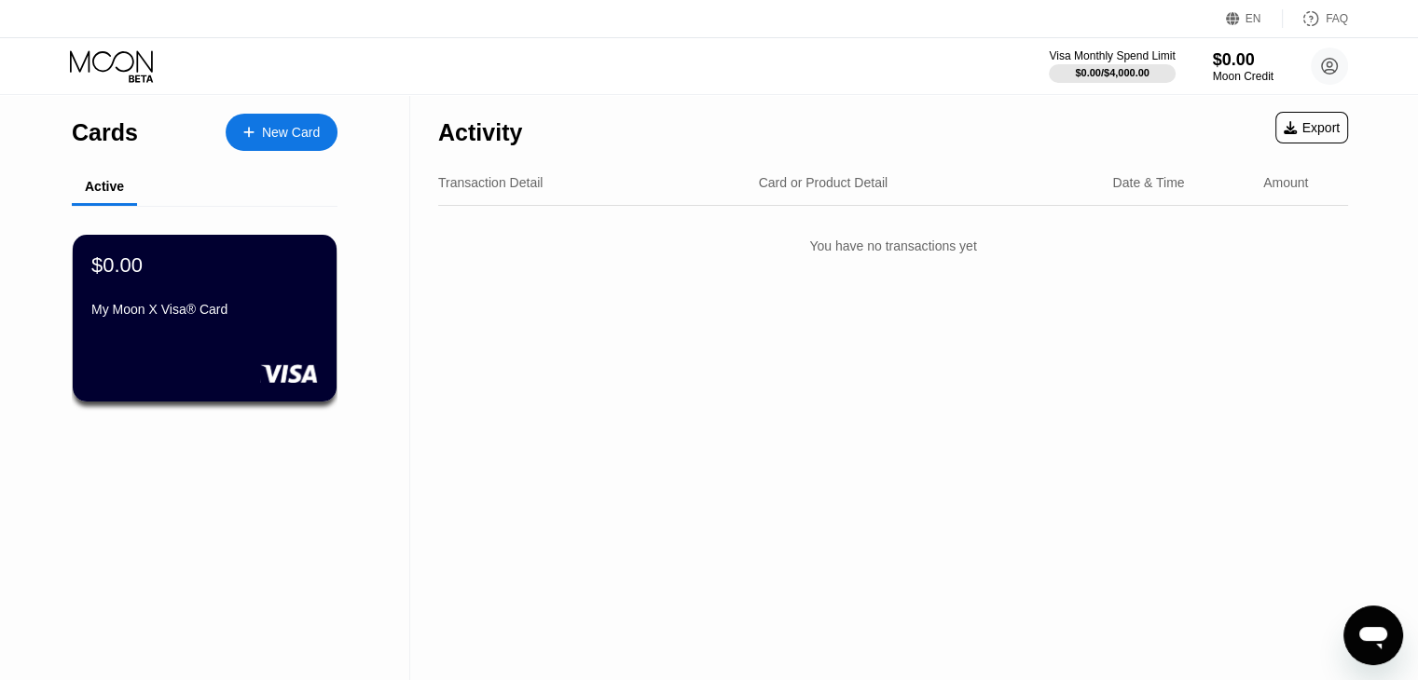
click at [809, 4] on div "EN Language Select an item Save FAQ" at bounding box center [709, 19] width 1418 height 38
